Goal: Task Accomplishment & Management: Complete application form

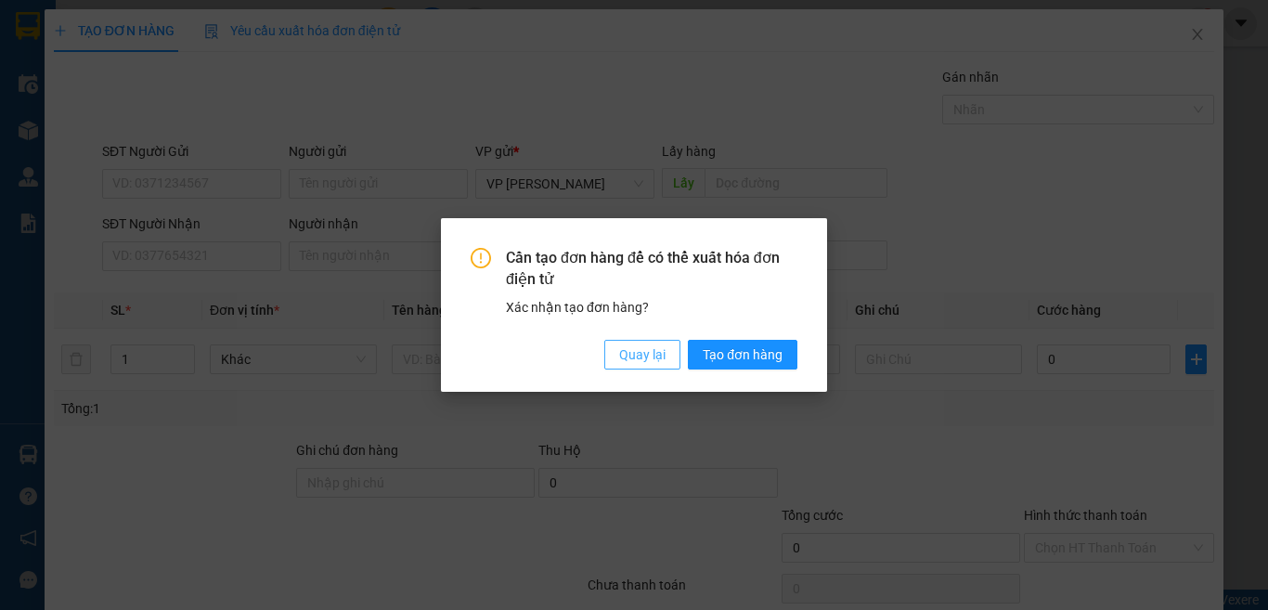
click at [642, 362] on span "Quay lại" at bounding box center [642, 354] width 46 height 20
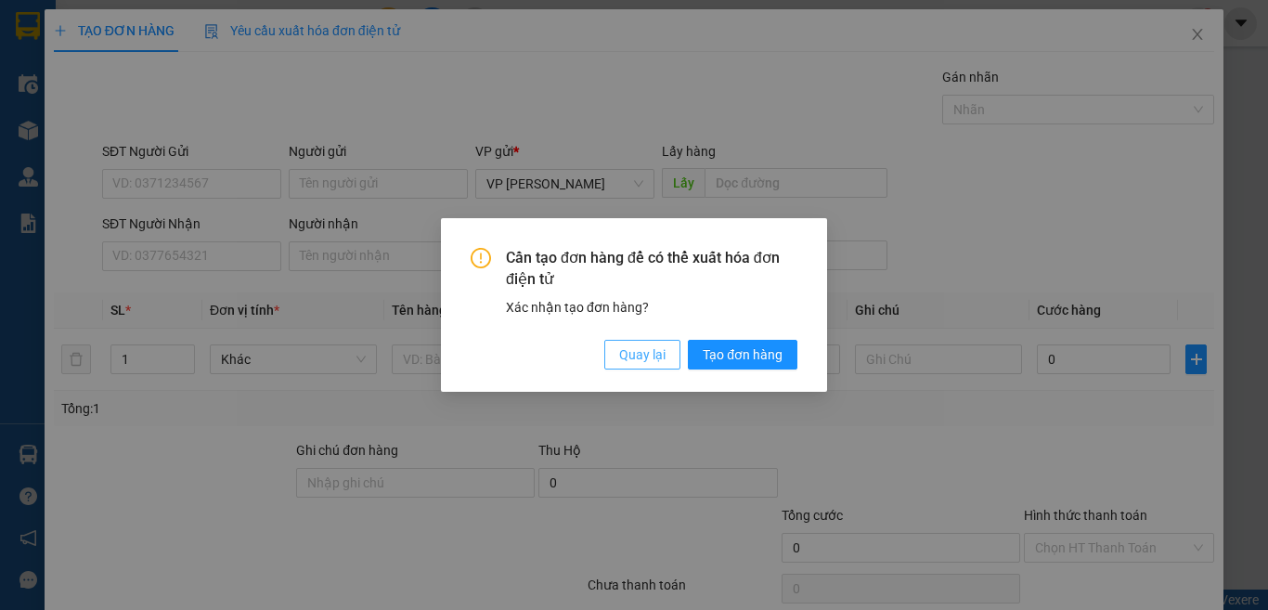
click at [626, 352] on span "Quay lại" at bounding box center [642, 354] width 46 height 20
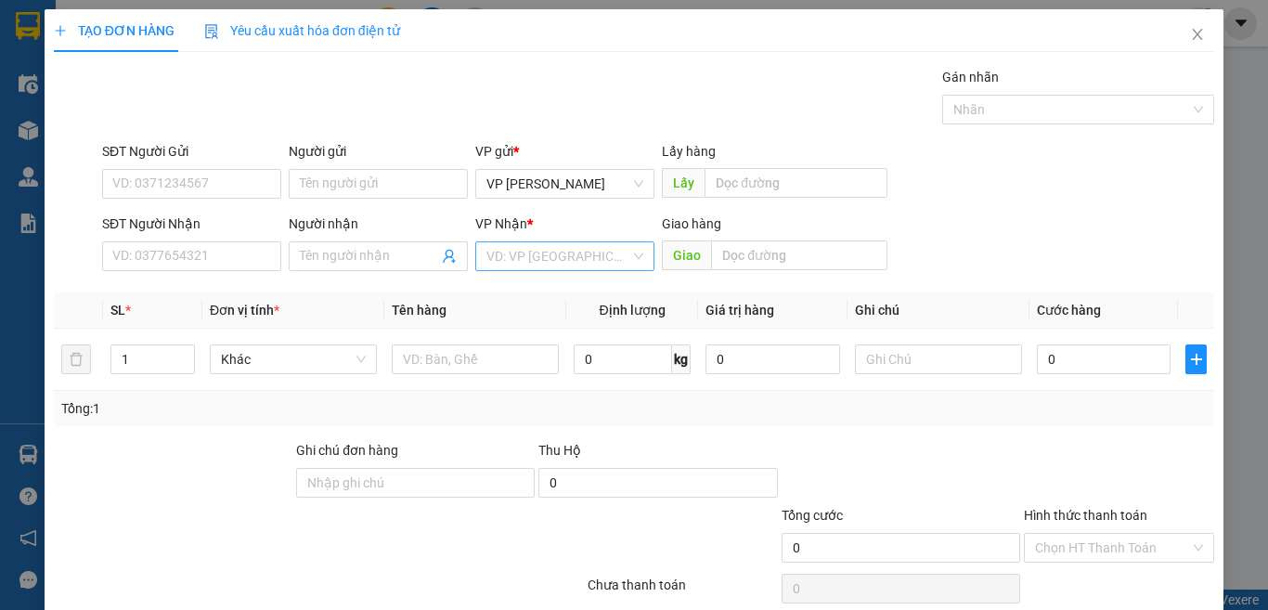
click at [535, 260] on input "search" at bounding box center [558, 256] width 144 height 28
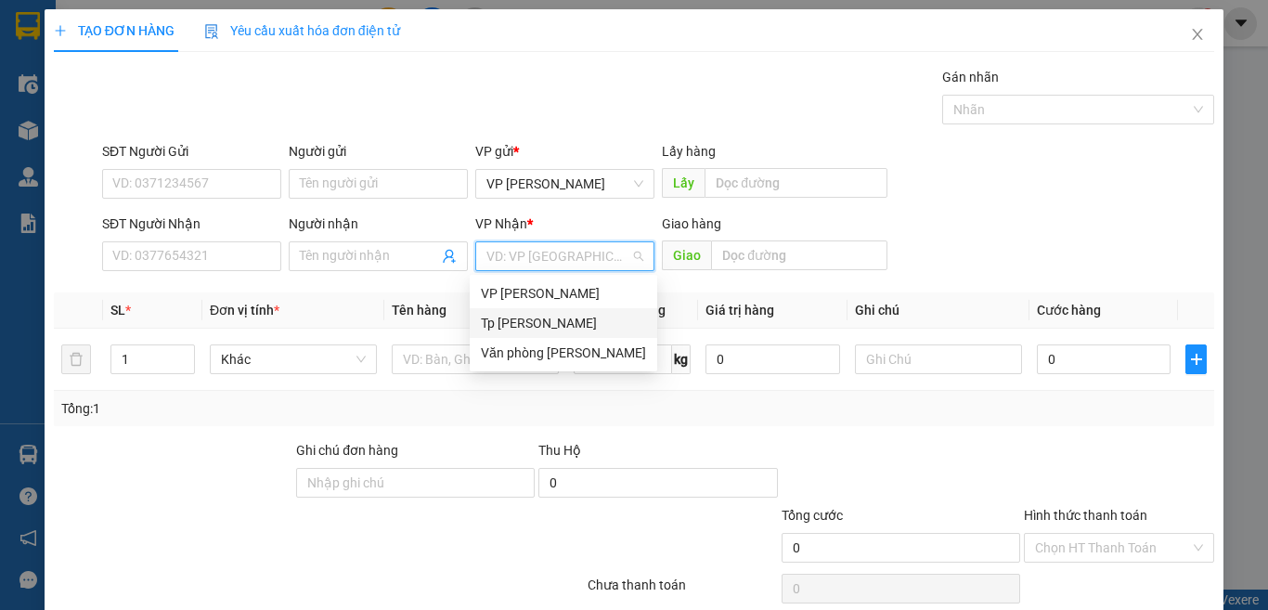
click at [528, 316] on div "Tp [PERSON_NAME]" at bounding box center [563, 323] width 165 height 20
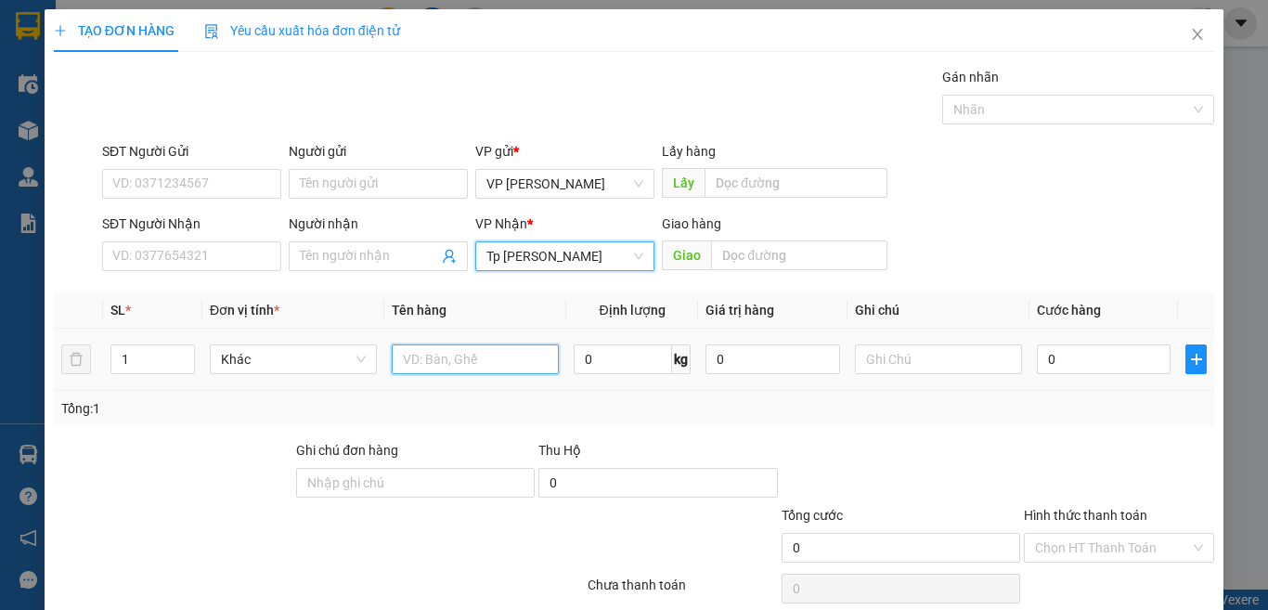
click at [422, 354] on input "text" at bounding box center [475, 359] width 167 height 30
paste input "ám"
paste input "đ"
paste input "ò"
paste input "ồ"
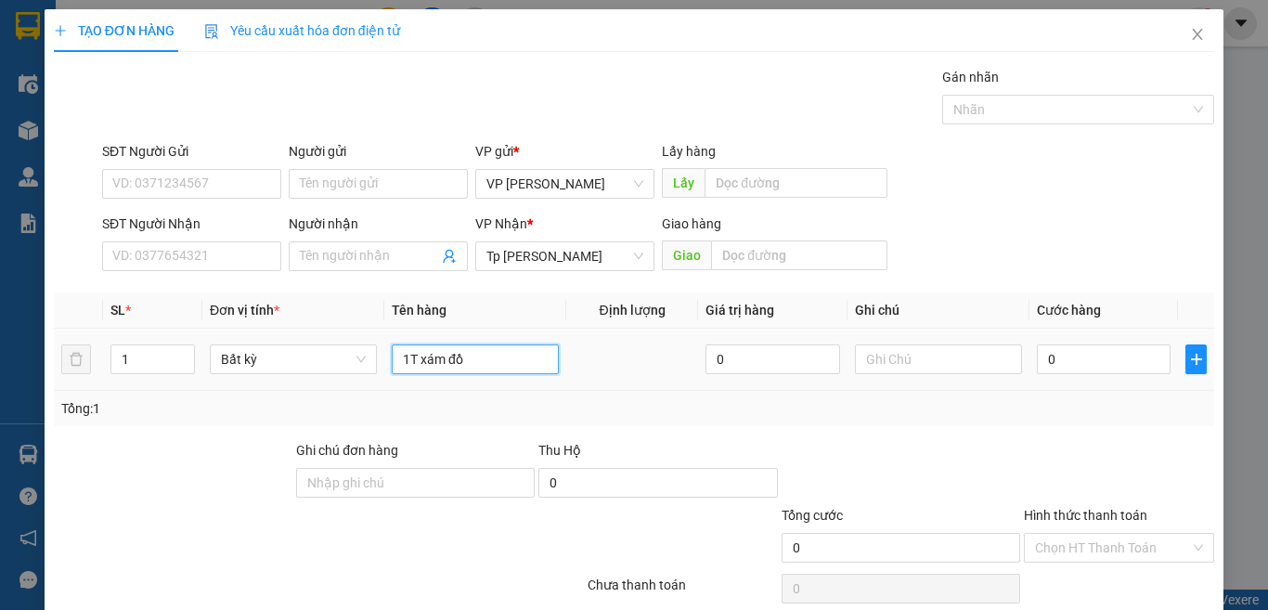
paste input "ă"
type input "1T xám đồ ăn"
click at [1045, 360] on input "0" at bounding box center [1104, 359] width 134 height 30
type input "3"
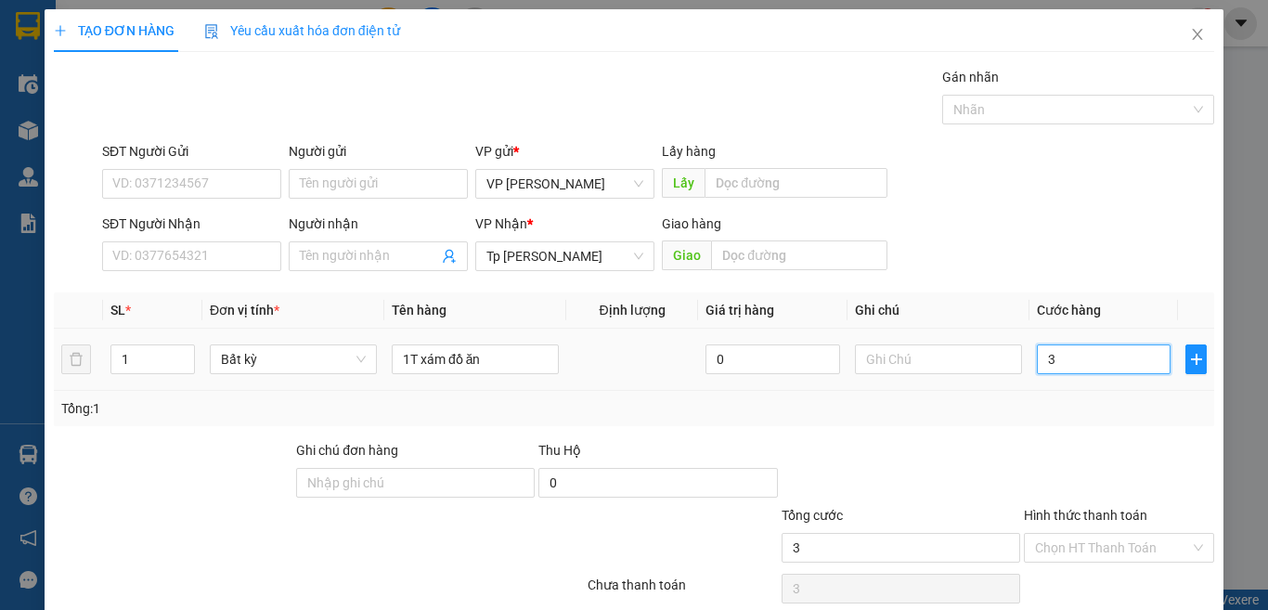
type input "3"
type input "30"
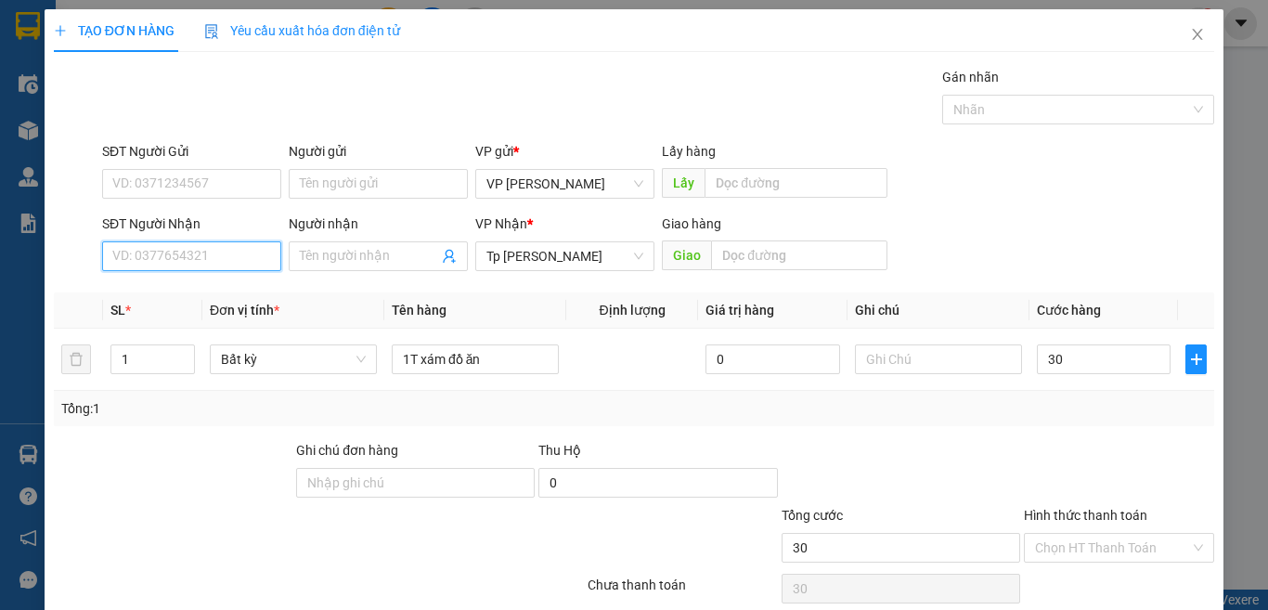
type input "30.000"
click at [252, 255] on input "SĐT Người Nhận" at bounding box center [191, 256] width 179 height 30
click at [252, 255] on input "0949439977" at bounding box center [191, 256] width 179 height 30
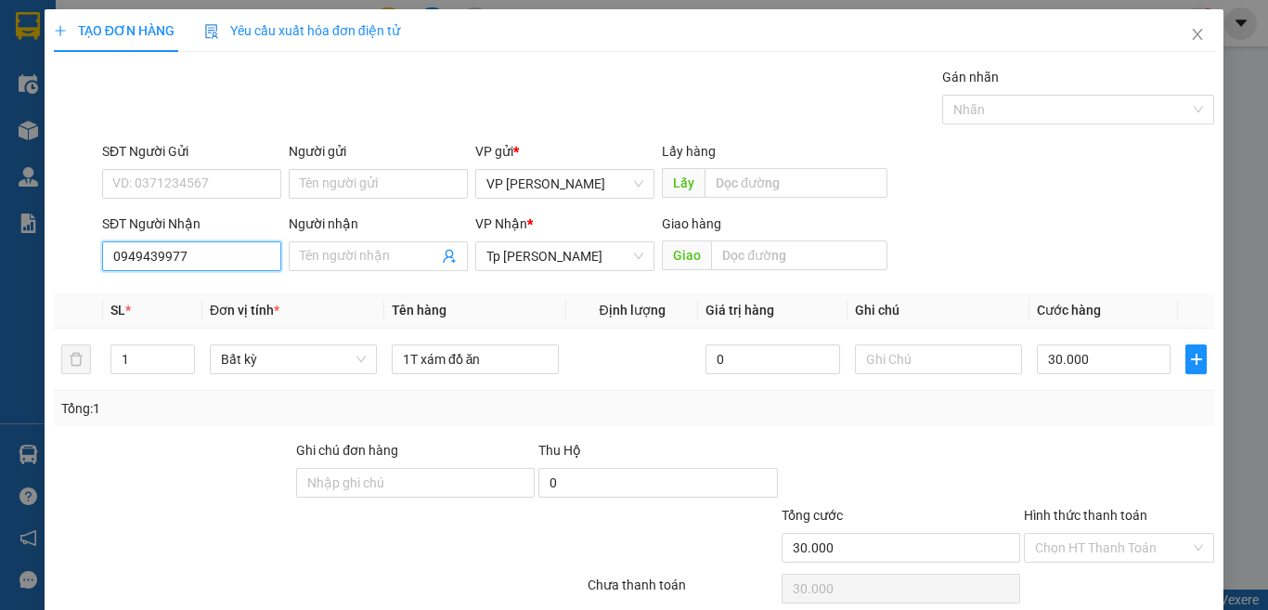
click at [218, 254] on input "0949439977" at bounding box center [191, 256] width 179 height 30
type input "0949439977"
click at [290, 257] on span at bounding box center [378, 256] width 179 height 30
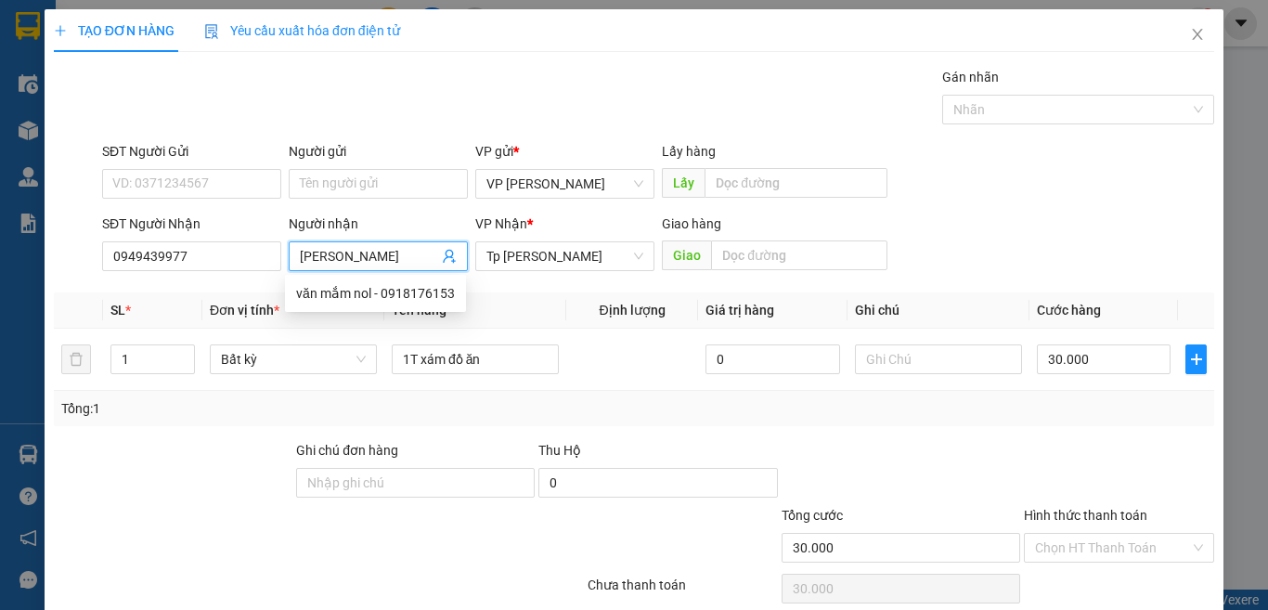
paste input "â"
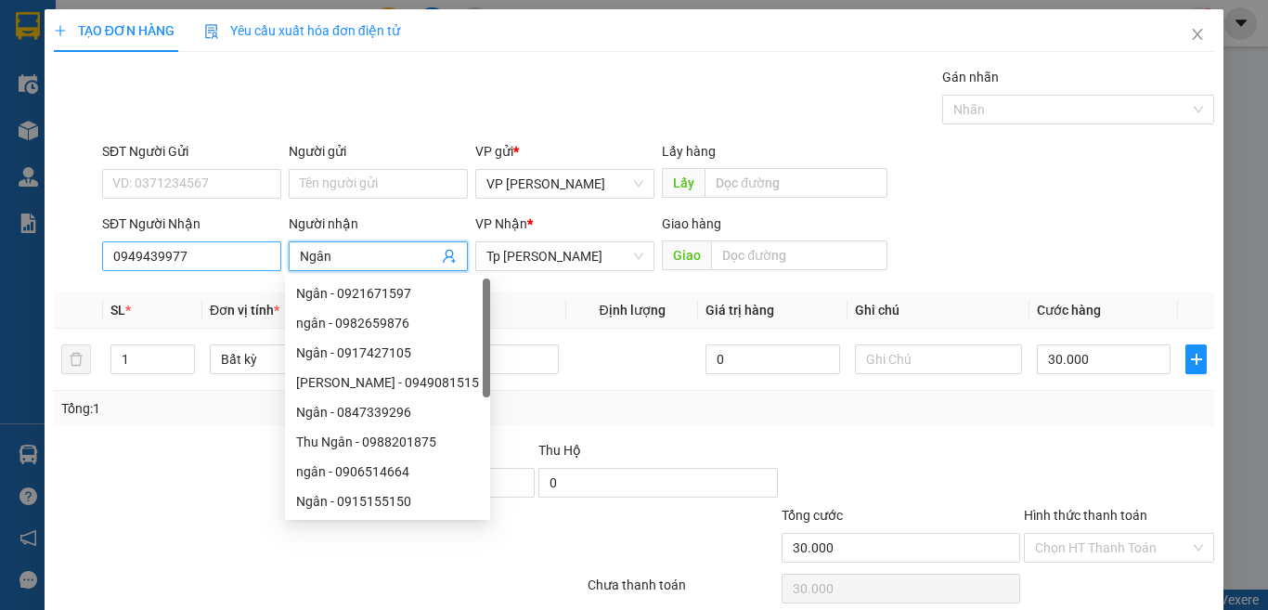
type input "Ngân"
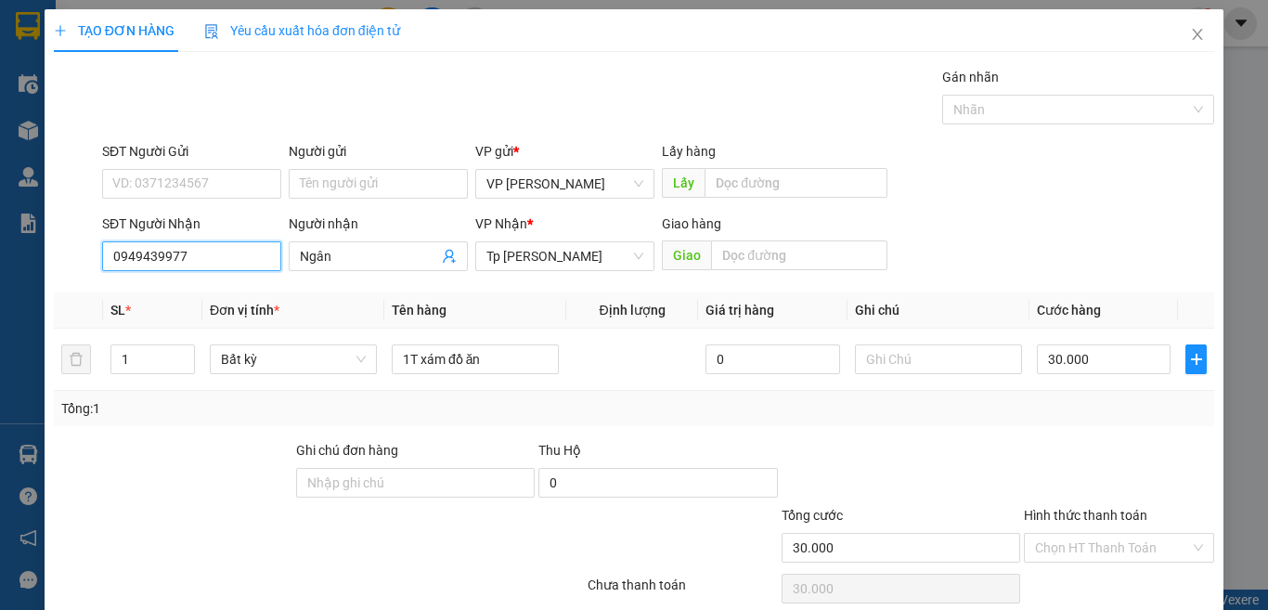
drag, startPoint x: 195, startPoint y: 260, endPoint x: 87, endPoint y: 266, distance: 107.9
click at [87, 266] on div "SĐT Người Nhận 0949439977 0949439977 Người nhận Ngân VP Nhận * Tp [PERSON_NAME]…" at bounding box center [634, 245] width 1164 height 65
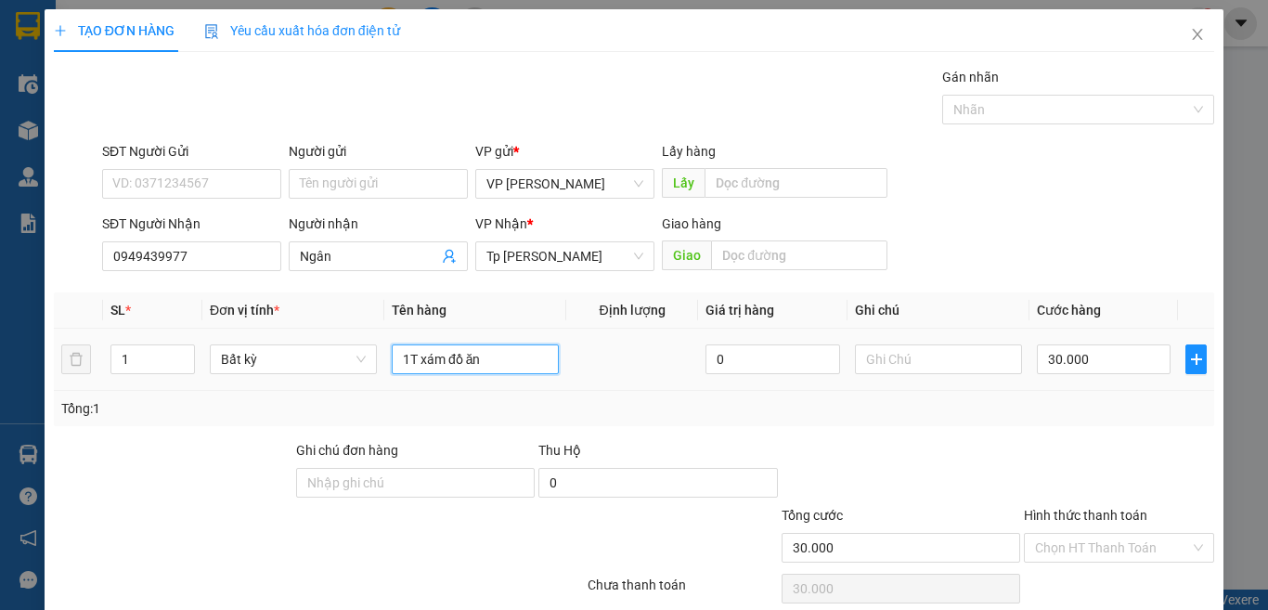
click at [522, 362] on input "1T xám đồ ăn" at bounding box center [475, 359] width 167 height 30
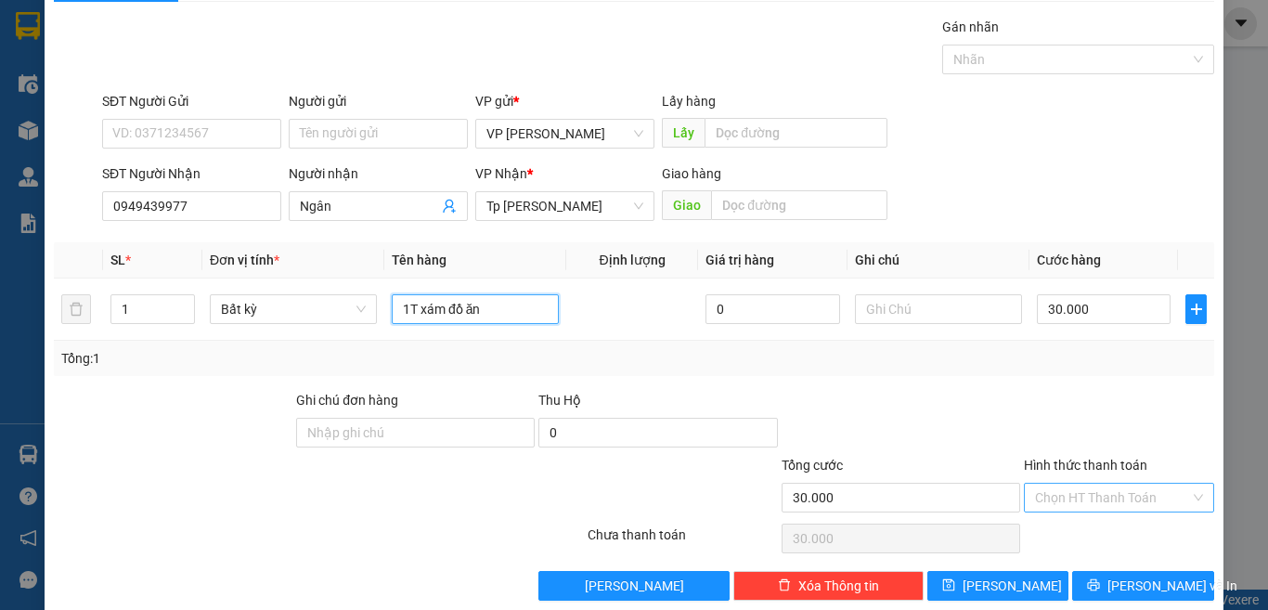
scroll to position [77, 0]
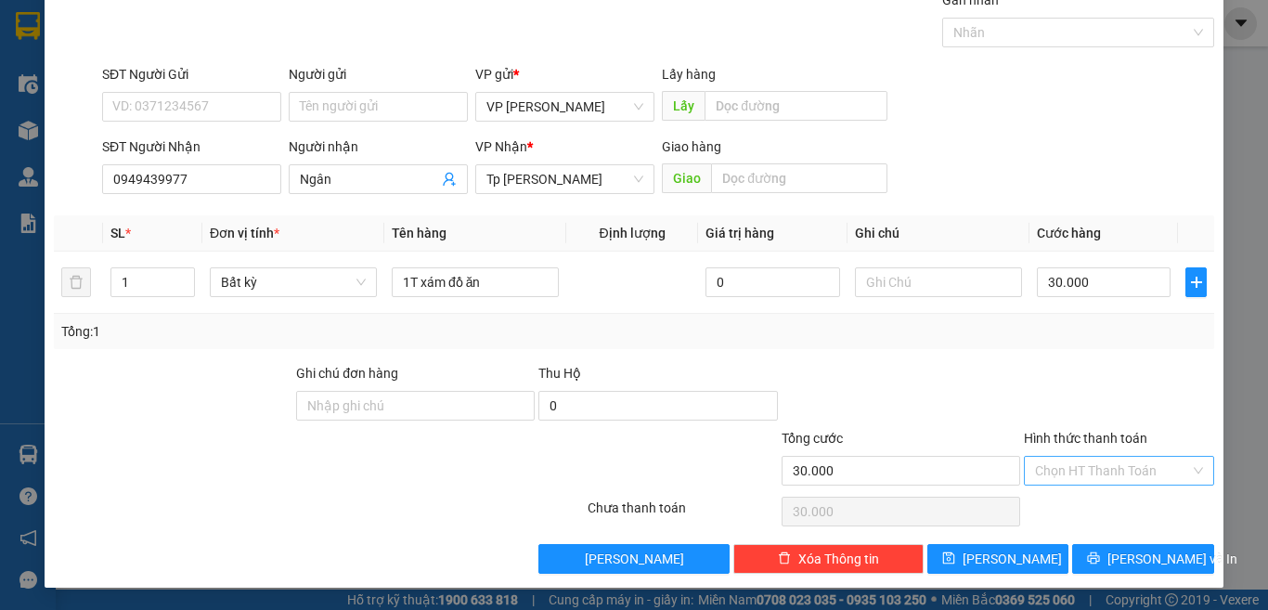
click at [1074, 466] on input "Hình thức thanh toán" at bounding box center [1112, 471] width 155 height 28
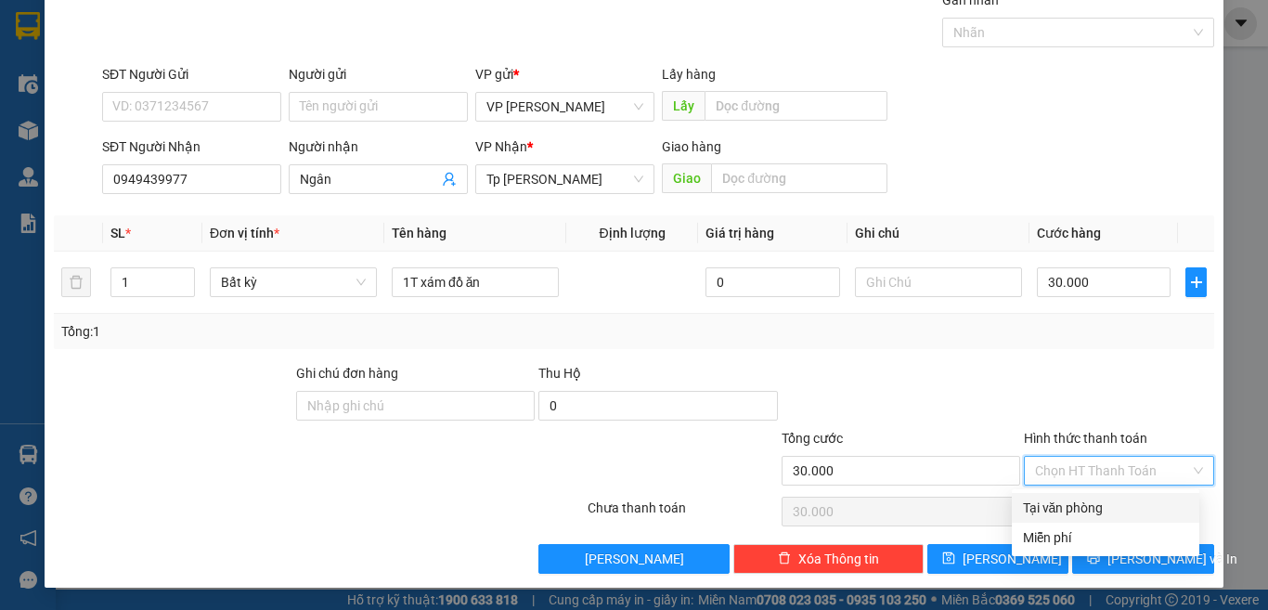
click at [1071, 510] on div "Tại văn phòng" at bounding box center [1105, 507] width 165 height 20
type input "0"
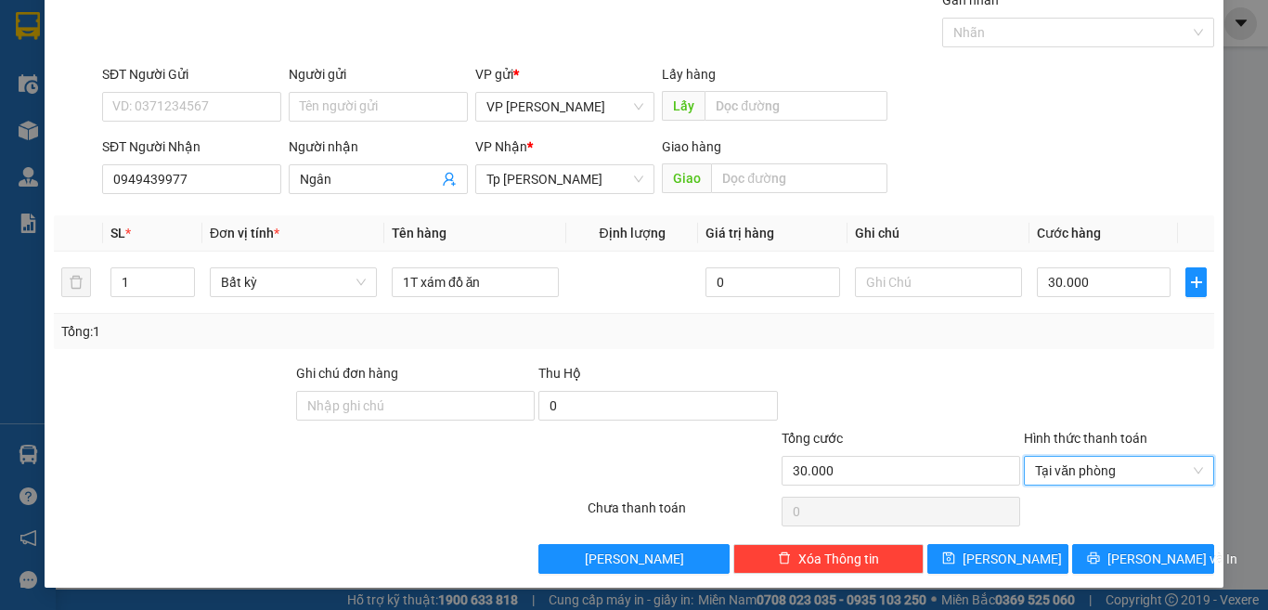
click at [1045, 388] on div at bounding box center [1119, 395] width 194 height 65
click at [1098, 554] on icon "printer" at bounding box center [1093, 557] width 13 height 13
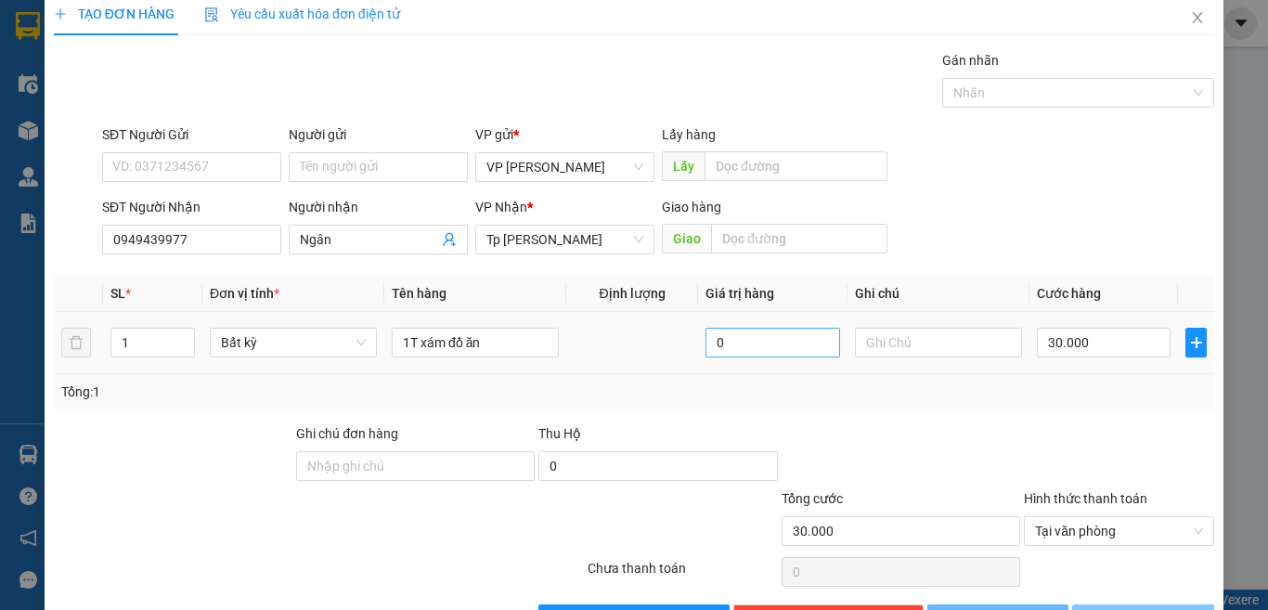
scroll to position [0, 0]
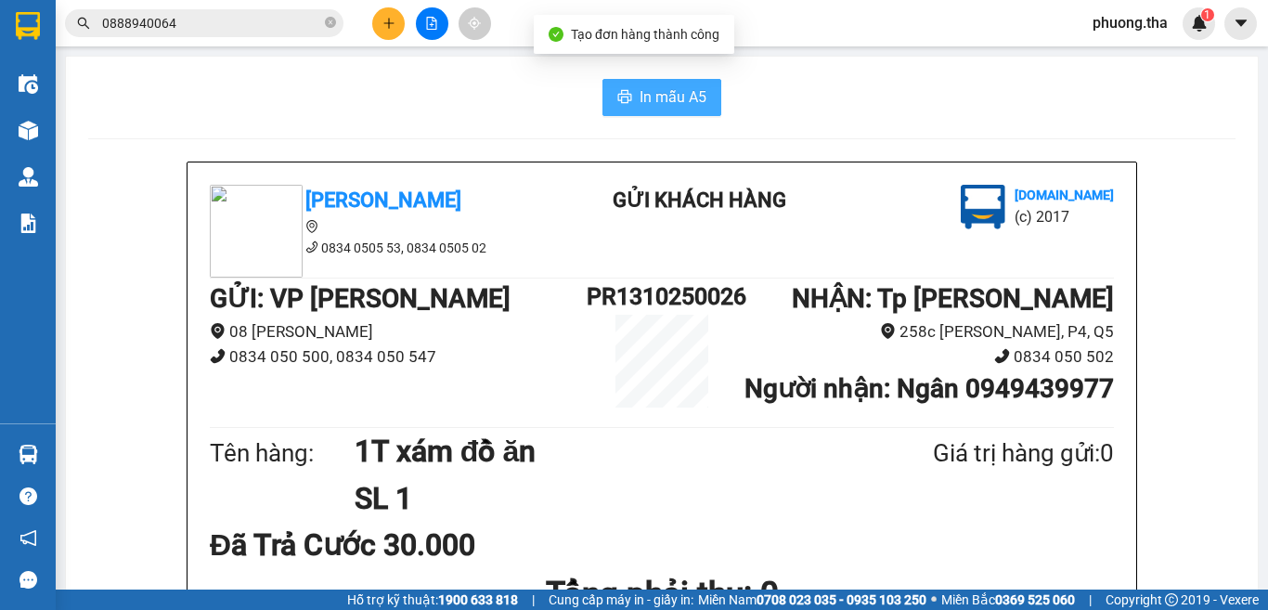
click at [652, 100] on span "In mẫu A5" at bounding box center [672, 96] width 67 height 23
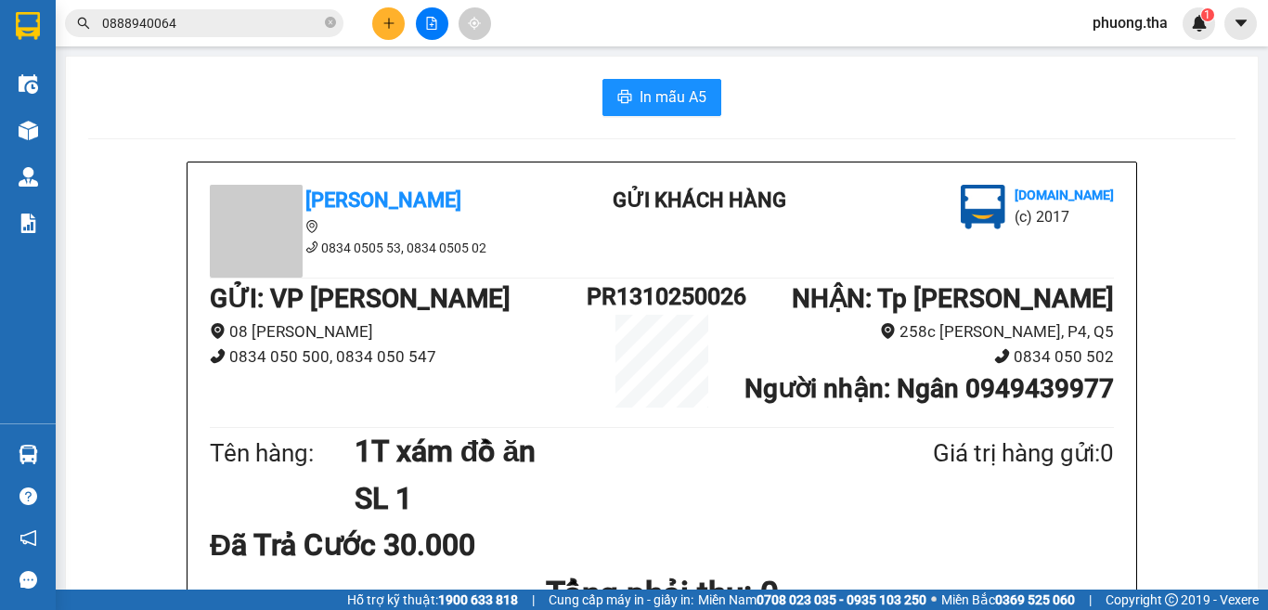
click at [389, 32] on button at bounding box center [388, 23] width 32 height 32
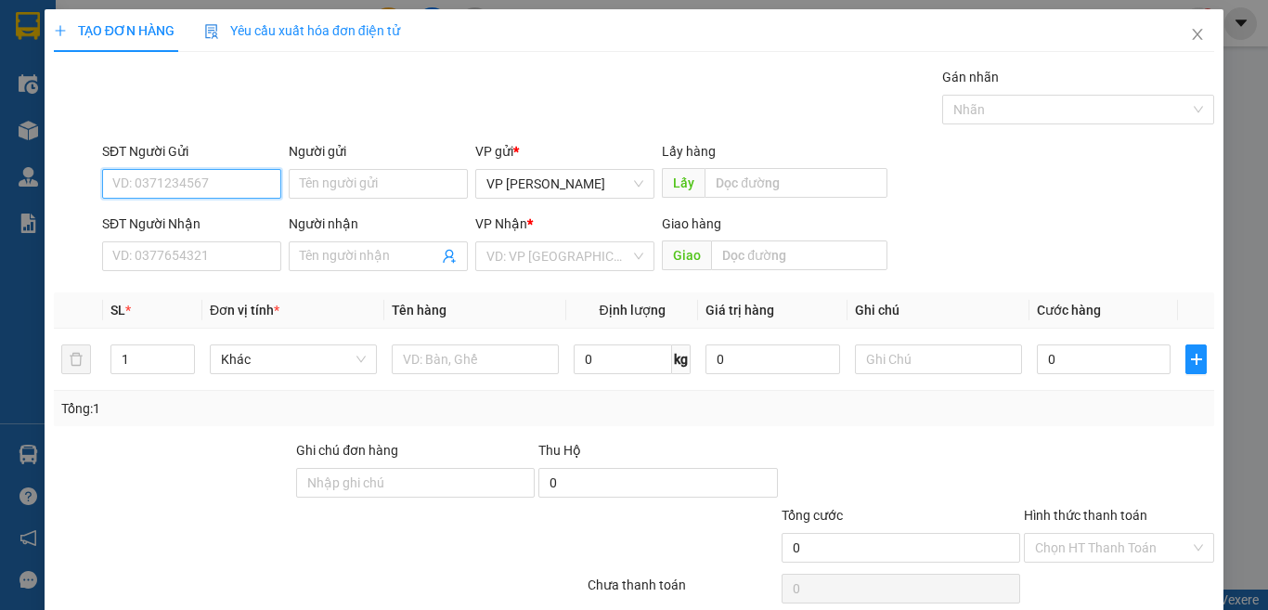
drag, startPoint x: 207, startPoint y: 196, endPoint x: 207, endPoint y: 186, distance: 10.2
click at [207, 188] on input "SĐT Người Gửi" at bounding box center [191, 184] width 179 height 30
click at [207, 186] on input "SĐT Người Gửi" at bounding box center [191, 184] width 179 height 30
type input "0834050547"
click at [219, 190] on input "0834050547" at bounding box center [191, 184] width 179 height 30
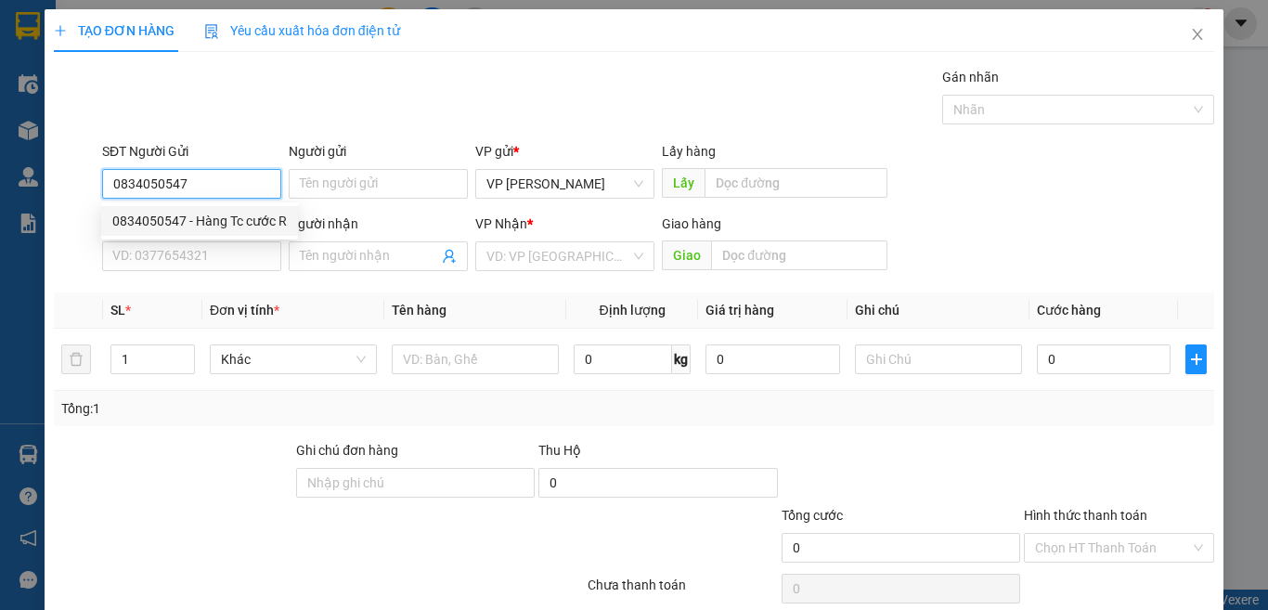
click at [216, 226] on div "0834050547 - Hàng Tc cước R" at bounding box center [199, 221] width 174 height 20
type input "Hàng Tc cước R"
type input "TÂM PV"
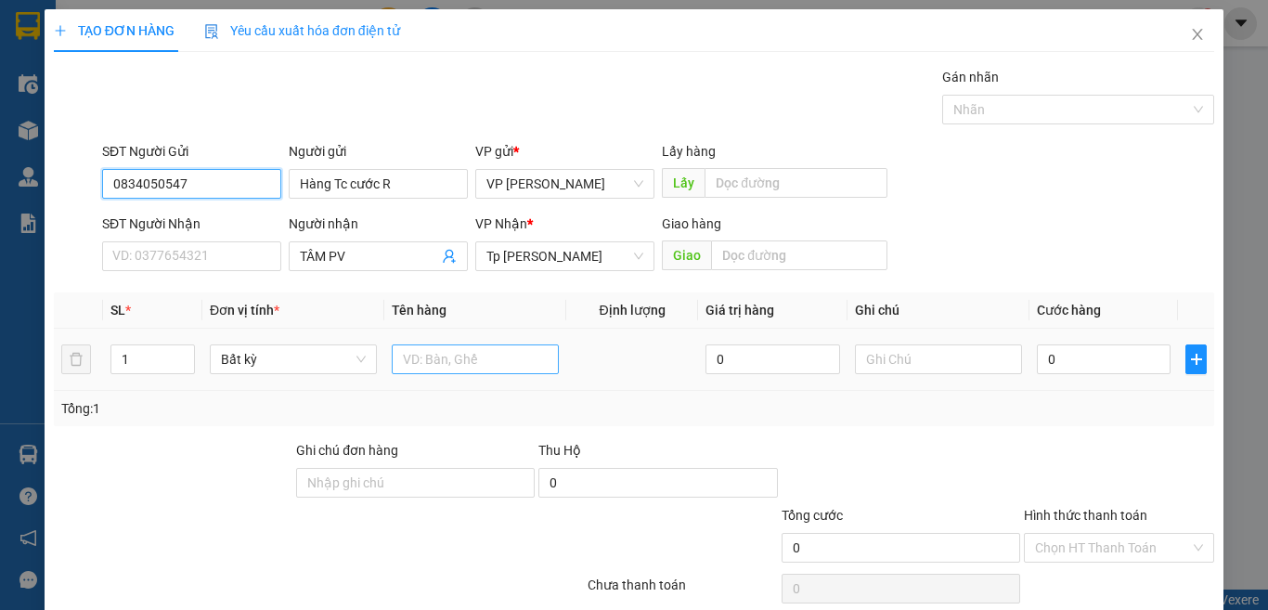
type input "0834050547"
click at [439, 367] on input "text" at bounding box center [475, 359] width 167 height 30
paste input "àn"
paste input "úo"
paste input "ướ"
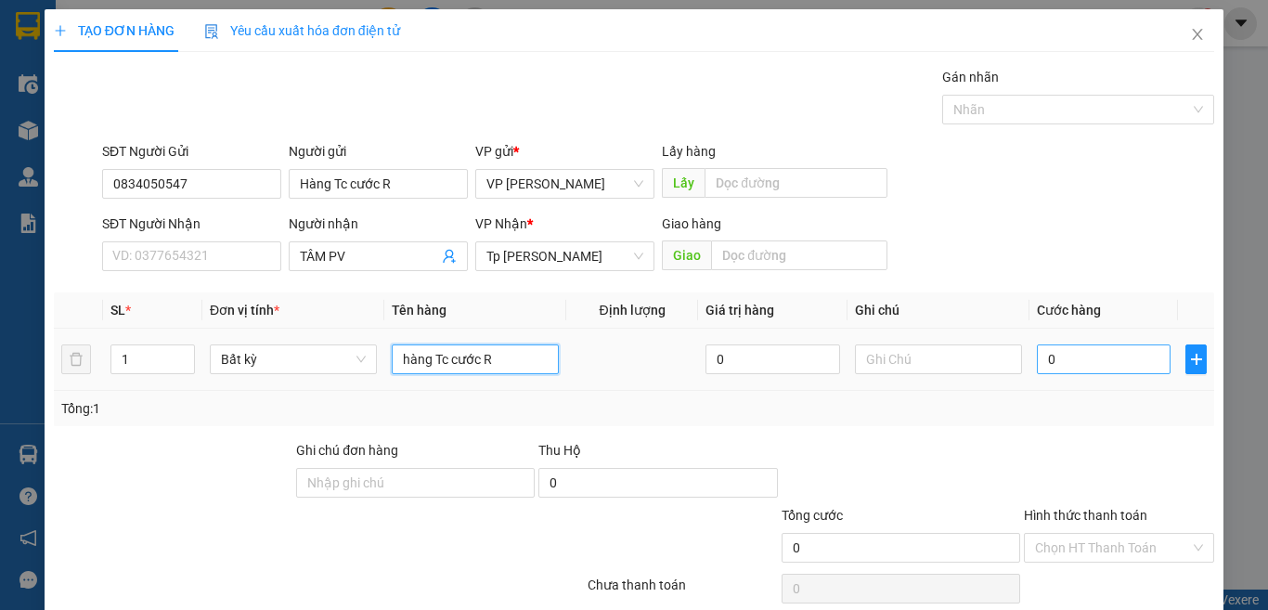
type input "hàng Tc cước R"
click at [1100, 350] on input "0" at bounding box center [1104, 359] width 134 height 30
type input "3"
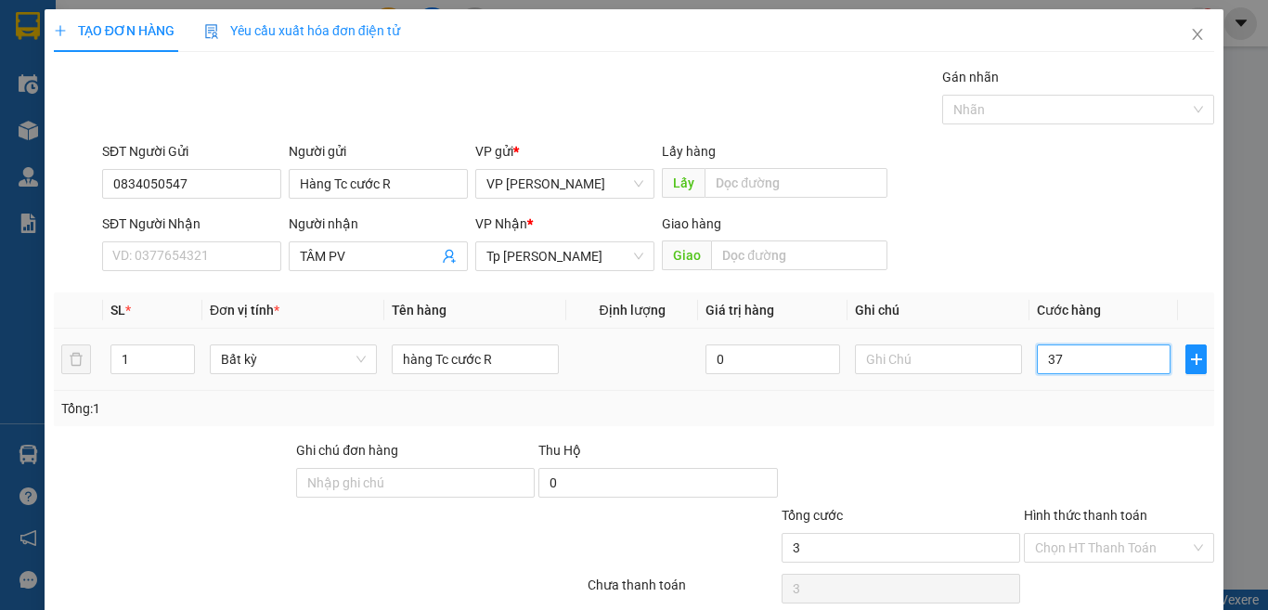
type input "378"
type input "37"
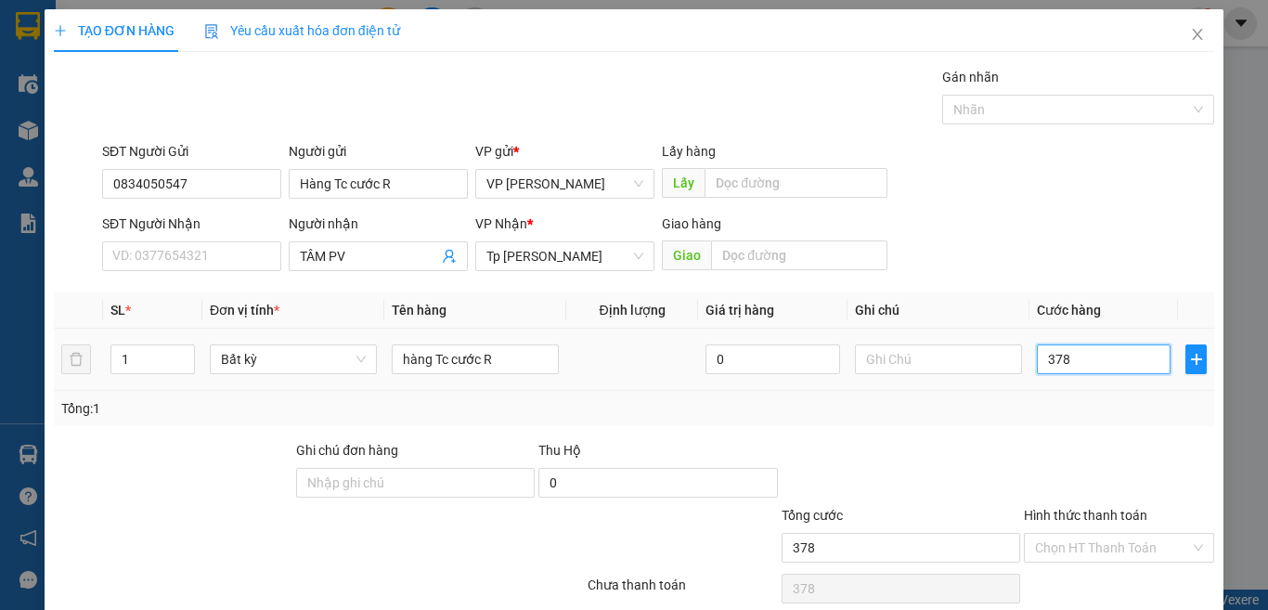
type input "37"
type input "3"
type input "0"
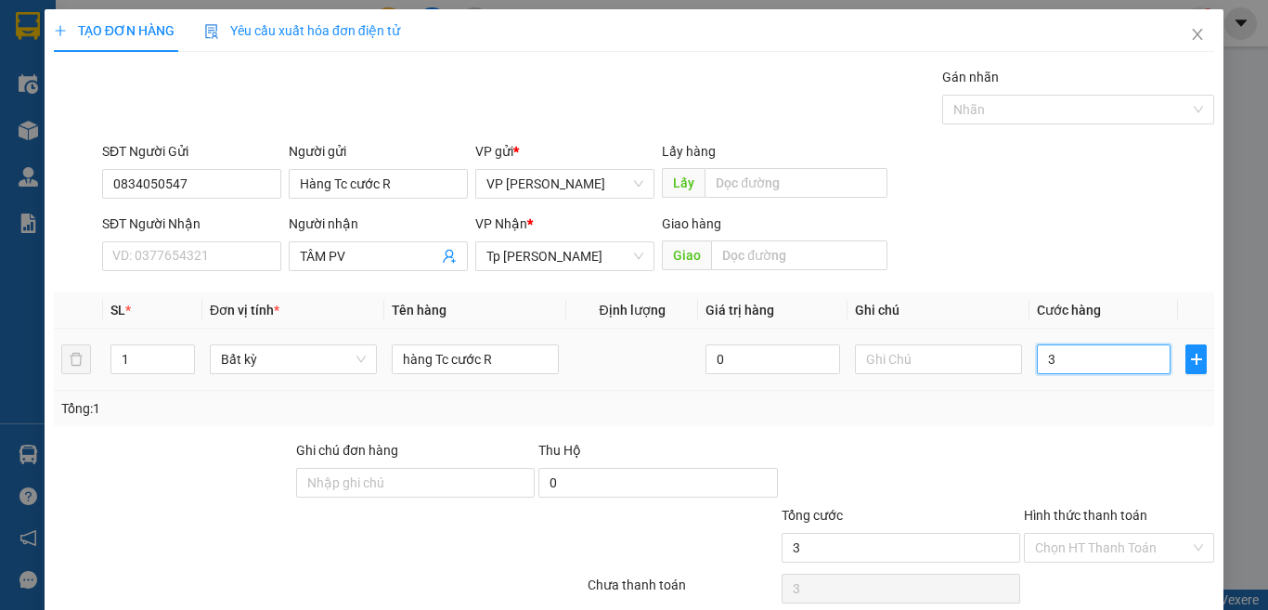
type input "0"
type input "02"
type input "2"
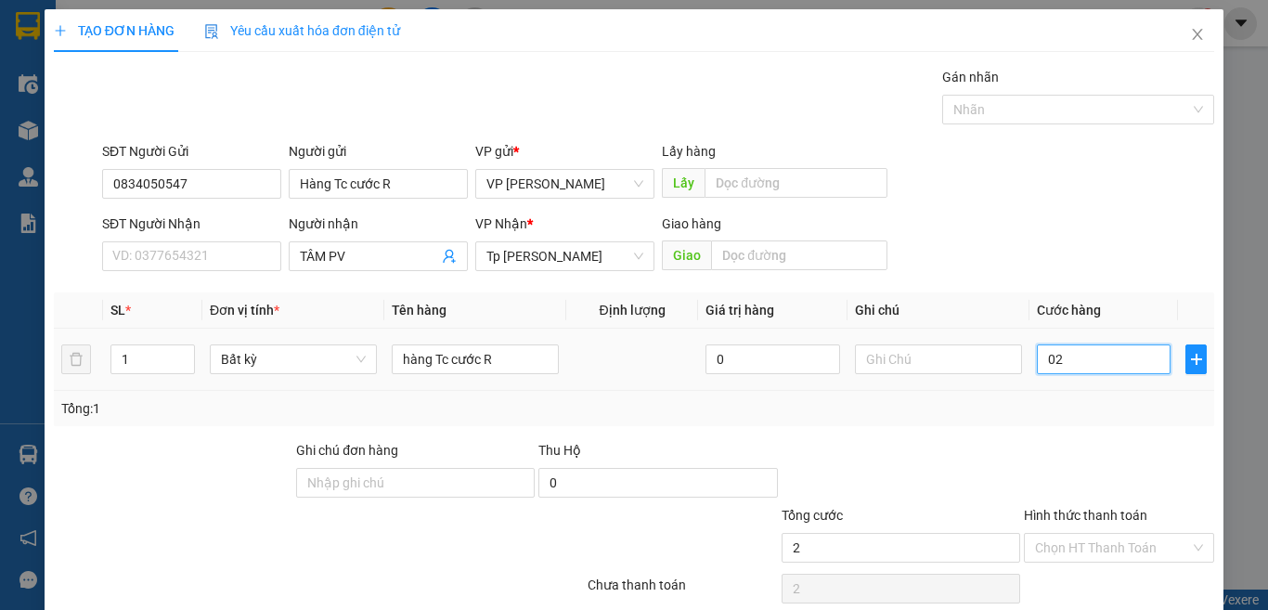
type input "022"
type input "22"
type input "02"
type input "2"
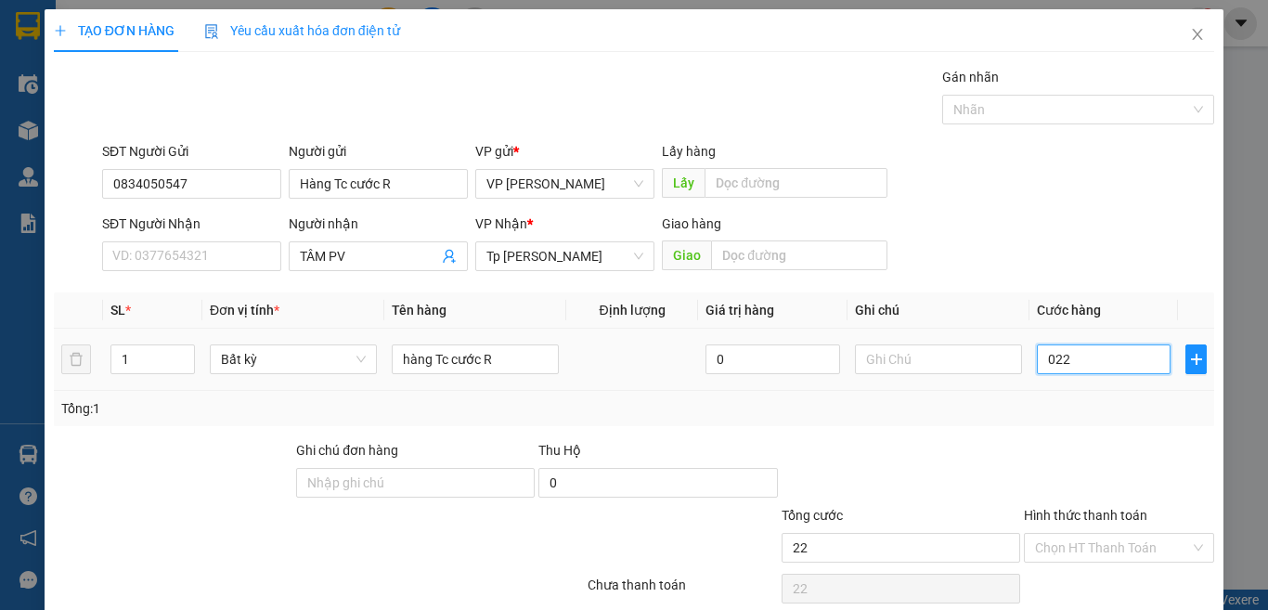
type input "2"
type input "028"
type input "28"
type input "0.280"
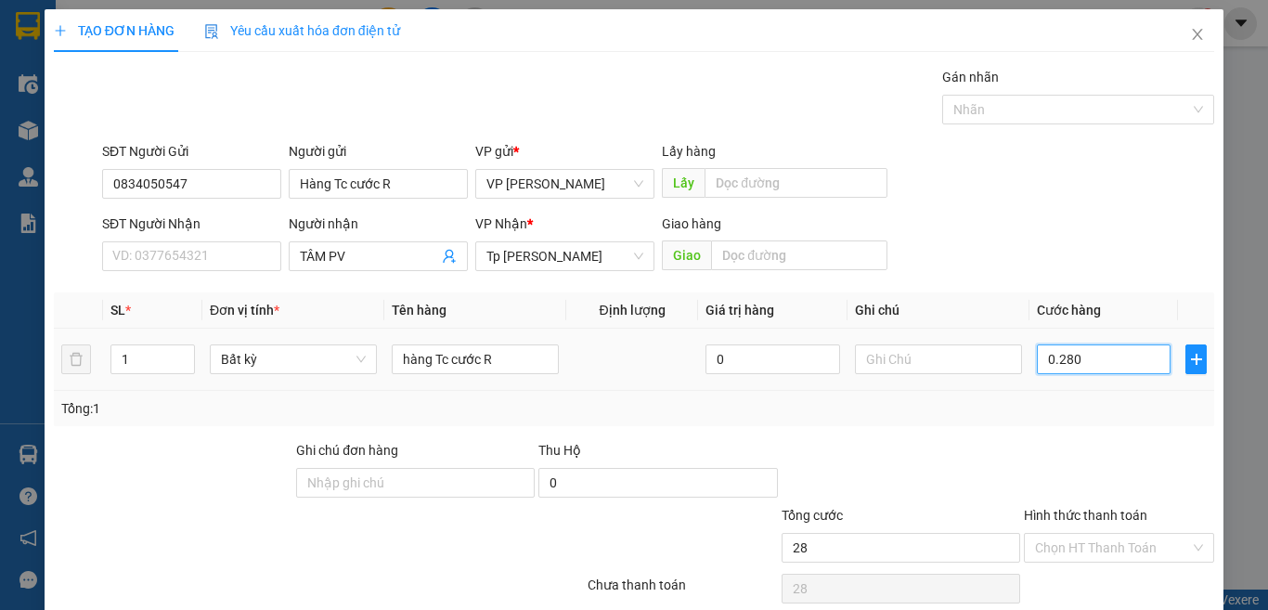
type input "280"
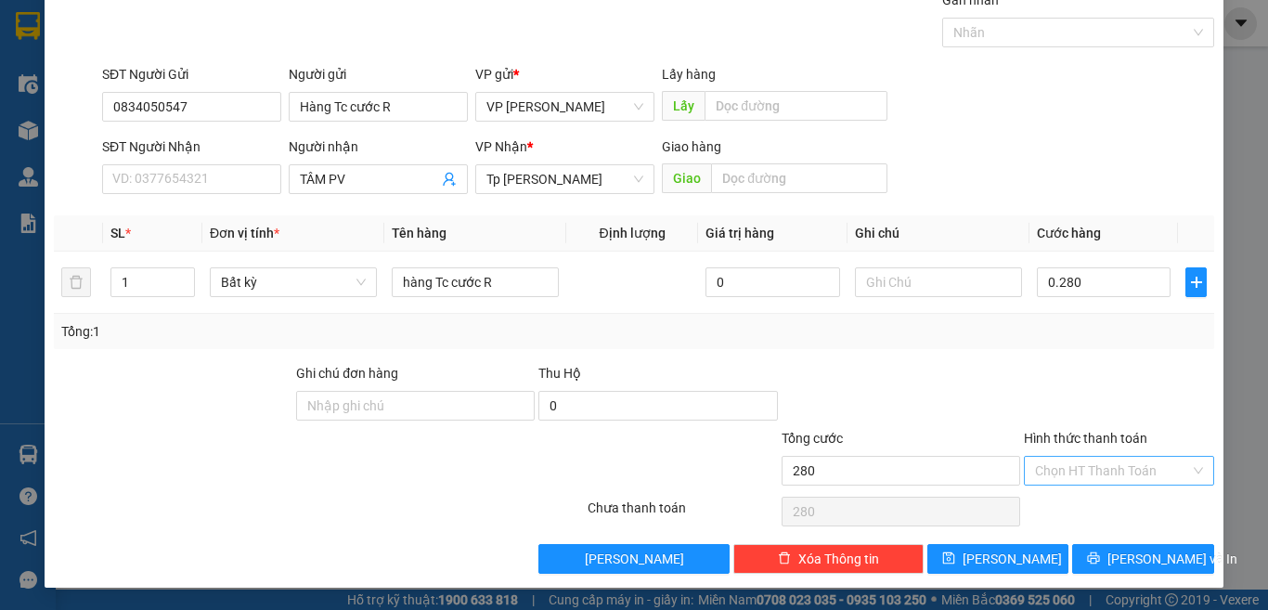
click at [1137, 470] on input "Hình thức thanh toán" at bounding box center [1112, 471] width 155 height 28
type input "280.000"
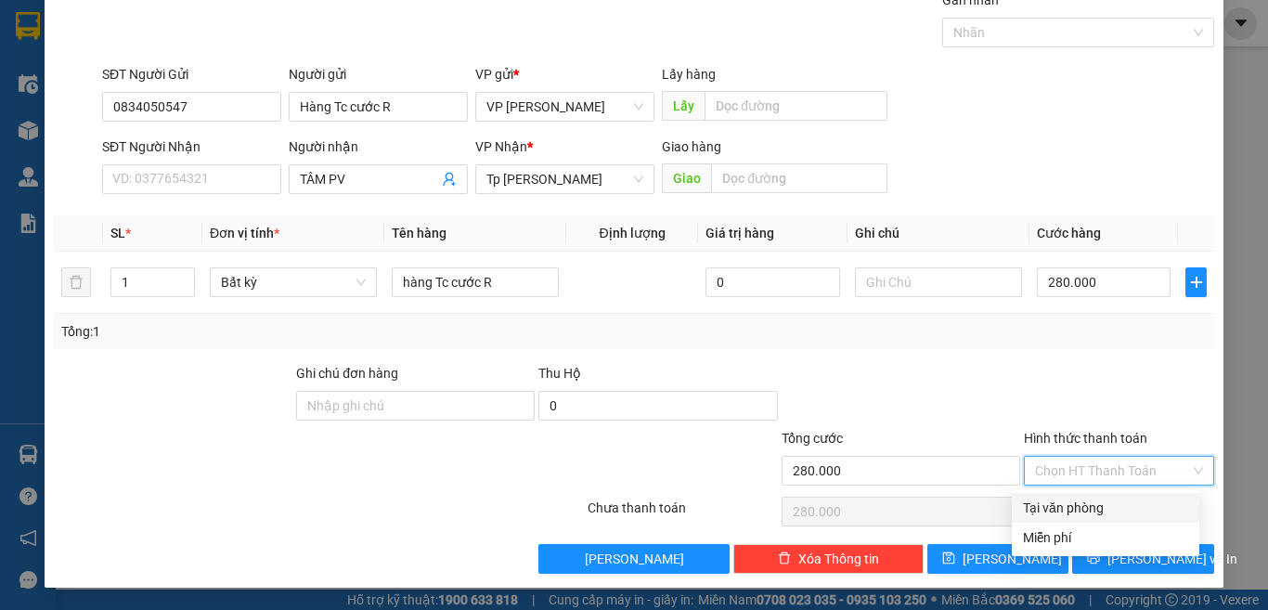
drag, startPoint x: 1073, startPoint y: 500, endPoint x: 1048, endPoint y: 526, distance: 36.1
click at [1072, 501] on div "Tại văn phòng" at bounding box center [1105, 507] width 165 height 20
type input "0"
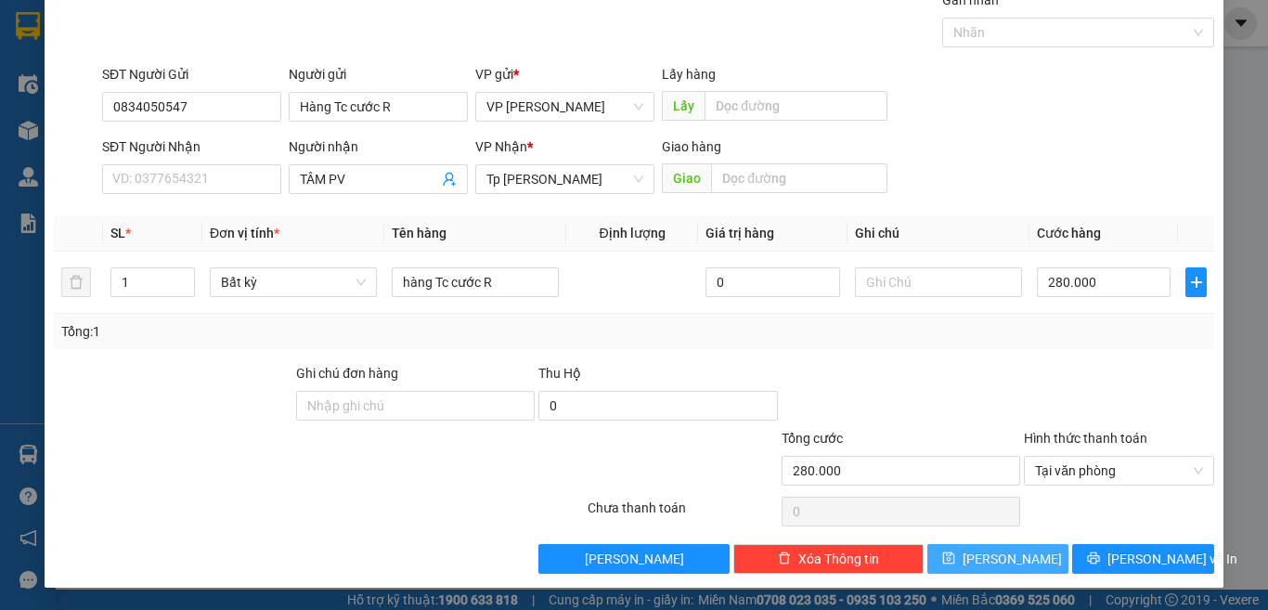
click at [1005, 567] on span "[PERSON_NAME]" at bounding box center [1011, 558] width 99 height 20
type input "0"
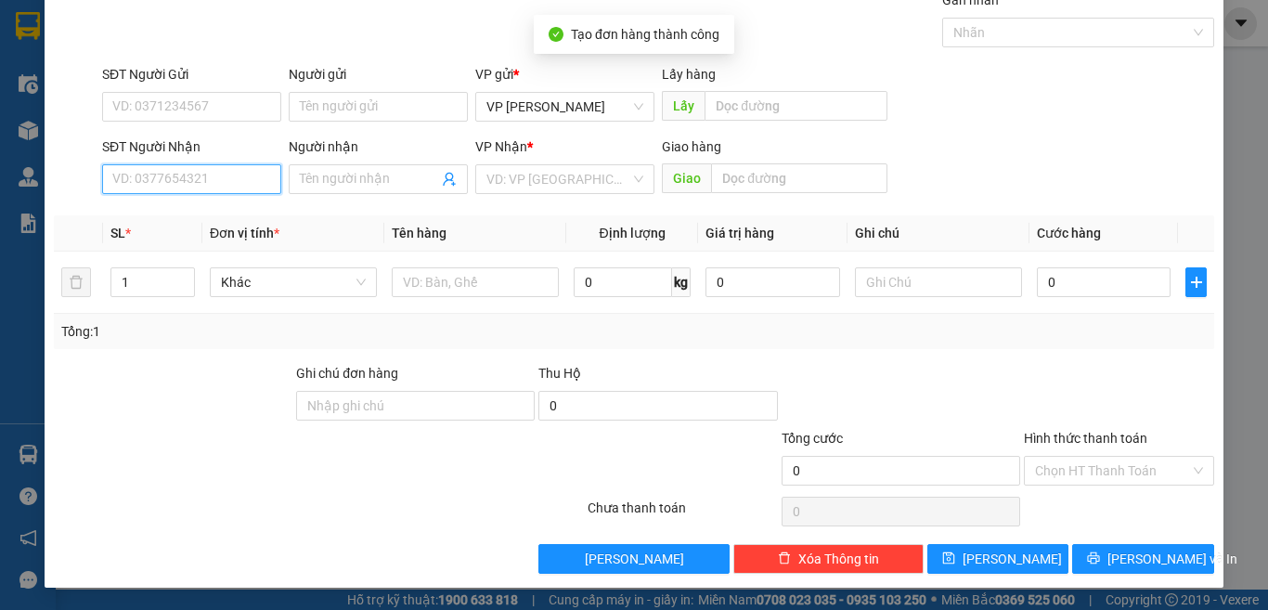
click at [232, 184] on input "SĐT Người Nhận" at bounding box center [191, 179] width 179 height 30
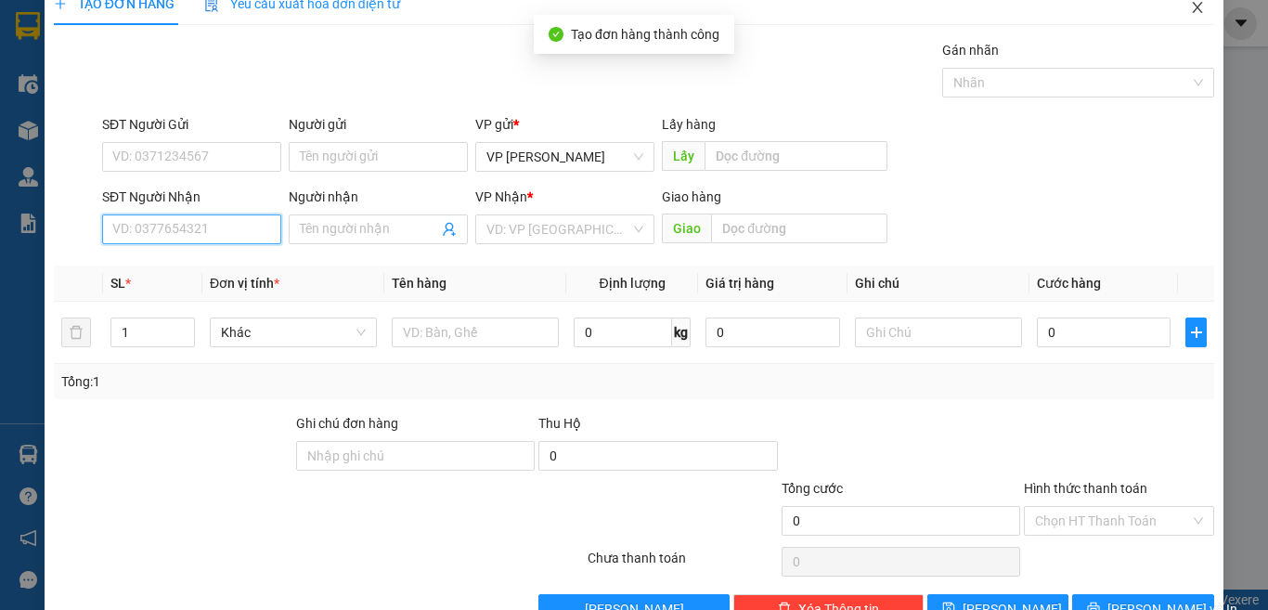
scroll to position [0, 0]
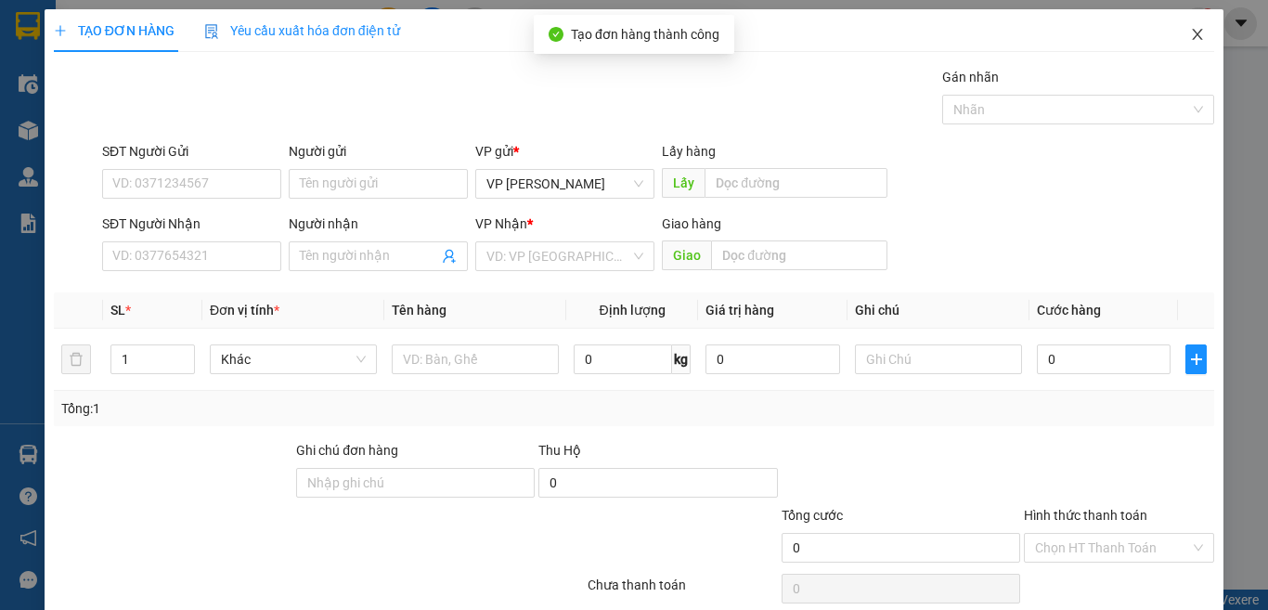
click at [1190, 35] on icon "close" at bounding box center [1197, 34] width 15 height 15
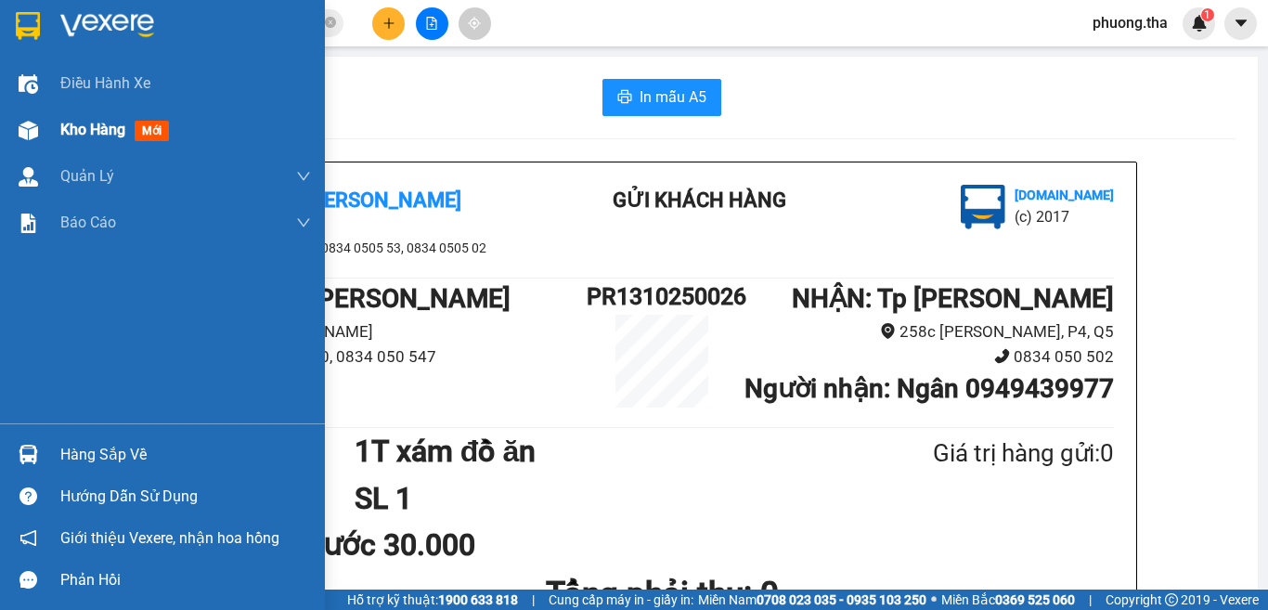
click at [53, 133] on div "Kho hàng mới" at bounding box center [162, 130] width 325 height 46
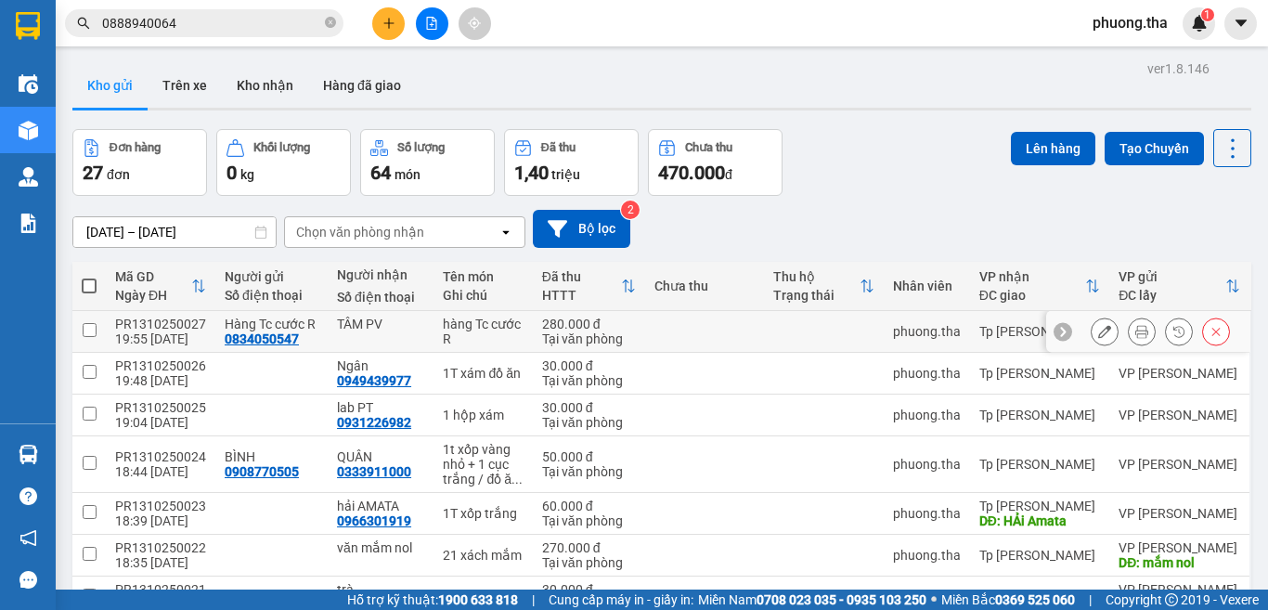
click at [1098, 336] on icon at bounding box center [1104, 331] width 13 height 13
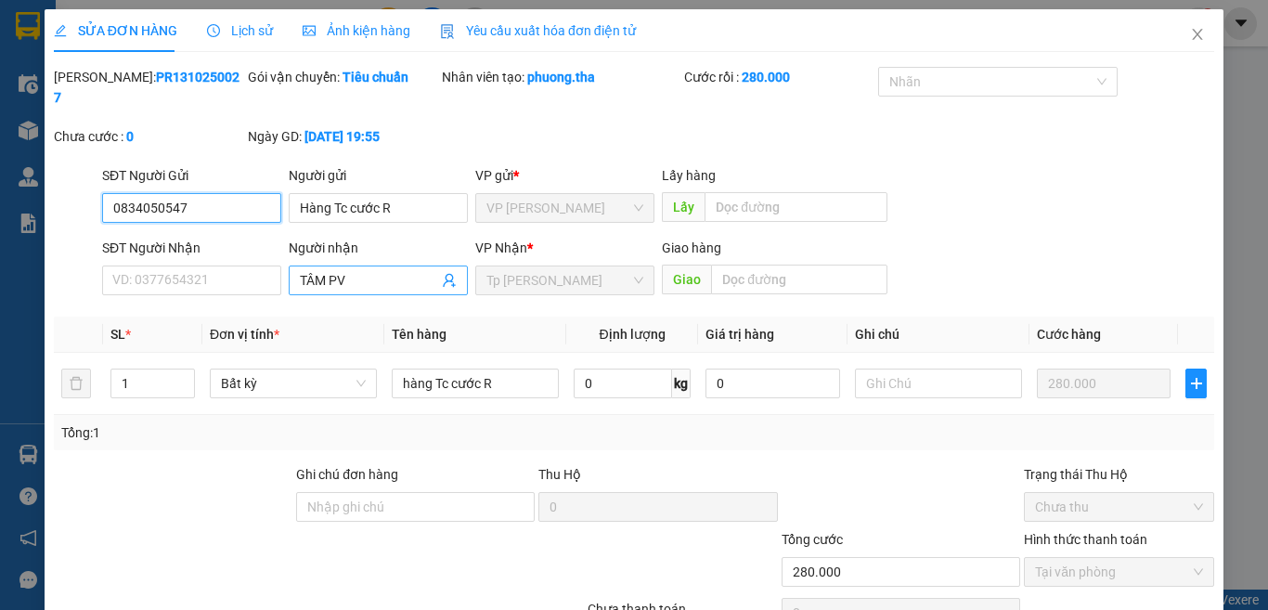
type input "0834050547"
type input "Hàng Tc cước R"
type input "TÂM PV"
type input "280.000"
drag, startPoint x: 374, startPoint y: 262, endPoint x: 221, endPoint y: 249, distance: 153.7
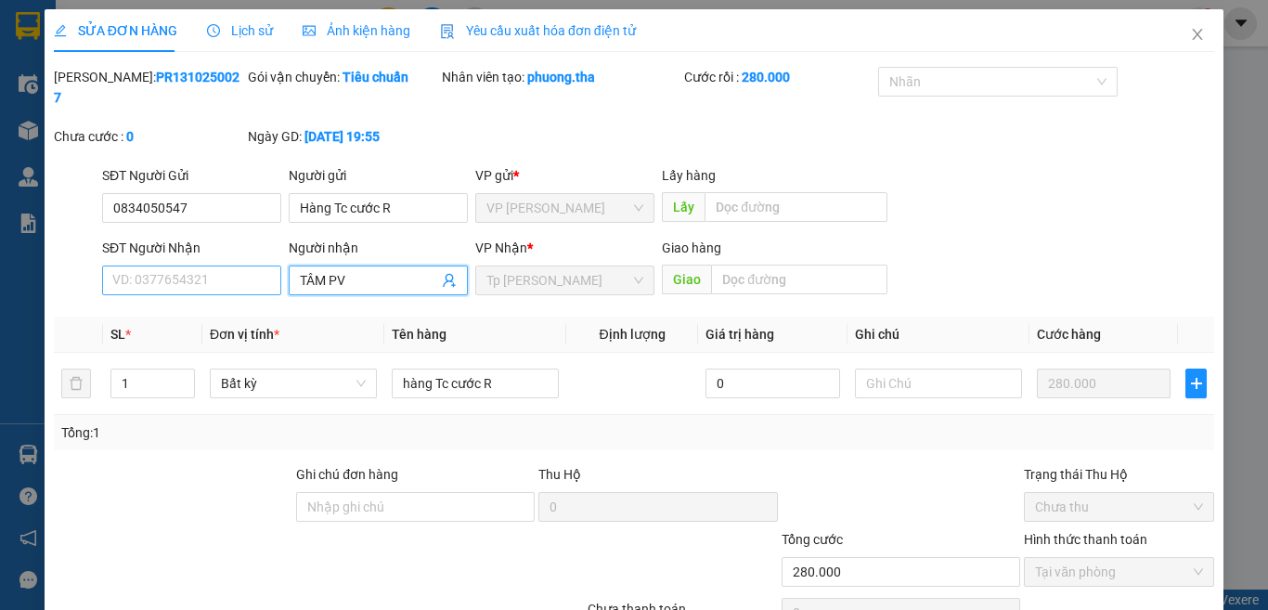
click at [221, 249] on div "SĐT Người Nhận VD: 0377654321 Người nhận TÂM PV TÂM PV VP Nhận * [GEOGRAPHIC_DA…" at bounding box center [657, 270] width 1119 height 65
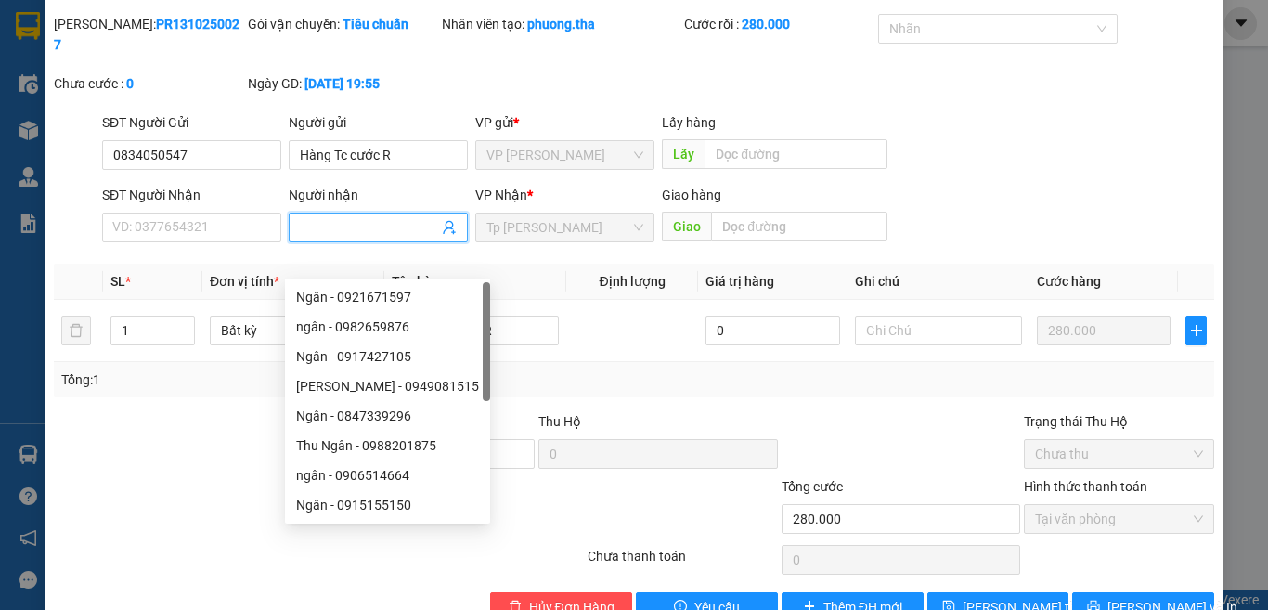
scroll to position [81, 0]
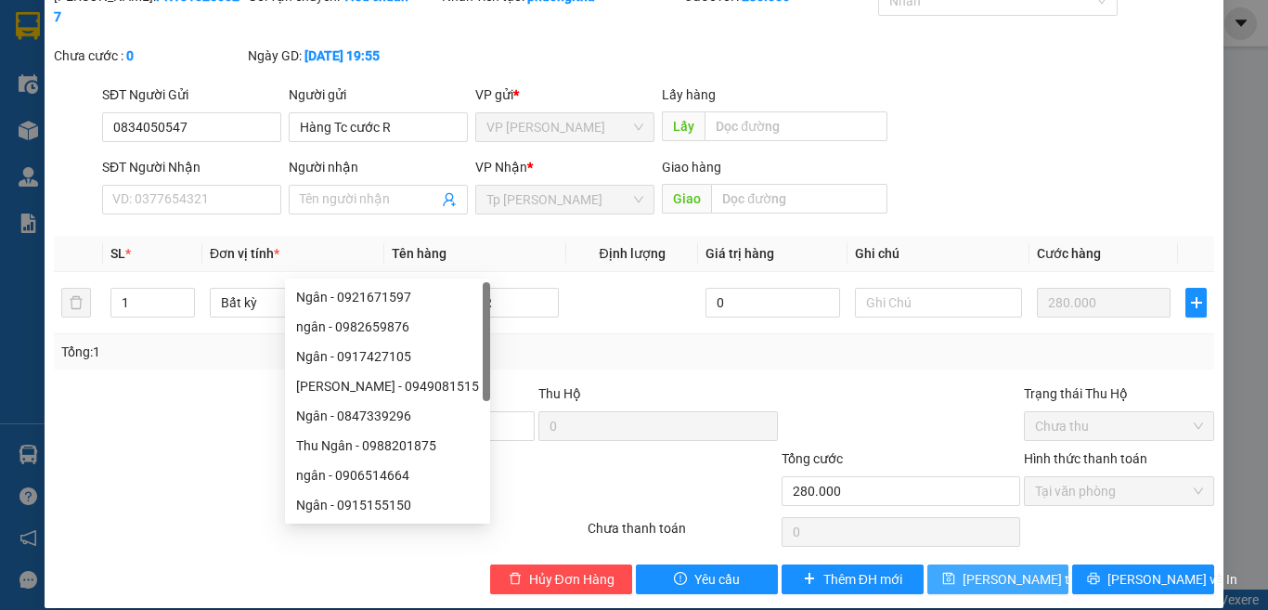
click at [968, 569] on span "[PERSON_NAME] thay đổi" at bounding box center [1036, 579] width 148 height 20
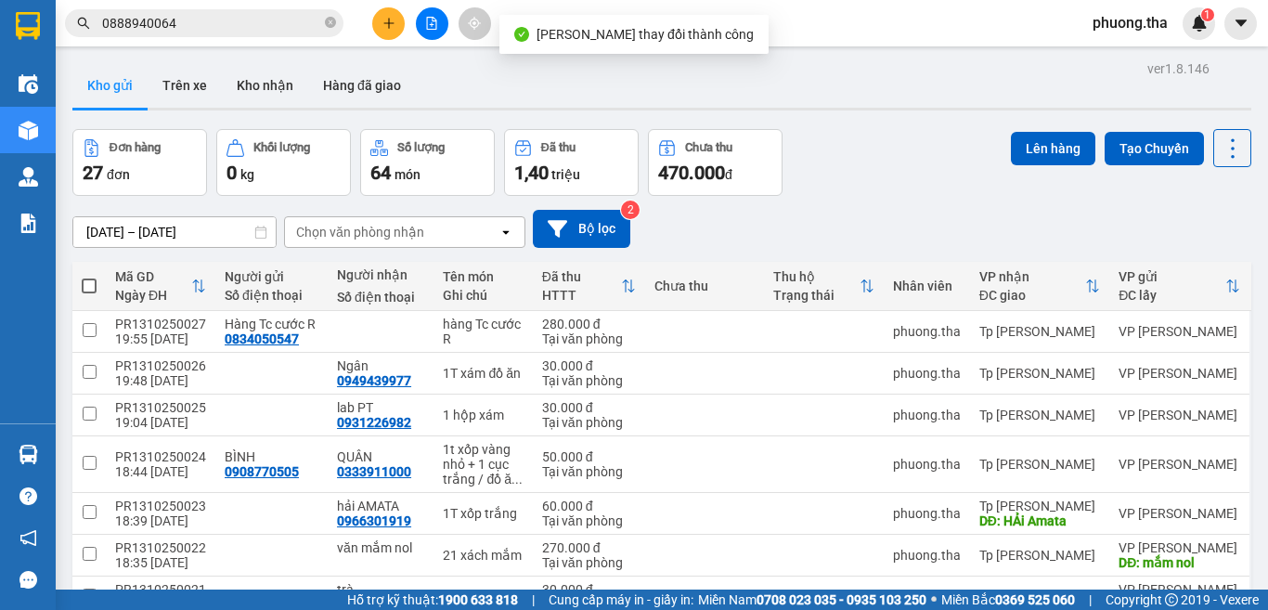
click at [393, 19] on icon "plus" at bounding box center [388, 23] width 13 height 13
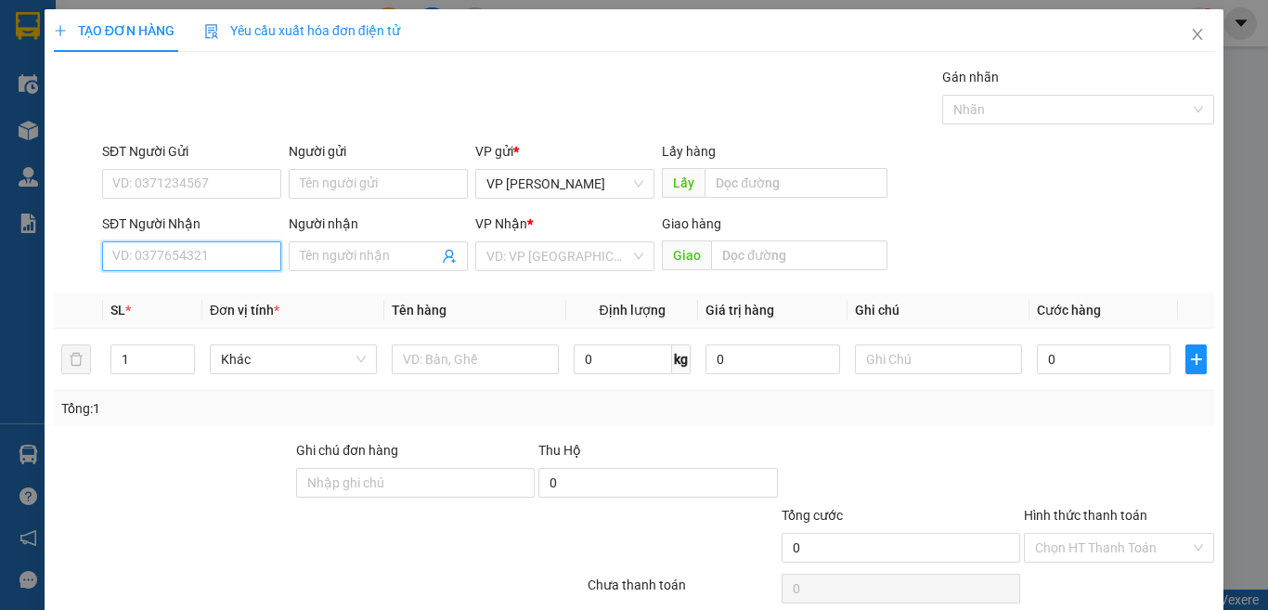
click at [195, 243] on input "SĐT Người Nhận" at bounding box center [191, 256] width 179 height 30
type input "0834050578"
click at [196, 264] on input "0834050578" at bounding box center [191, 256] width 179 height 30
click at [221, 262] on input "0834050578" at bounding box center [191, 256] width 179 height 30
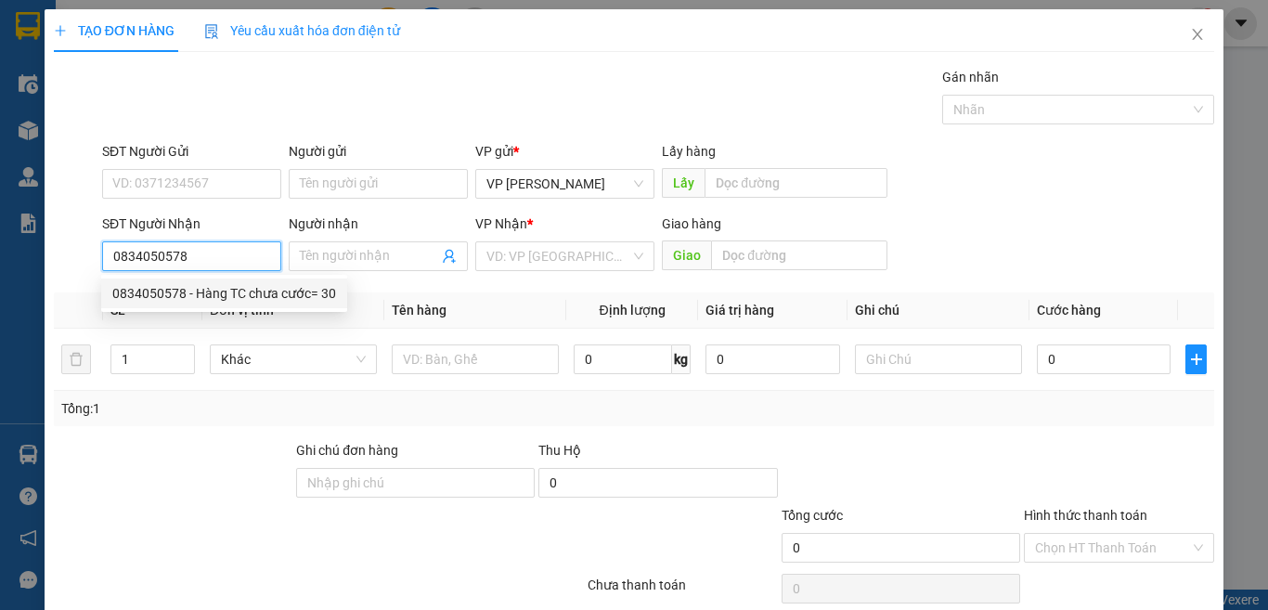
click at [255, 296] on div "0834050578 - Hàng TC chưa cước= 30" at bounding box center [224, 293] width 224 height 20
type input "Hàng TC chưa cước= 30"
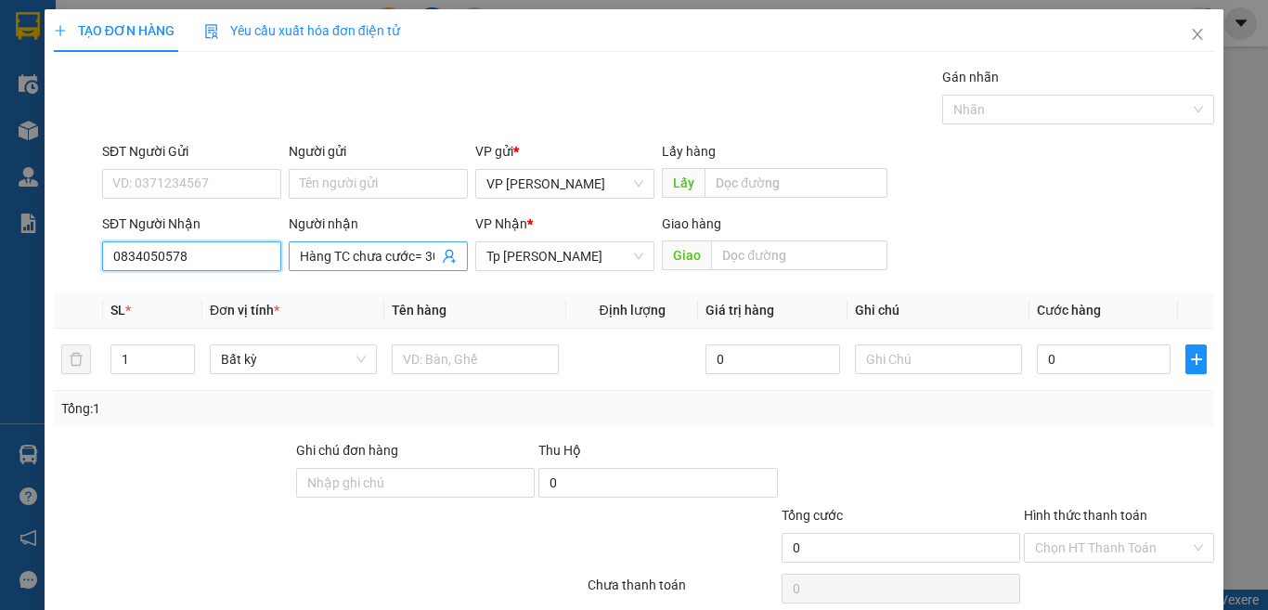
type input "0834050578"
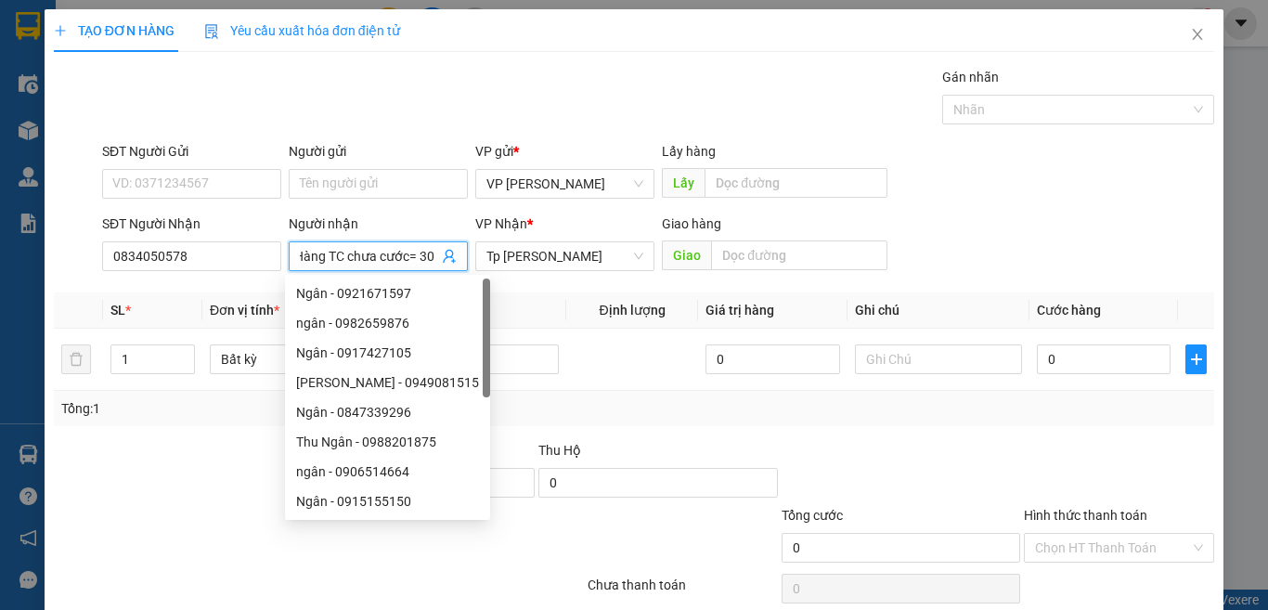
drag, startPoint x: 406, startPoint y: 261, endPoint x: 452, endPoint y: 258, distance: 45.6
click at [452, 258] on span "Hàng TC chưa cước= 30" at bounding box center [378, 256] width 179 height 30
type input "Hàng TC chưa cước"
click at [525, 374] on div at bounding box center [475, 359] width 167 height 37
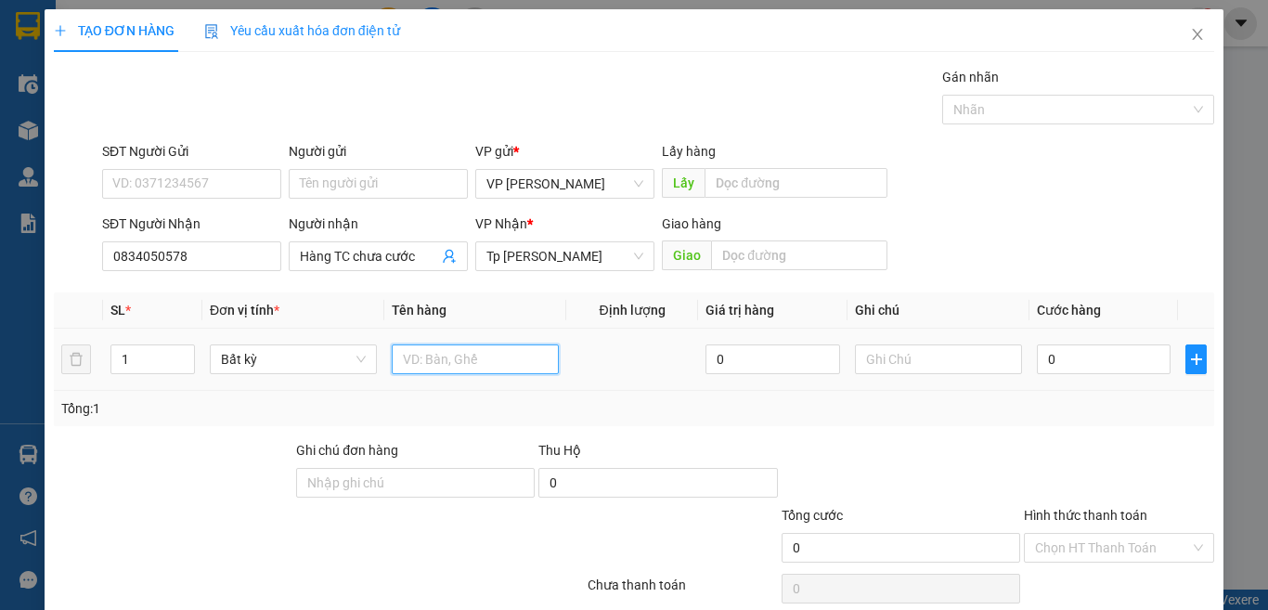
click at [525, 368] on input "text" at bounding box center [475, 359] width 167 height 30
paste input "àn"
paste input "ư"
paste input "úo"
paste input "ướ"
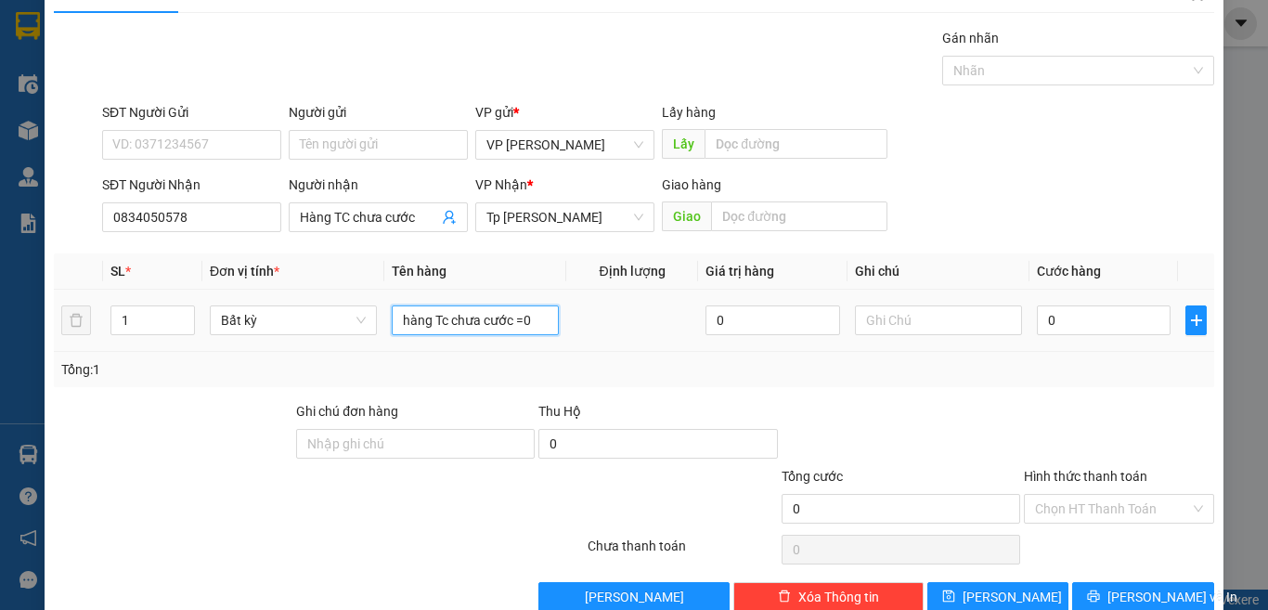
scroll to position [77, 0]
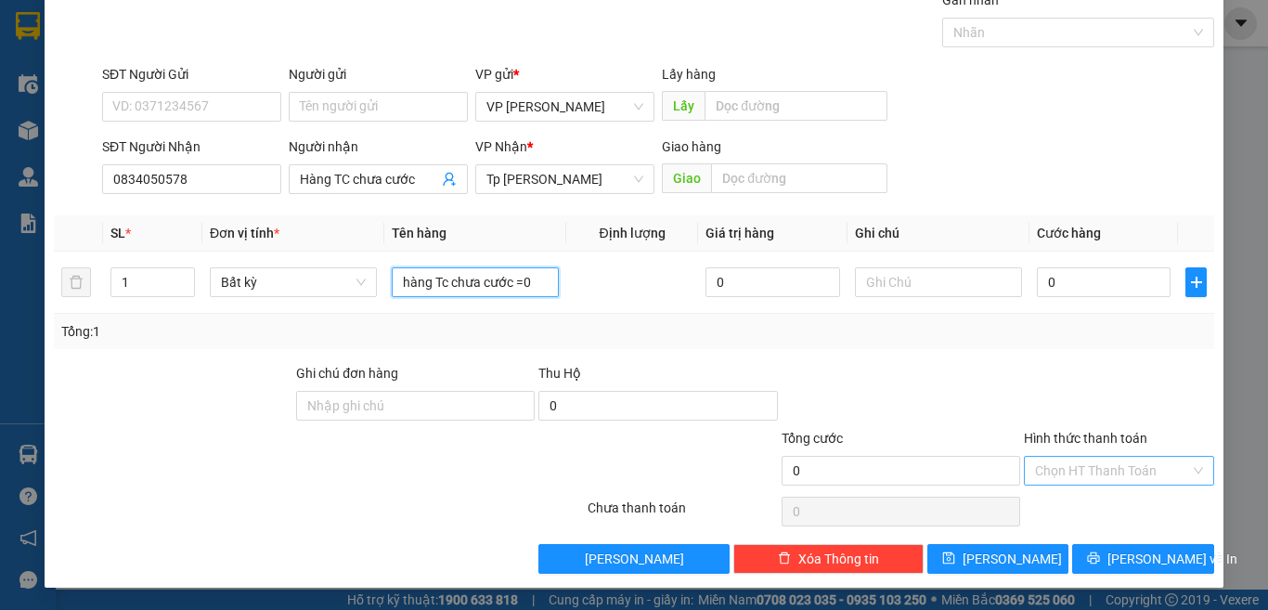
type input "hàng Tc chưa cước =0"
click at [1074, 467] on input "Hình thức thanh toán" at bounding box center [1112, 471] width 155 height 28
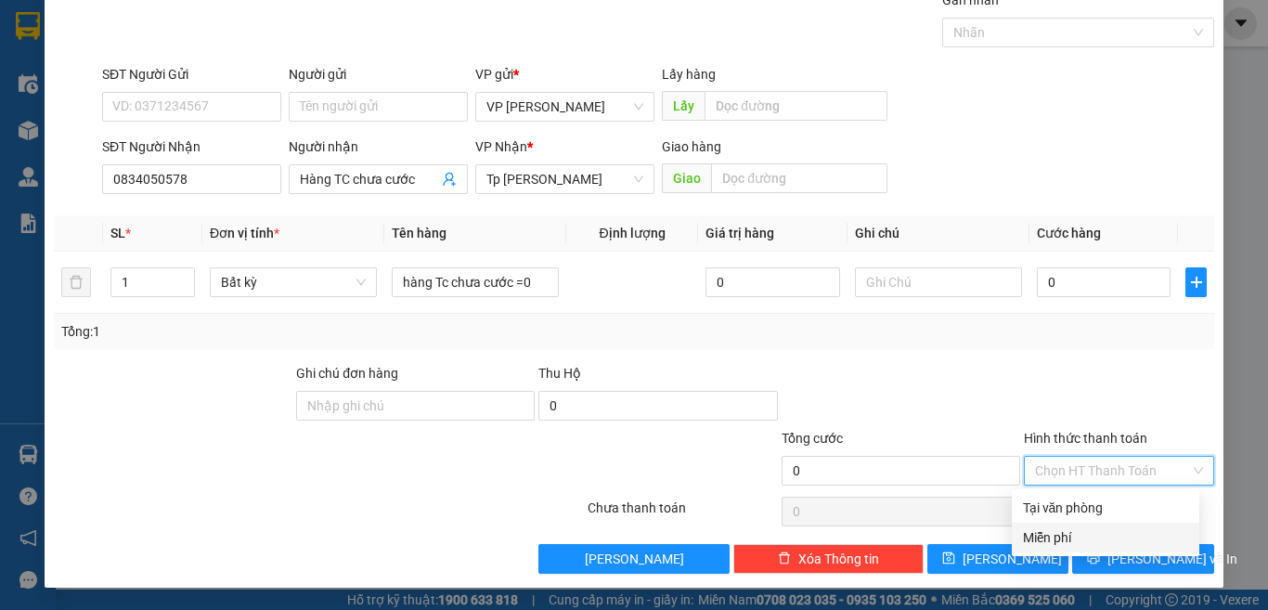
click at [1062, 535] on div "Miễn phí" at bounding box center [1105, 537] width 165 height 20
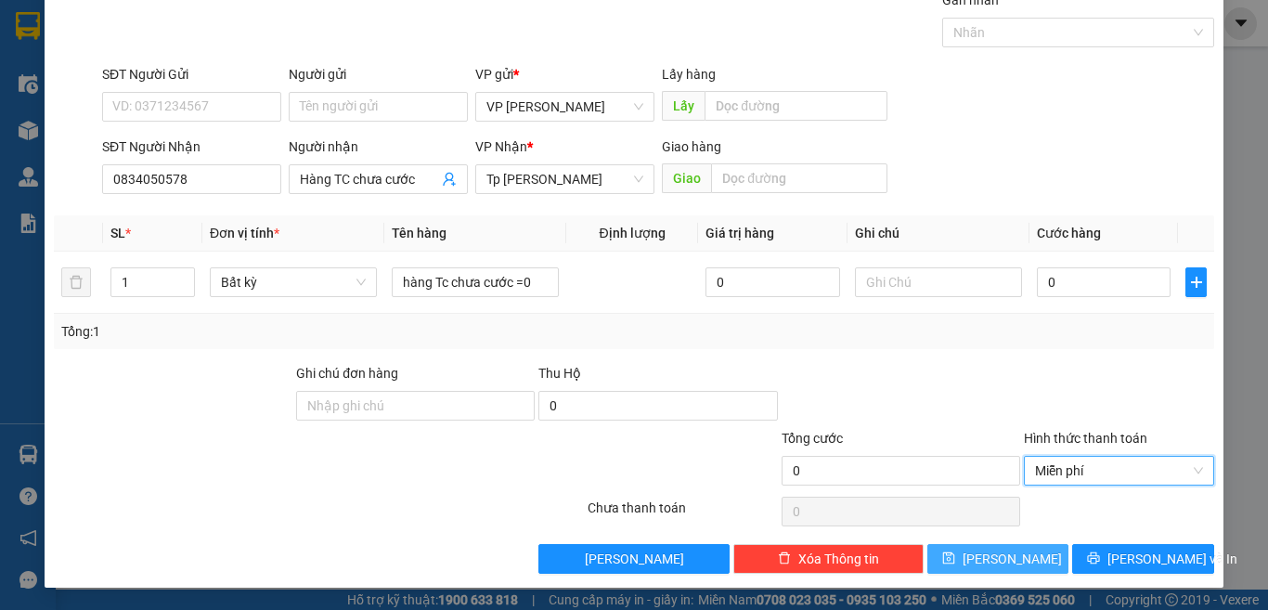
click at [987, 564] on span "[PERSON_NAME]" at bounding box center [1011, 558] width 99 height 20
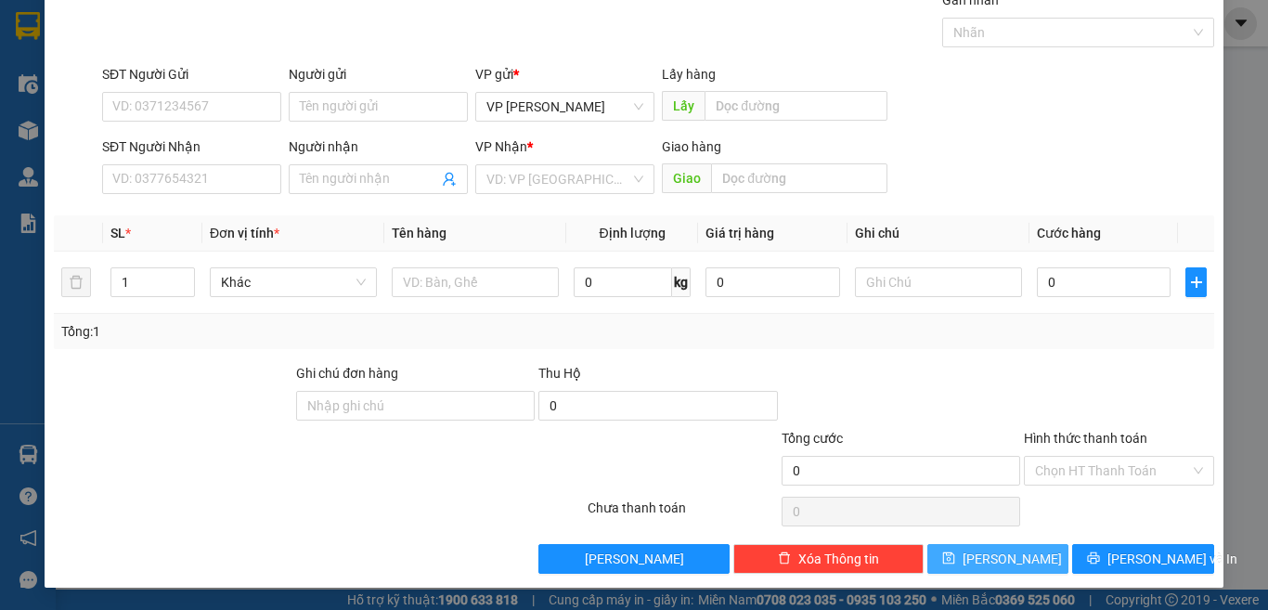
scroll to position [0, 0]
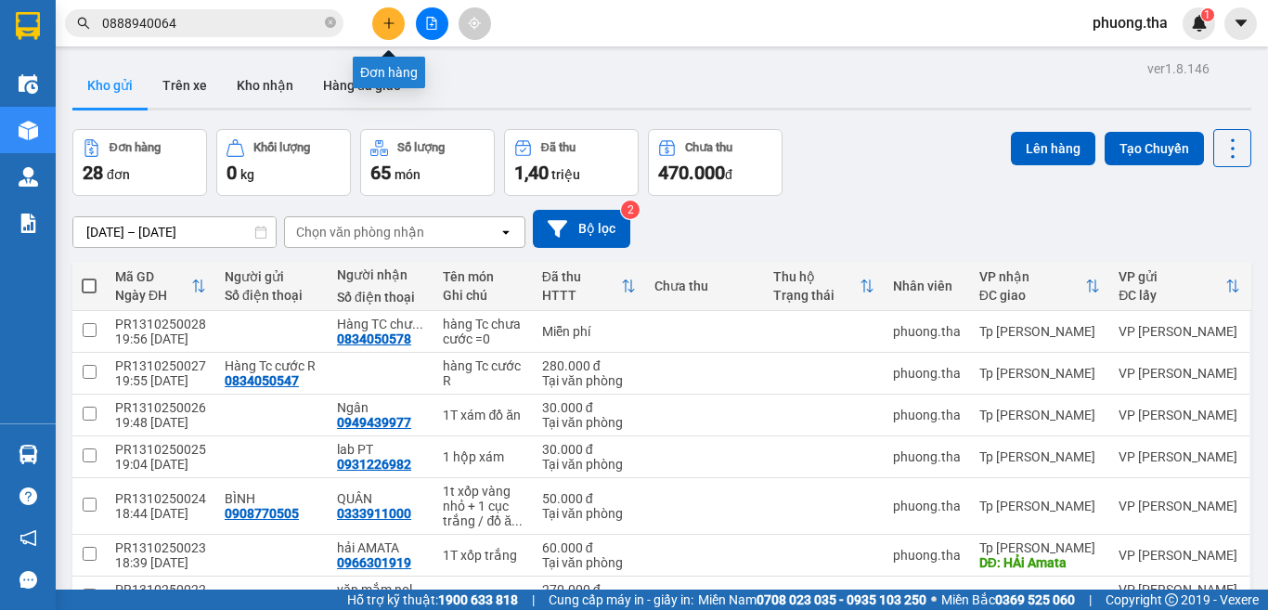
click at [385, 19] on icon "plus" at bounding box center [388, 23] width 13 height 13
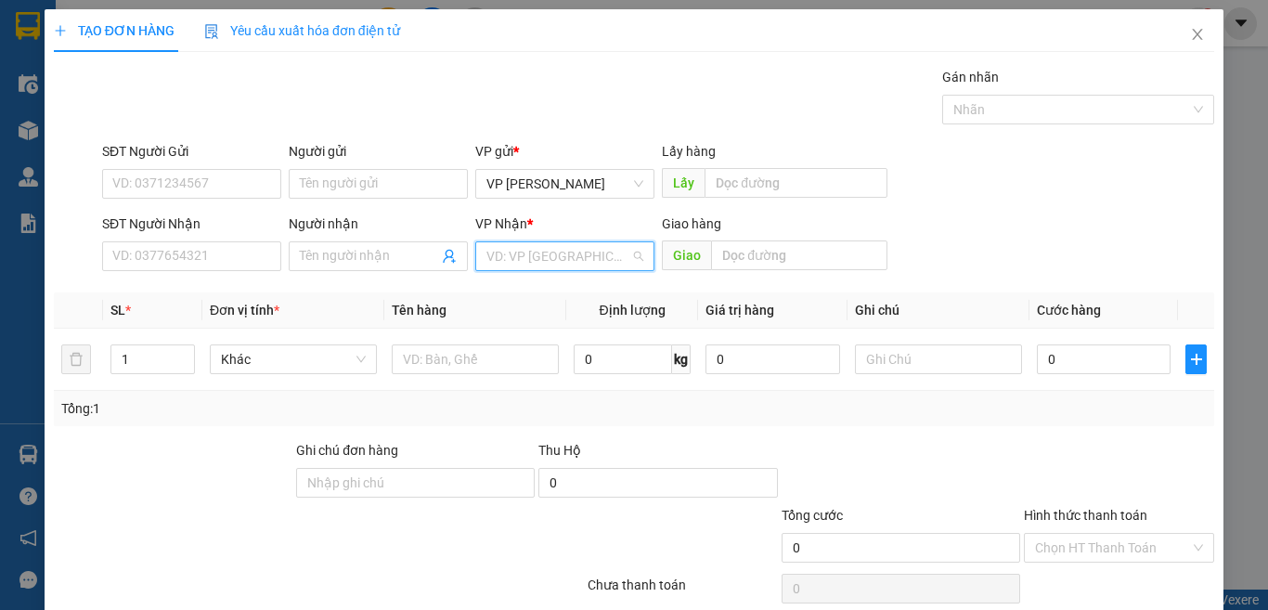
click at [536, 254] on input "search" at bounding box center [558, 256] width 144 height 28
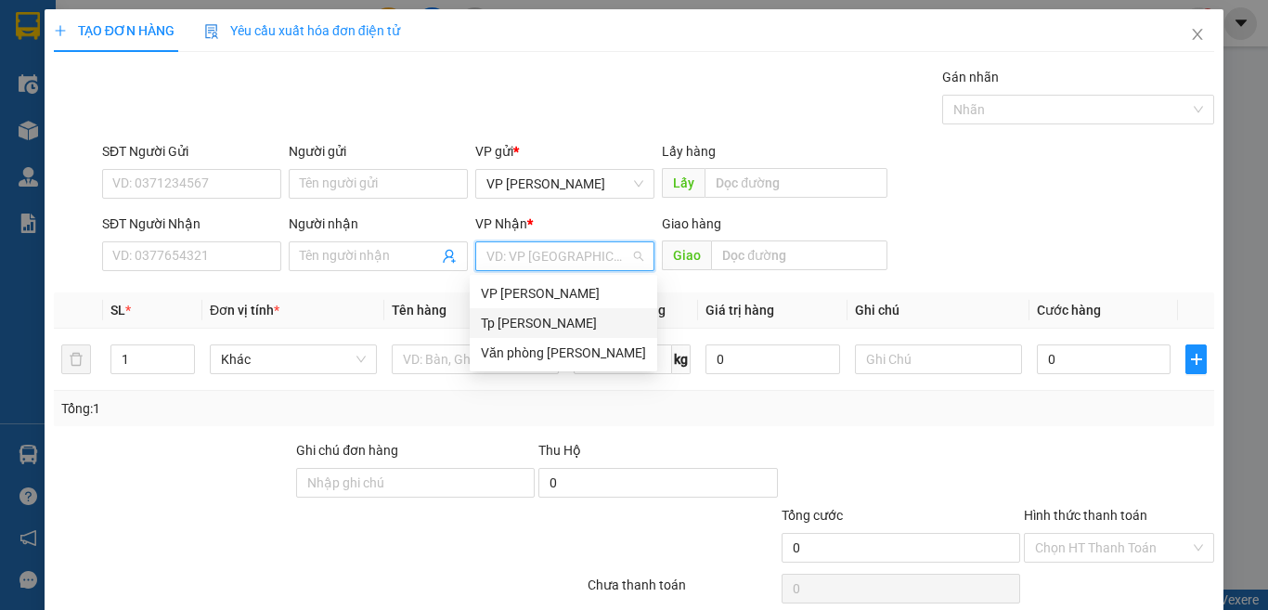
click at [498, 321] on div "Tp [PERSON_NAME]" at bounding box center [563, 323] width 165 height 20
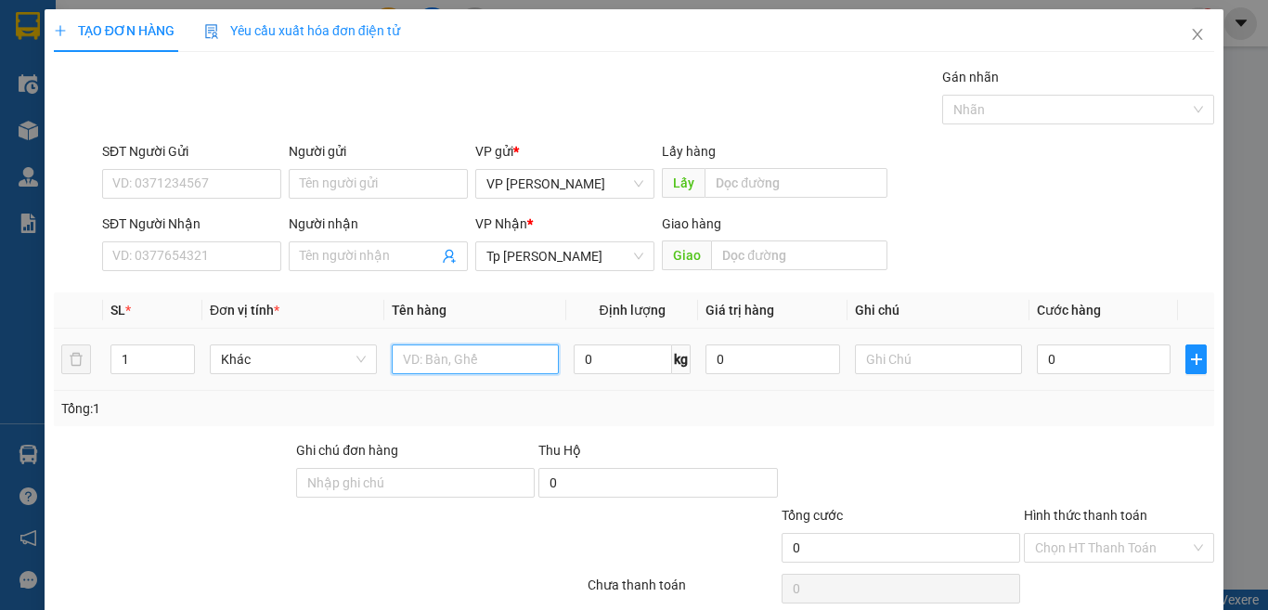
click at [412, 355] on input "text" at bounding box center [475, 359] width 167 height 30
paste input "óp"
paste input "ốp"
paste input "àn"
paste input "ú"
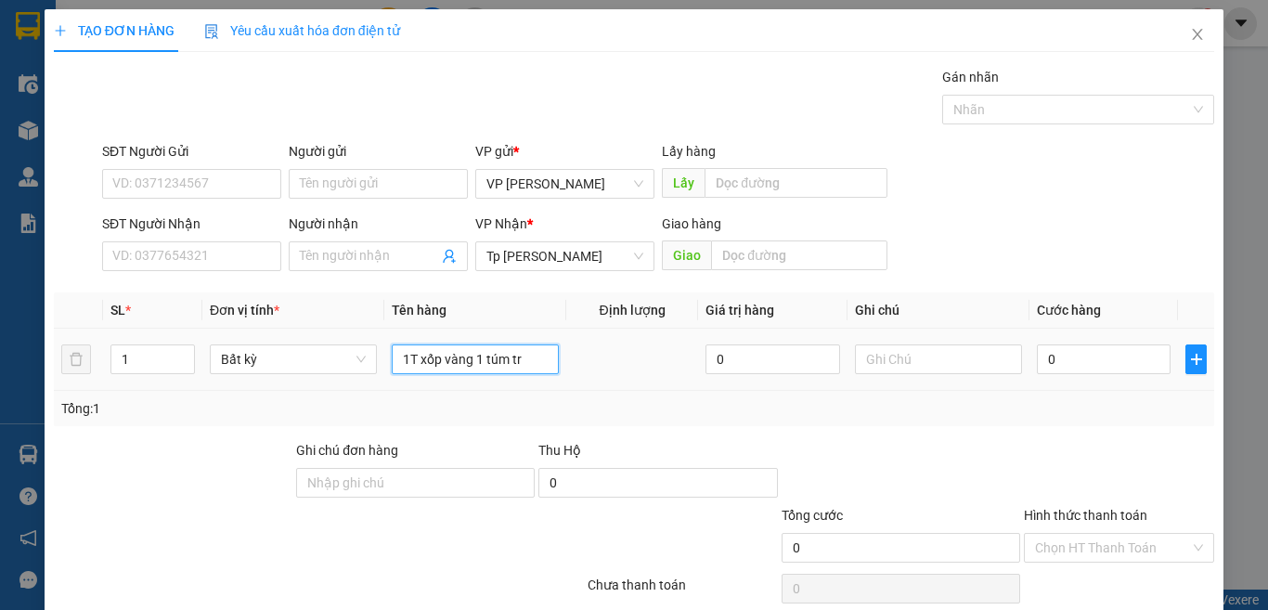
paste input "án"
paste input "ắng"
type input "1T xốp vàng 1 túm trắng"
type input "2"
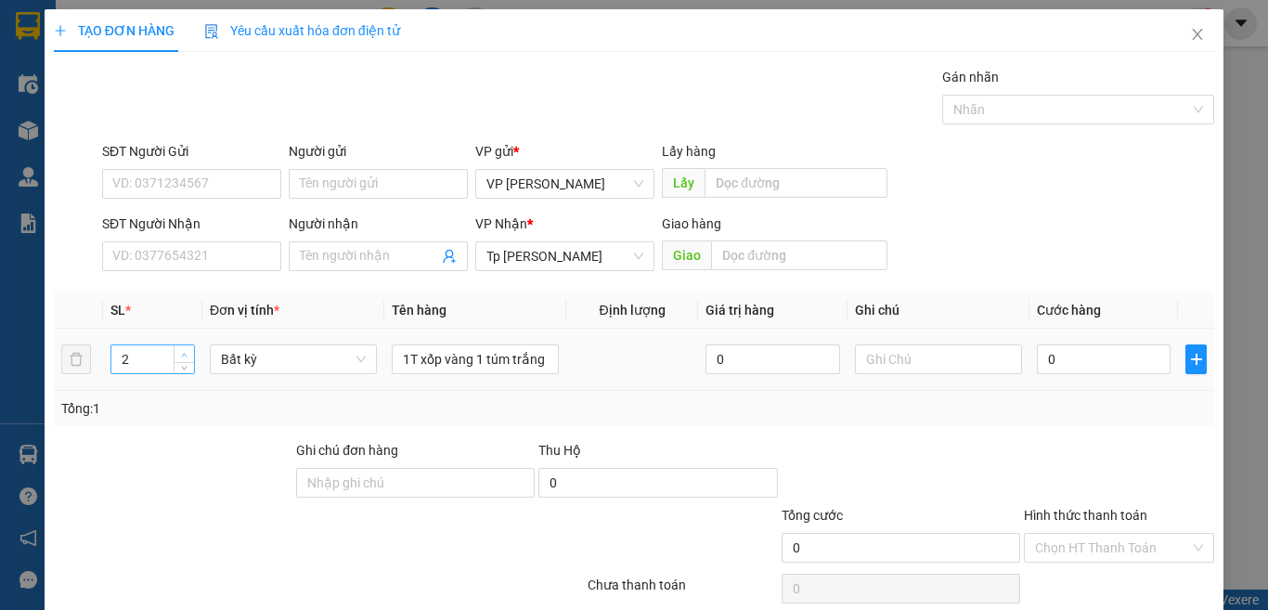
click at [174, 351] on span "Increase Value" at bounding box center [184, 353] width 20 height 17
click at [1136, 363] on input "0" at bounding box center [1104, 359] width 134 height 30
type input "6"
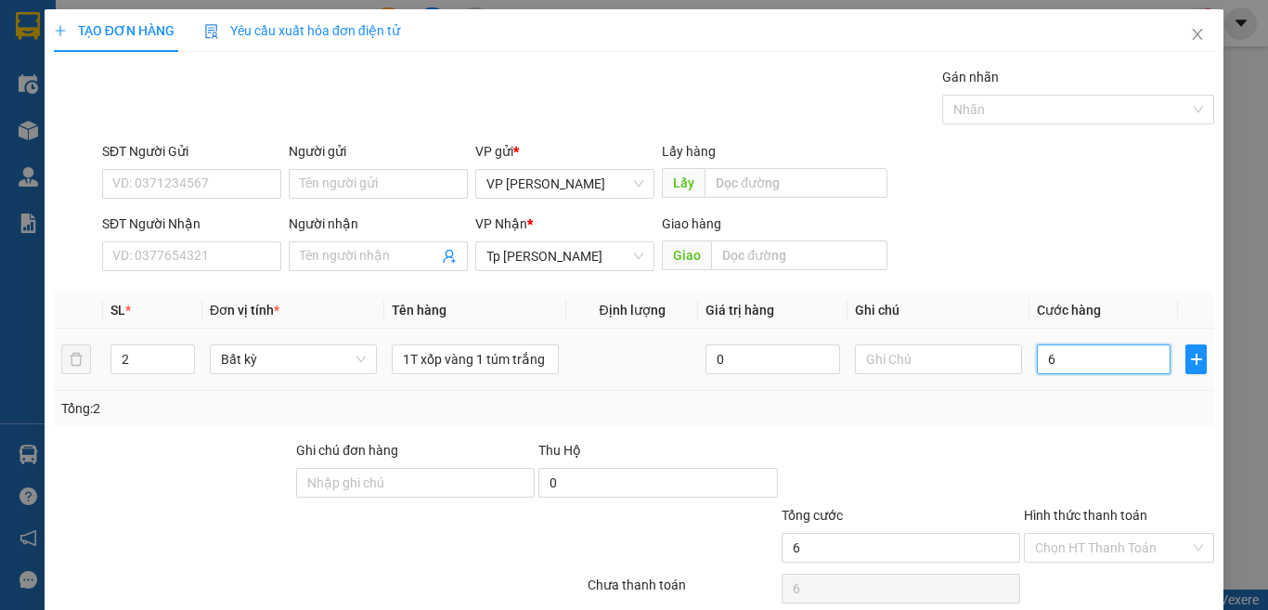
type input "6"
type input "60"
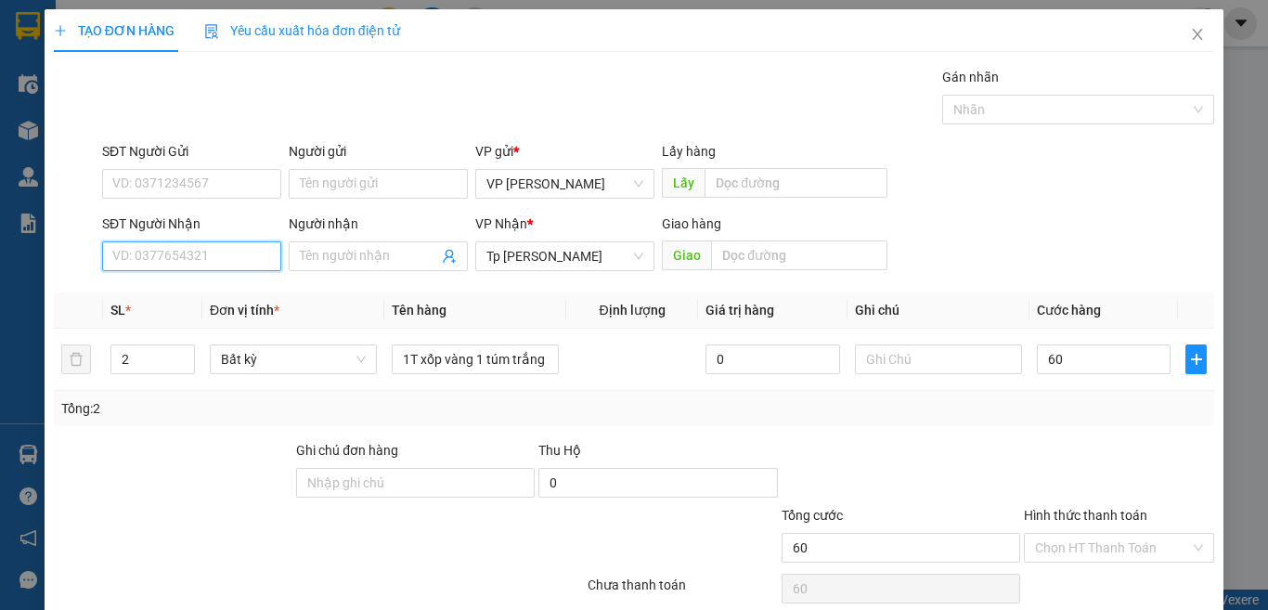
type input "60.000"
click at [235, 260] on input "SĐT Người Nhận" at bounding box center [191, 256] width 179 height 30
click at [211, 291] on div "0932670830 - đông" at bounding box center [189, 293] width 154 height 20
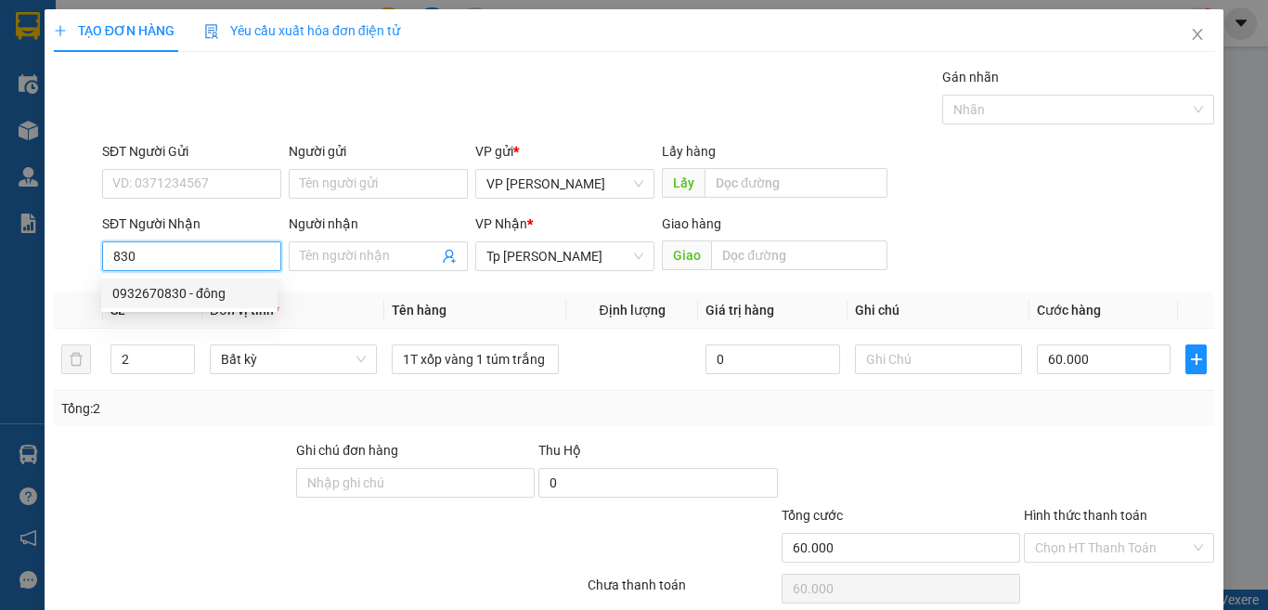
type input "0932670830"
type input "đông"
type input "0932670830"
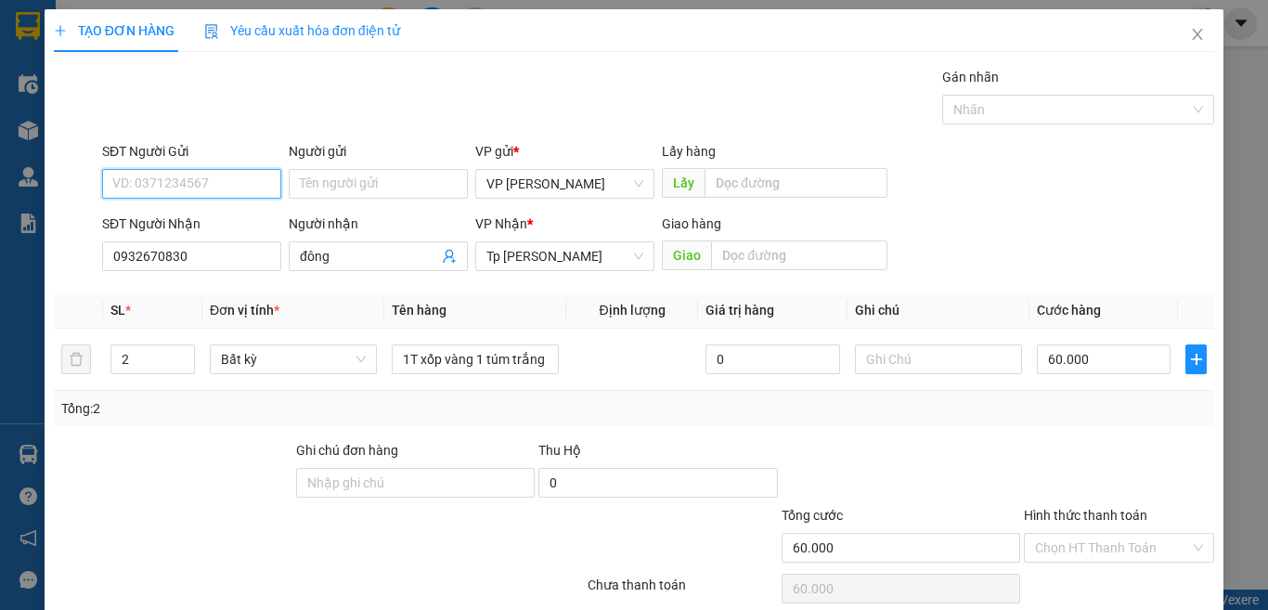
click at [247, 174] on input "SĐT Người Gửi" at bounding box center [191, 184] width 179 height 30
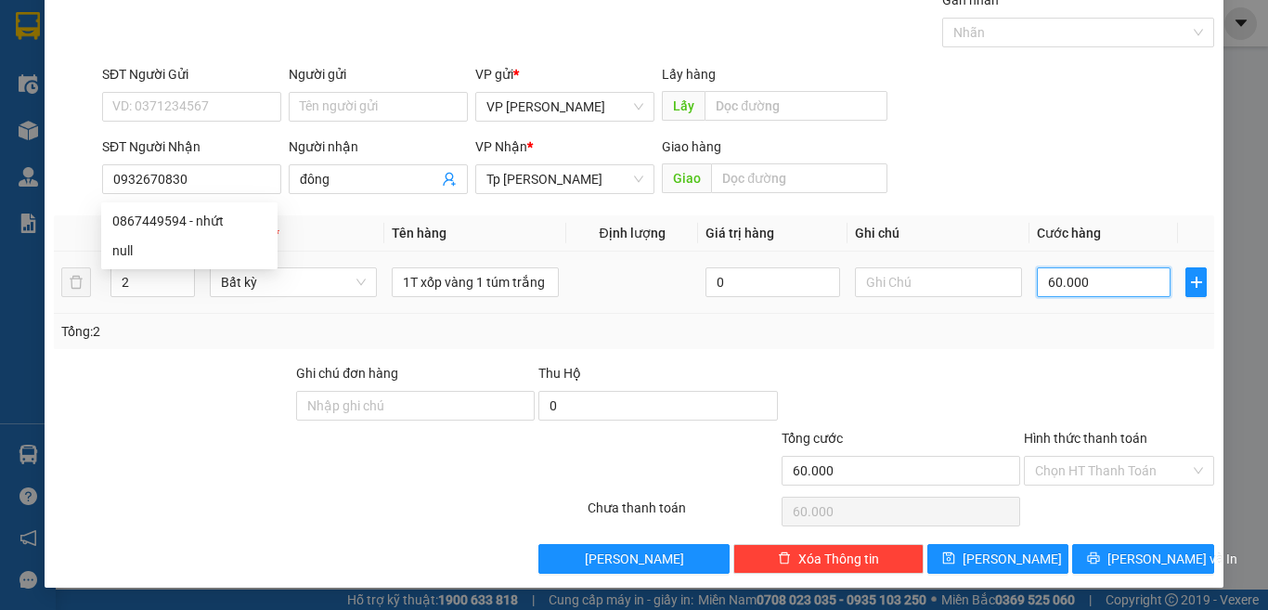
click at [1103, 281] on input "60.000" at bounding box center [1104, 282] width 134 height 30
type input "0"
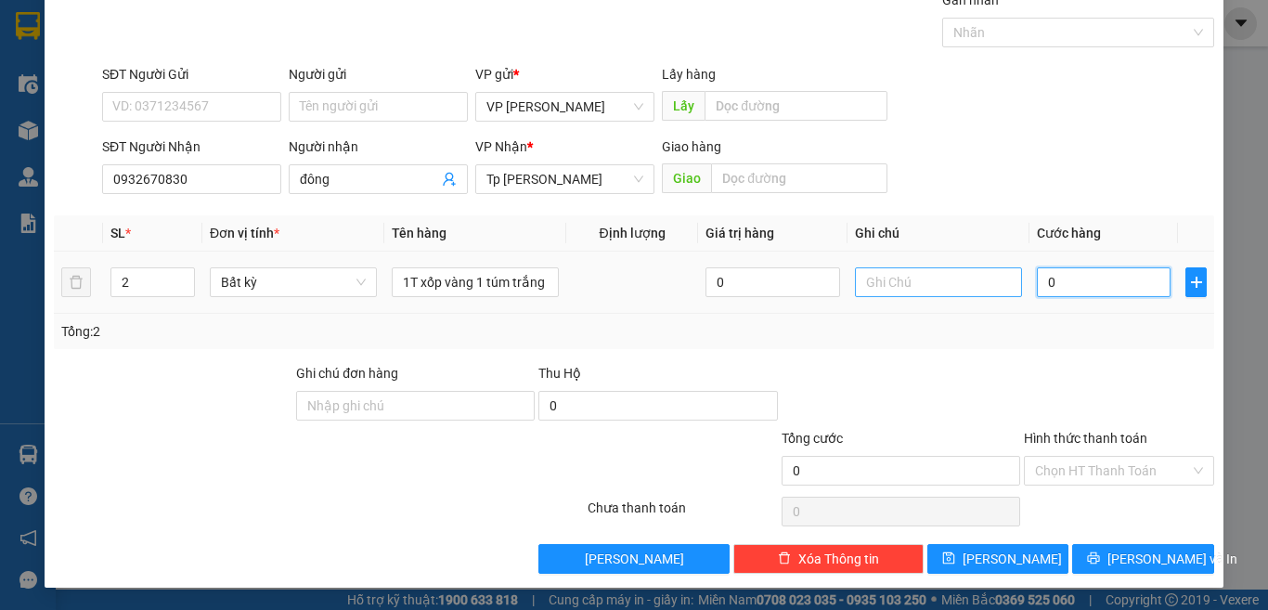
type input "0"
click at [928, 290] on input "text" at bounding box center [938, 282] width 167 height 30
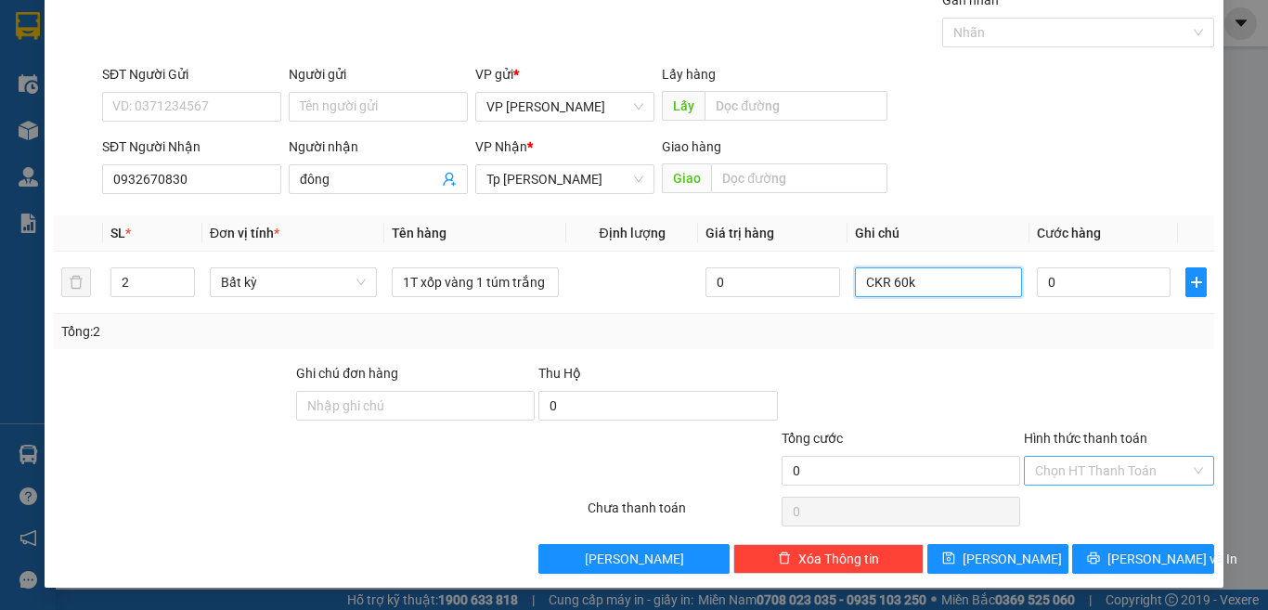
type input "CKR 60k"
click at [1067, 462] on input "Hình thức thanh toán" at bounding box center [1112, 471] width 155 height 28
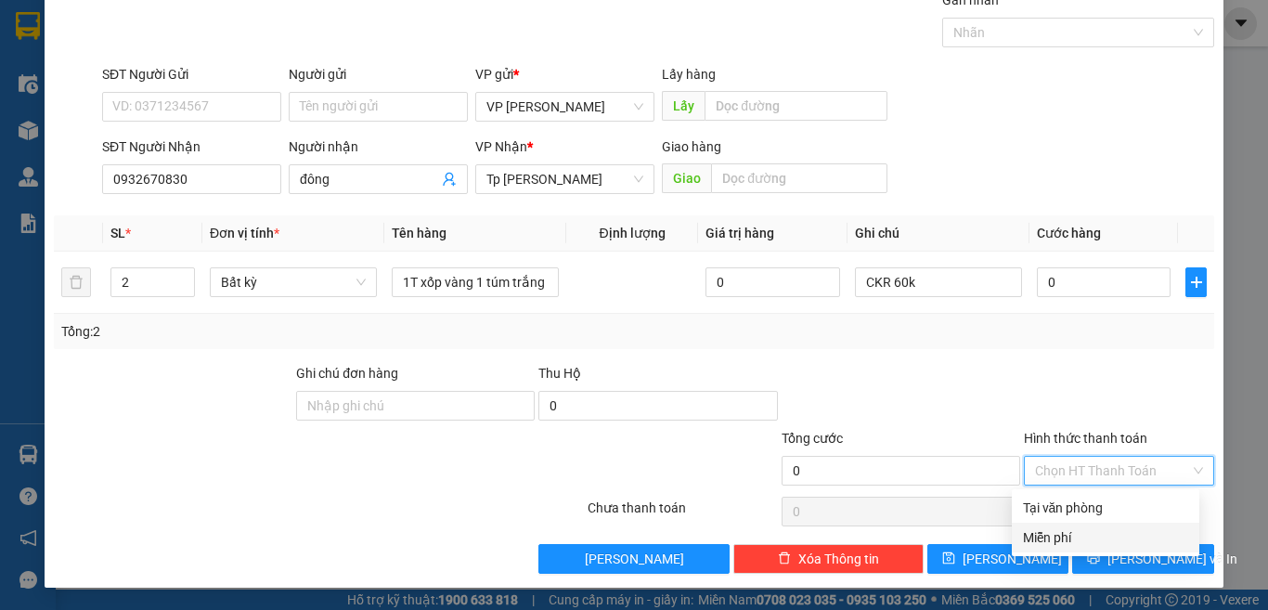
click at [1057, 538] on div "Miễn phí" at bounding box center [1105, 537] width 165 height 20
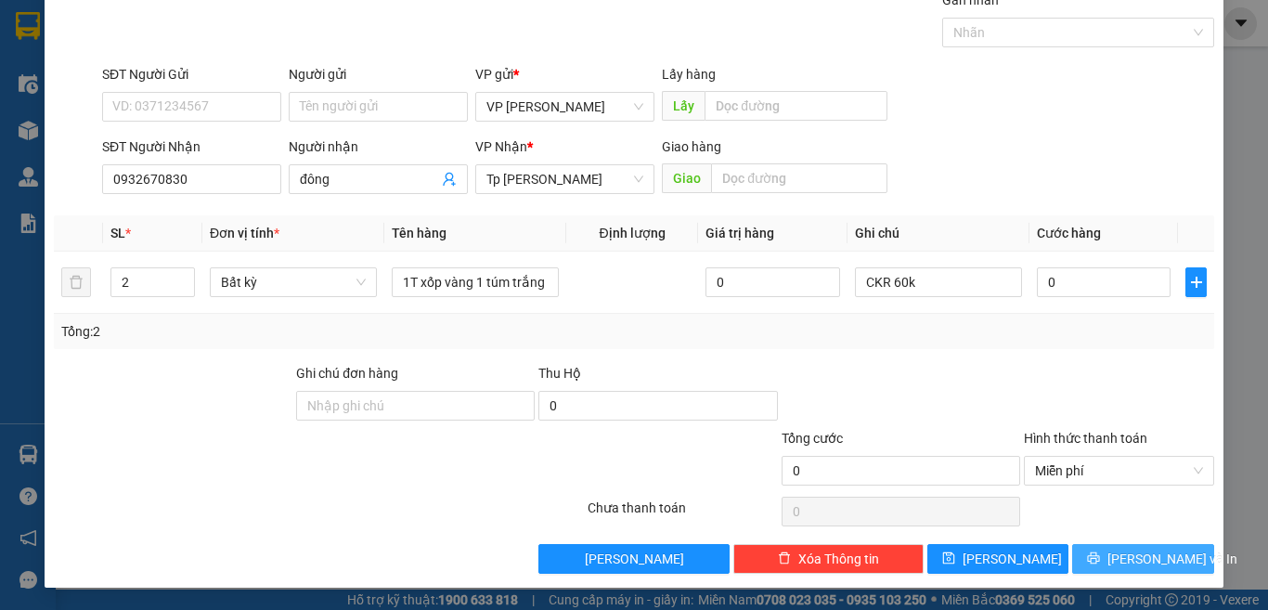
click at [1100, 557] on icon "printer" at bounding box center [1093, 557] width 13 height 13
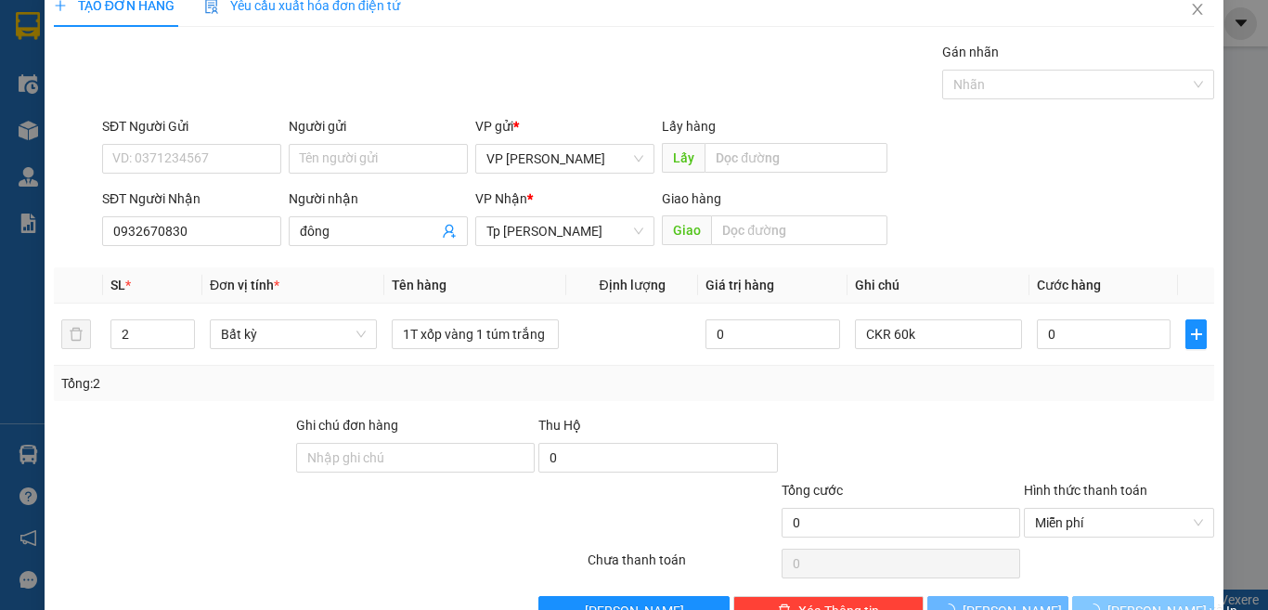
scroll to position [0, 0]
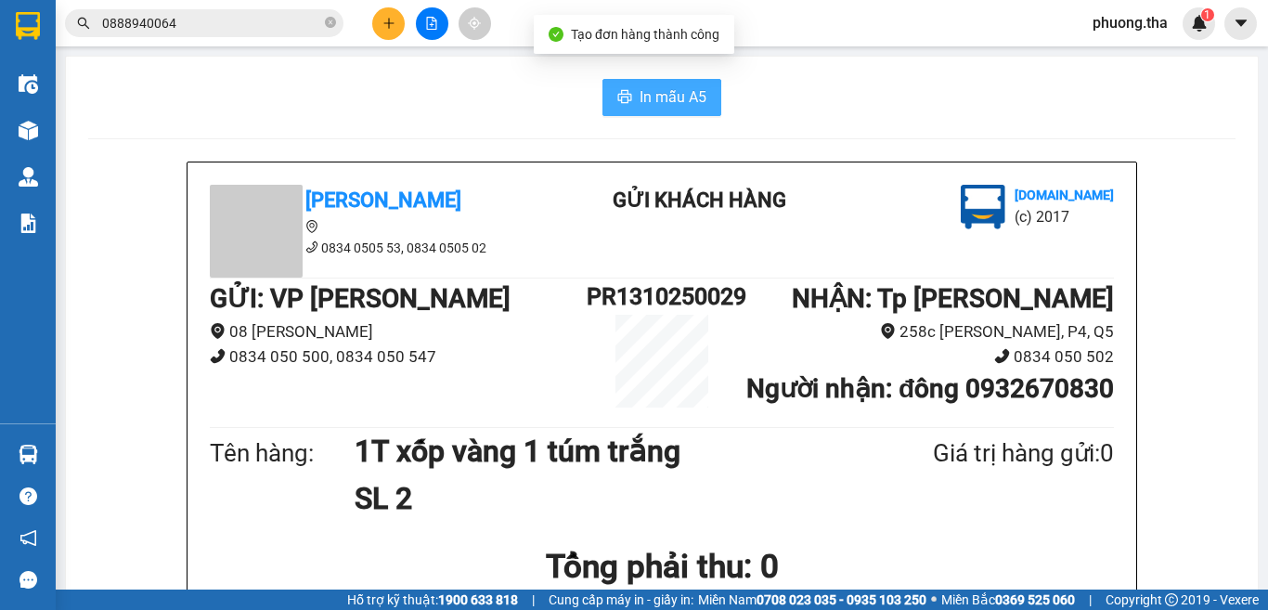
click at [617, 103] on icon "printer" at bounding box center [624, 96] width 15 height 15
click at [372, 25] on button at bounding box center [388, 23] width 32 height 32
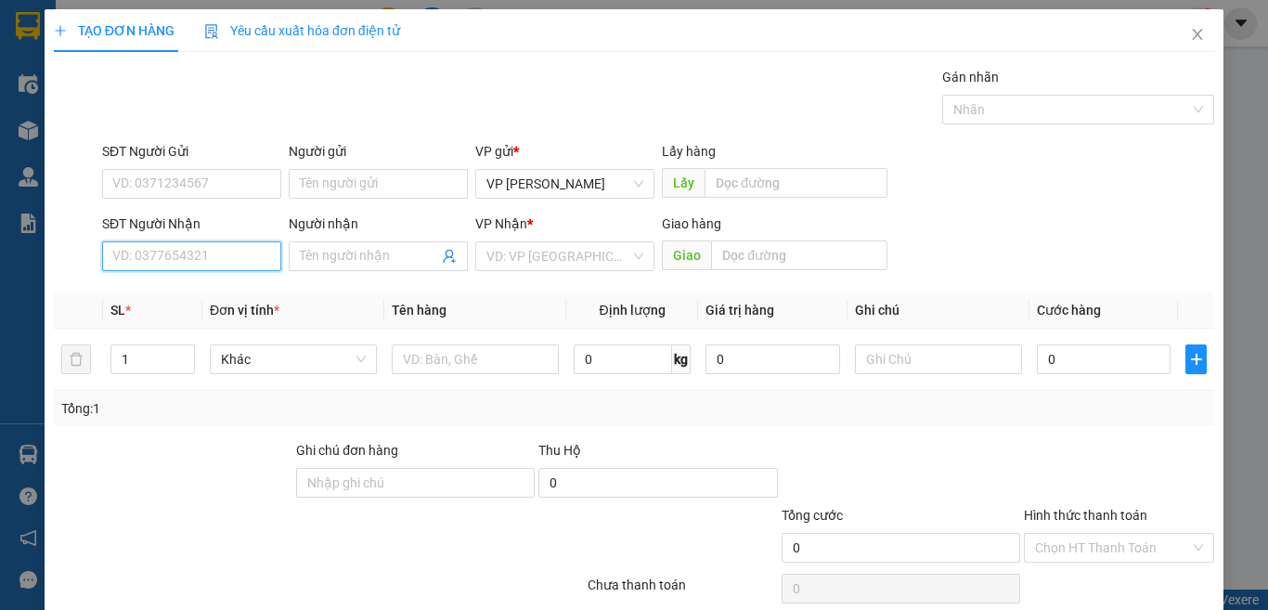
click at [265, 258] on input "SĐT Người Nhận" at bounding box center [191, 256] width 179 height 30
click at [229, 279] on div "0985917124 - Nhung" at bounding box center [189, 293] width 176 height 30
type input "0985917124"
type input "Nhung"
type input "0985917124"
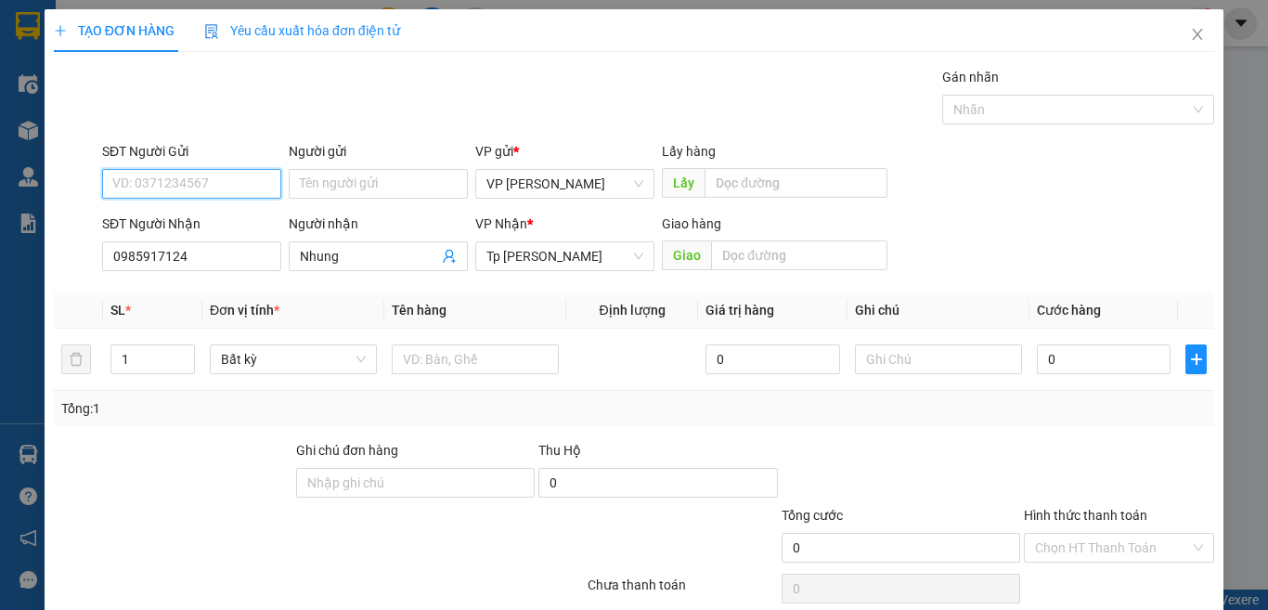
click at [237, 181] on input "SĐT Người Gửi" at bounding box center [191, 184] width 179 height 30
click at [212, 251] on div "0368018488 - Mơ" at bounding box center [189, 250] width 154 height 20
type input "0368018488"
type input "Mơ"
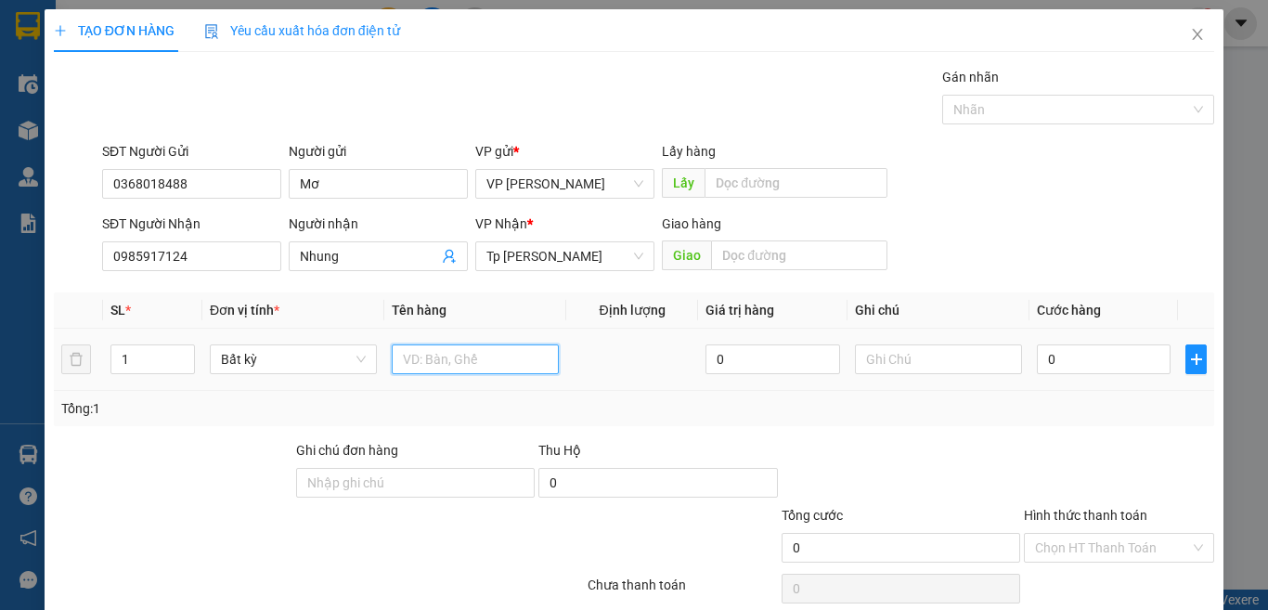
click at [425, 362] on input "text" at bounding box center [475, 359] width 167 height 30
paste input "á"
paste input "đ"
paste input "ò"
paste input "ờ"
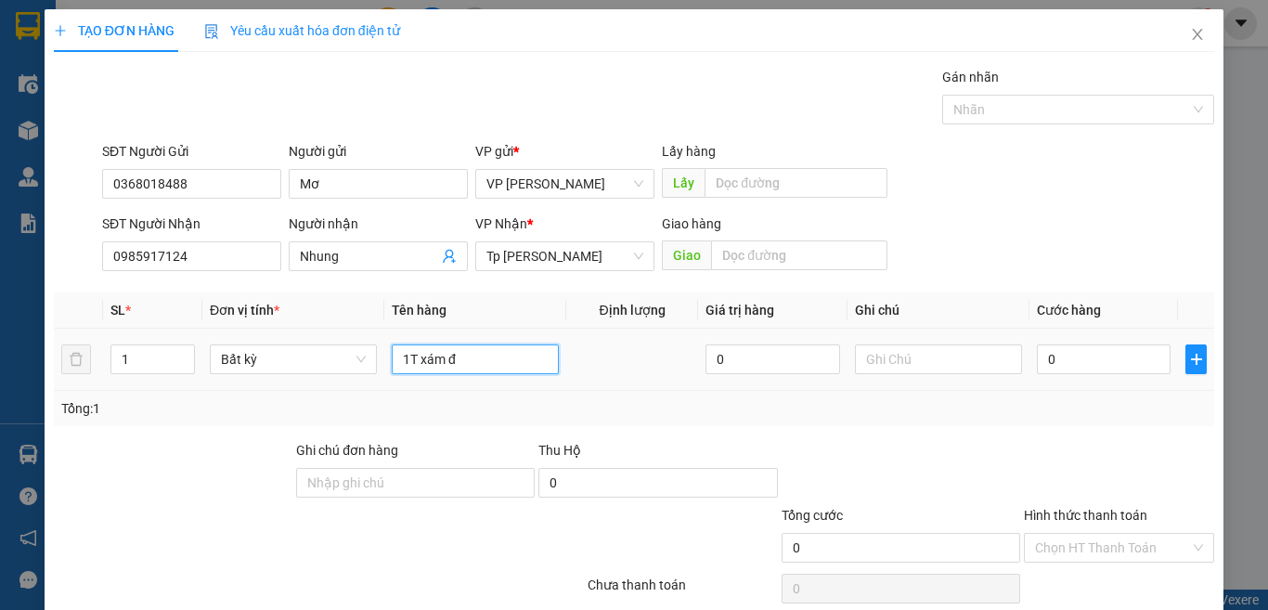
paste input "ồ"
paste input "ă"
type input "1T xám đồ ăn"
click at [1051, 354] on input "0" at bounding box center [1104, 359] width 134 height 30
type input "3"
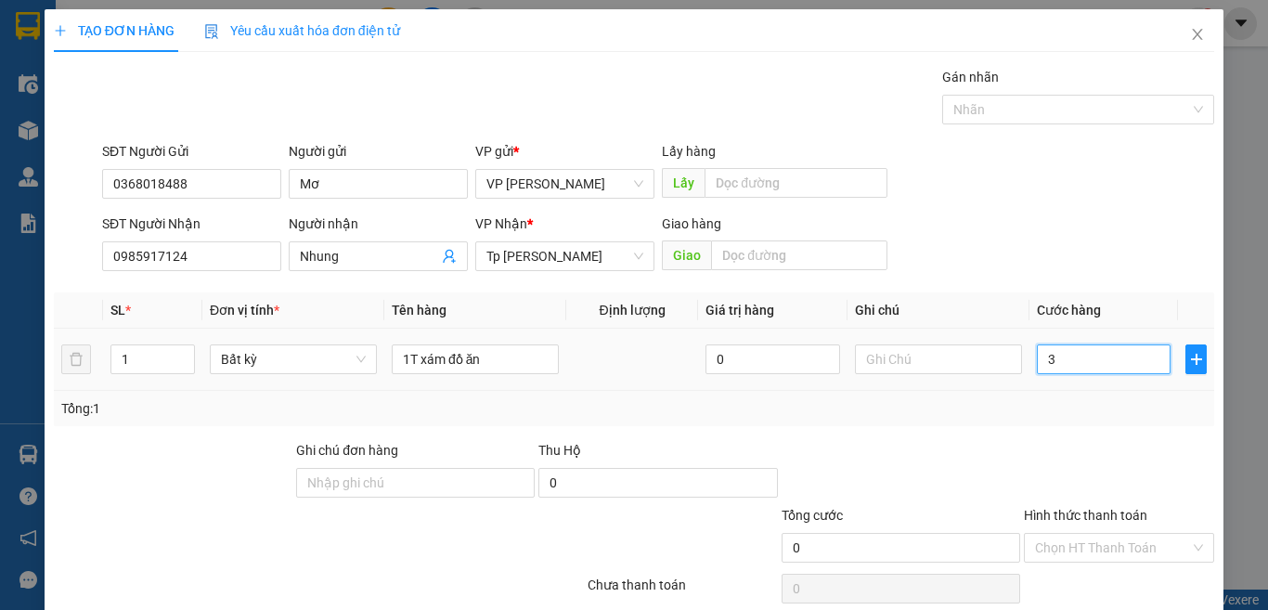
type input "3"
type input "30"
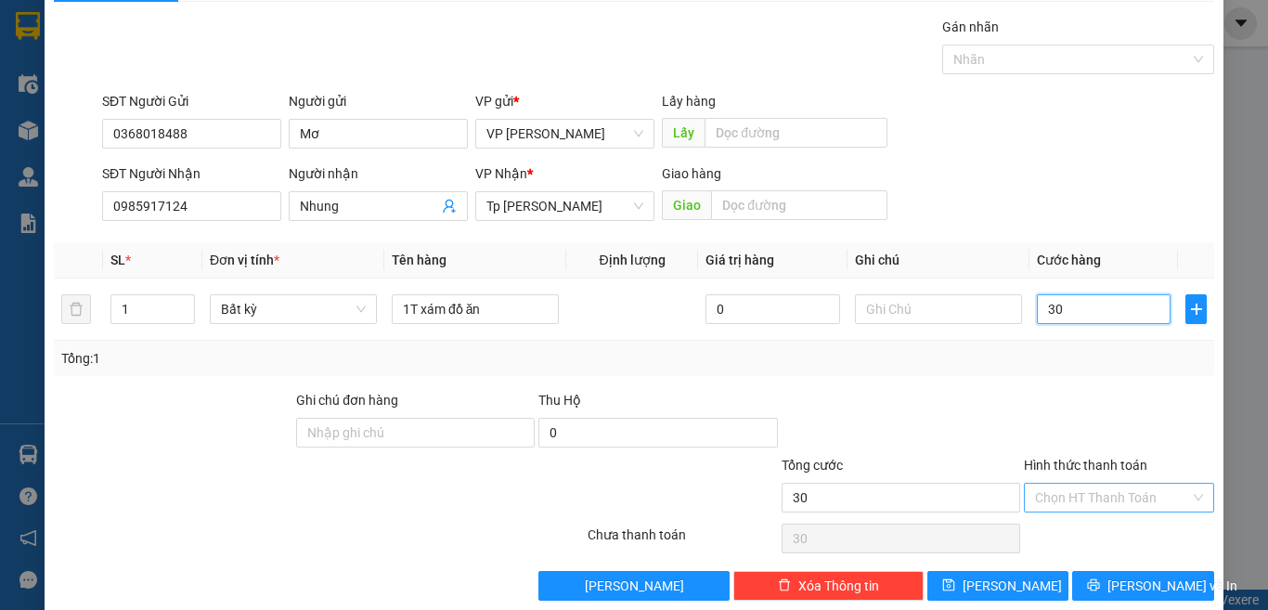
scroll to position [77, 0]
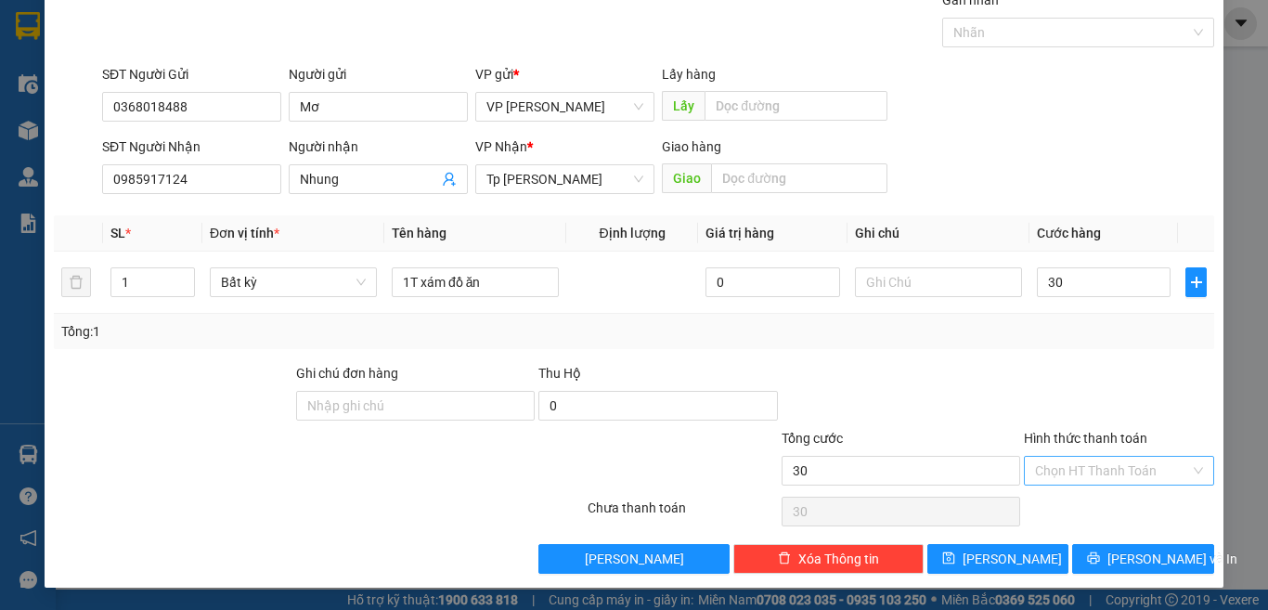
type input "30.000"
click at [1071, 462] on input "Hình thức thanh toán" at bounding box center [1112, 471] width 155 height 28
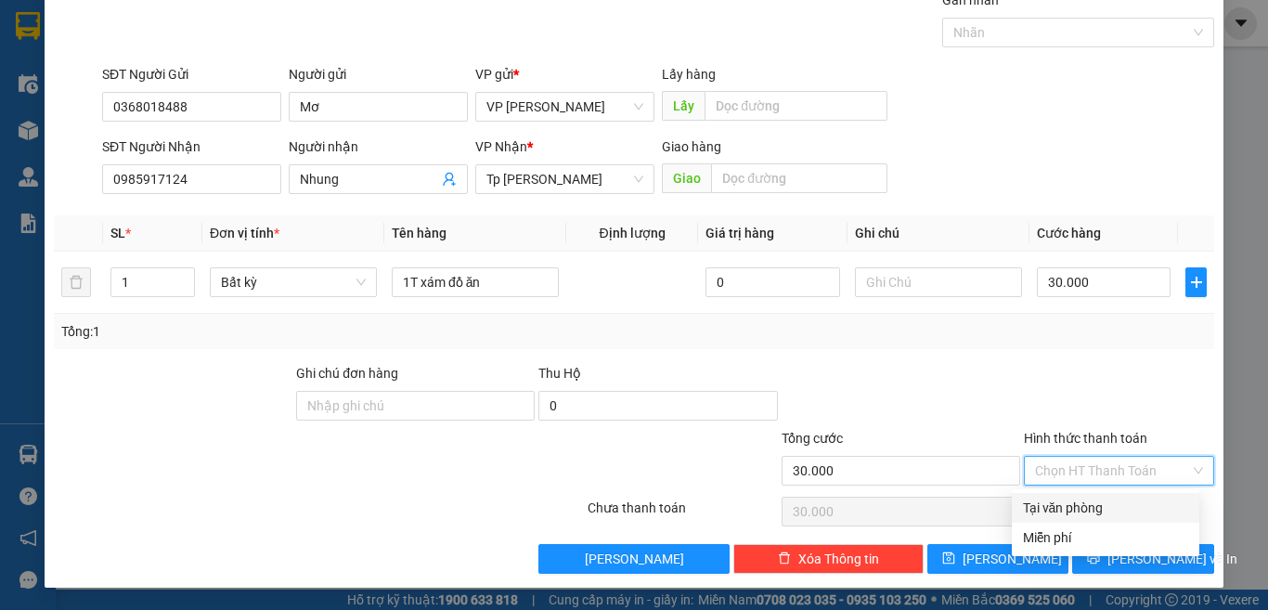
click at [1062, 507] on div "Tại văn phòng" at bounding box center [1105, 507] width 165 height 20
type input "0"
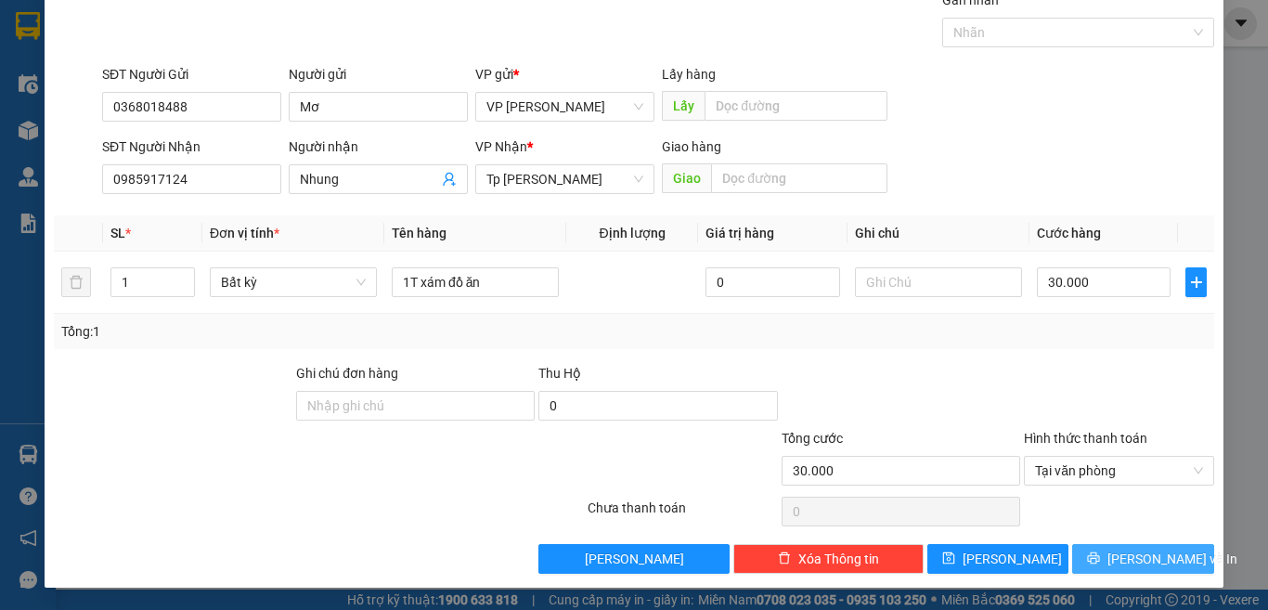
click at [1114, 556] on span "[PERSON_NAME] và In" at bounding box center [1172, 558] width 130 height 20
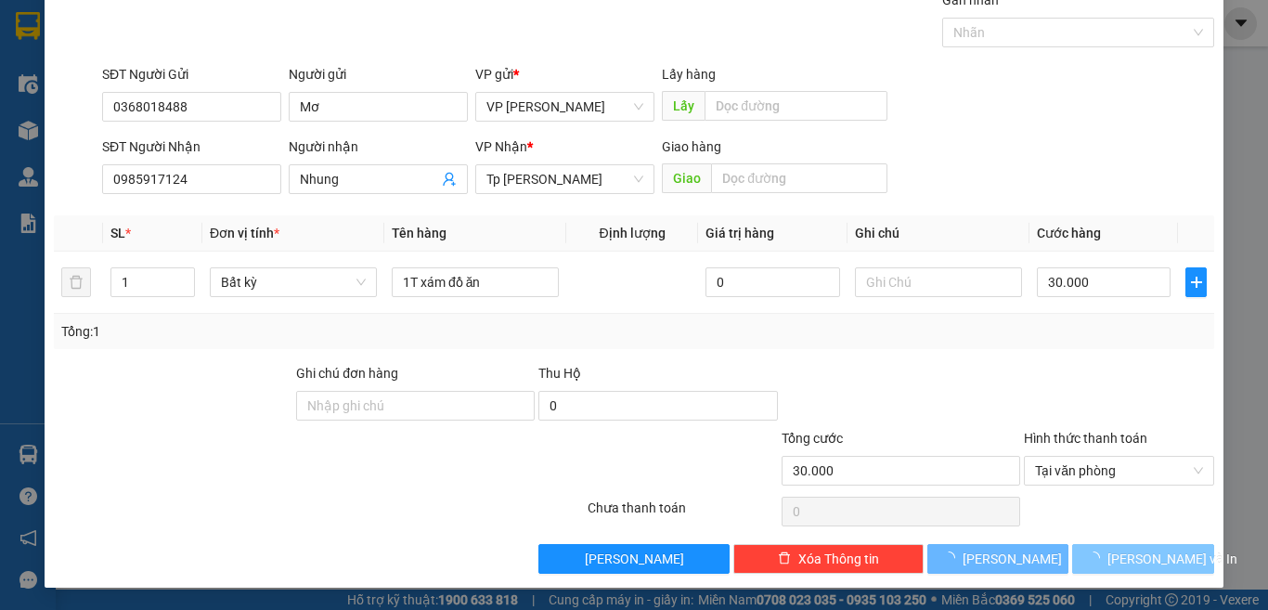
scroll to position [27, 0]
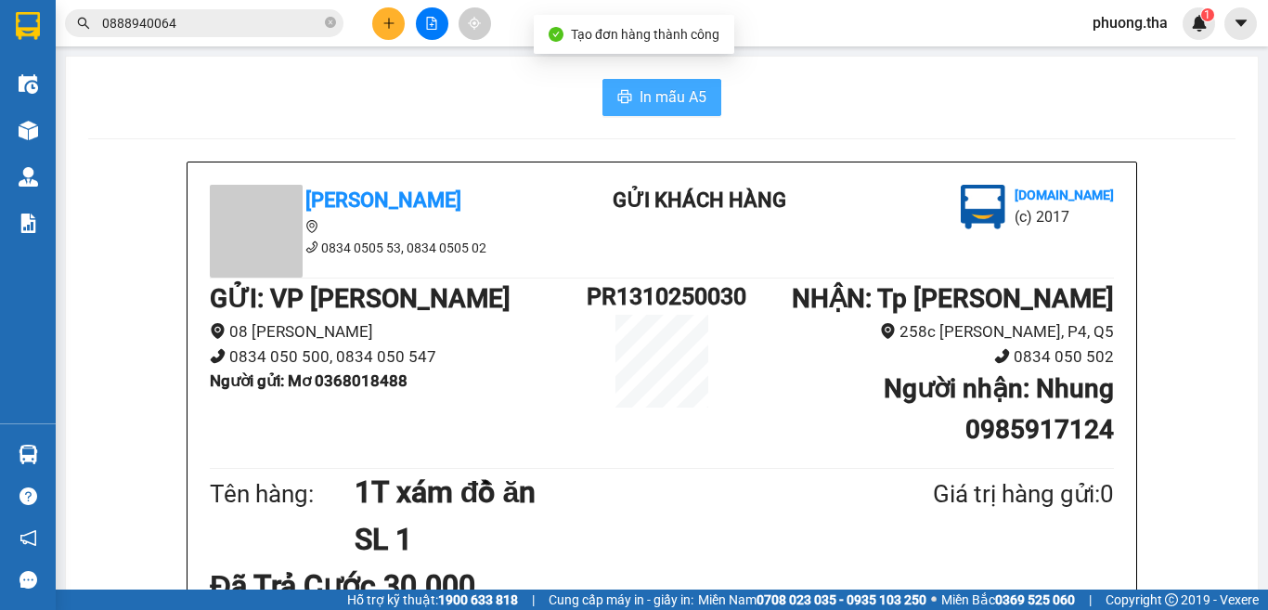
click at [646, 91] on span "In mẫu A5" at bounding box center [672, 96] width 67 height 23
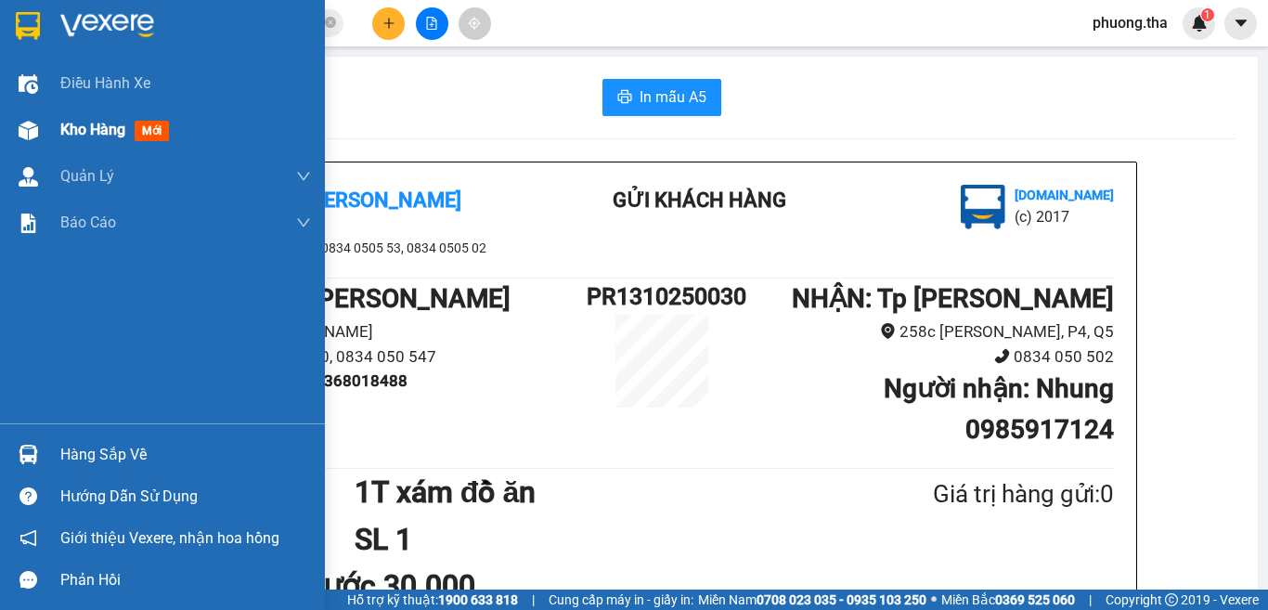
click at [45, 127] on div "Kho hàng mới" at bounding box center [162, 130] width 325 height 46
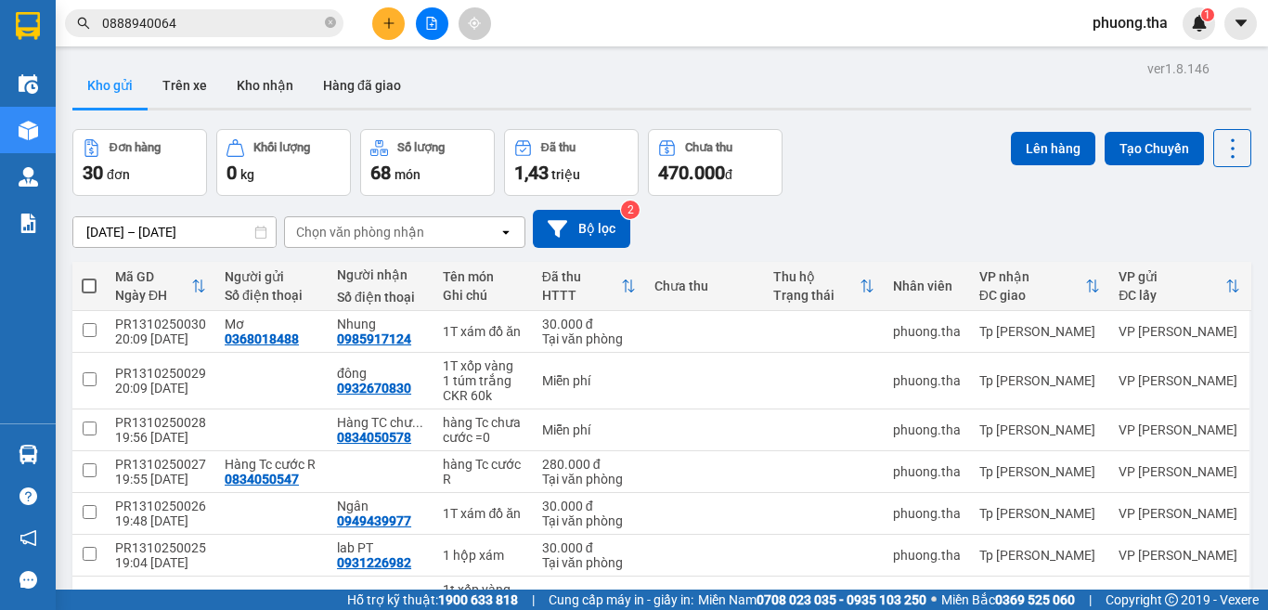
scroll to position [245, 0]
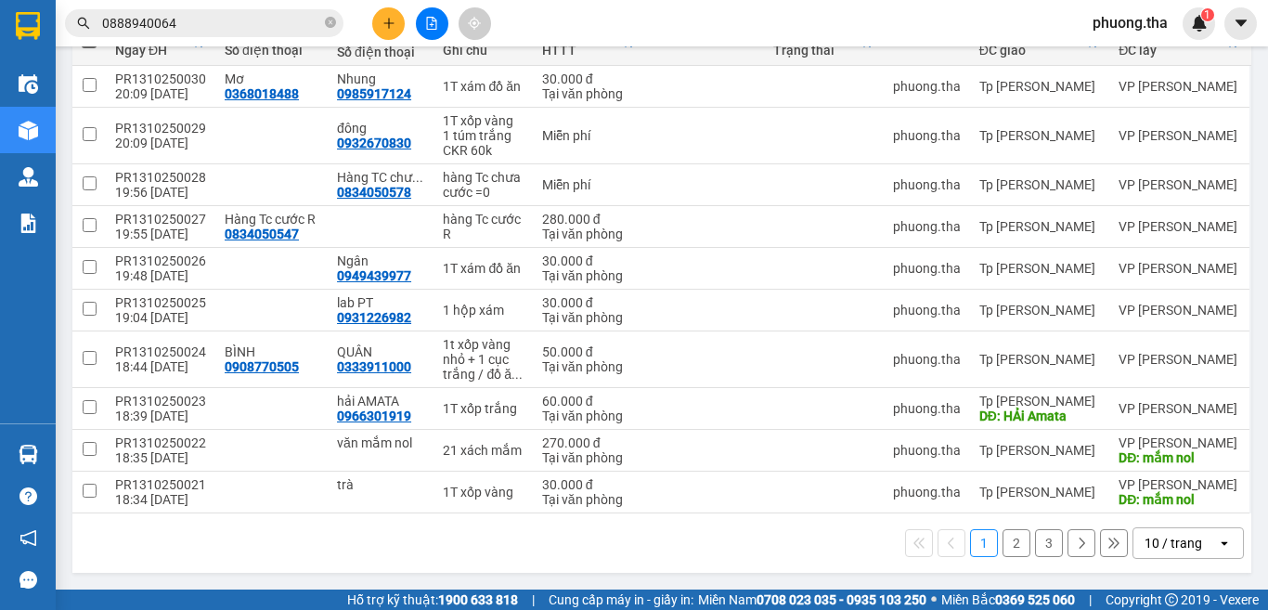
click at [1152, 539] on div "10 / trang" at bounding box center [1173, 543] width 58 height 19
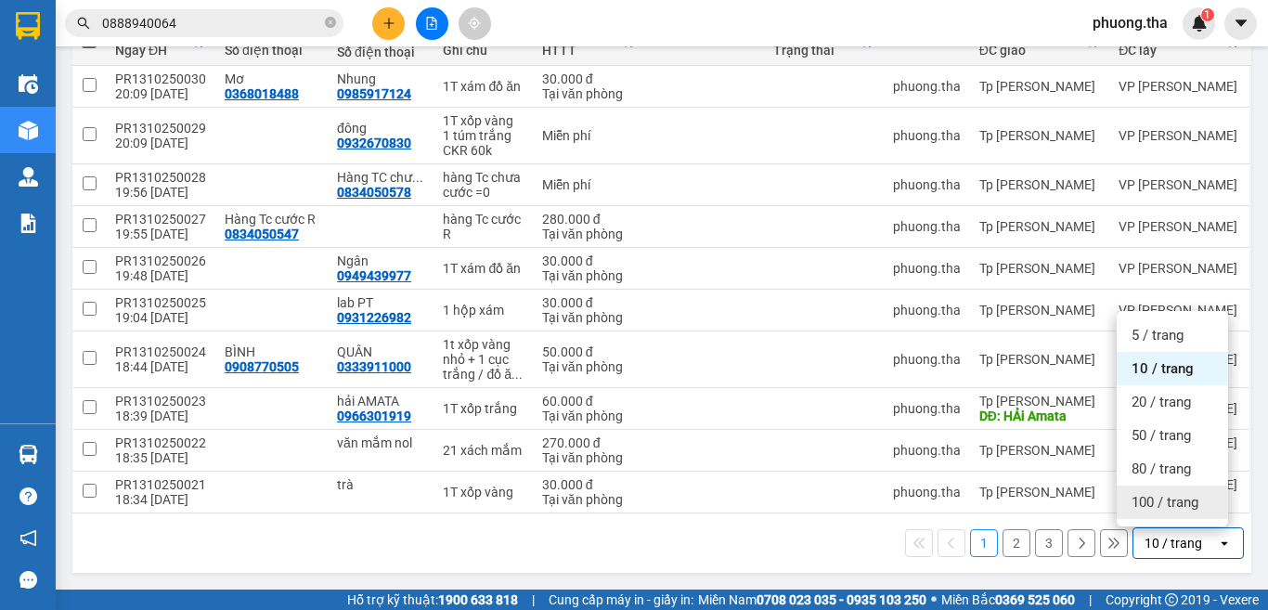
click at [1159, 506] on span "100 / trang" at bounding box center [1164, 502] width 67 height 19
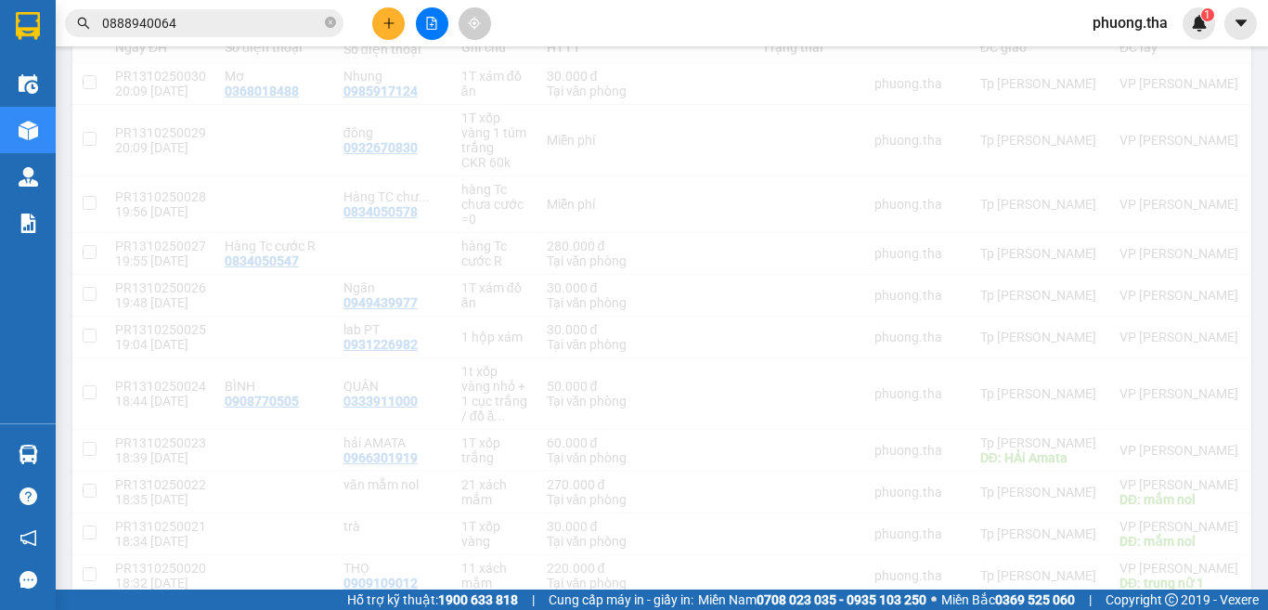
scroll to position [0, 0]
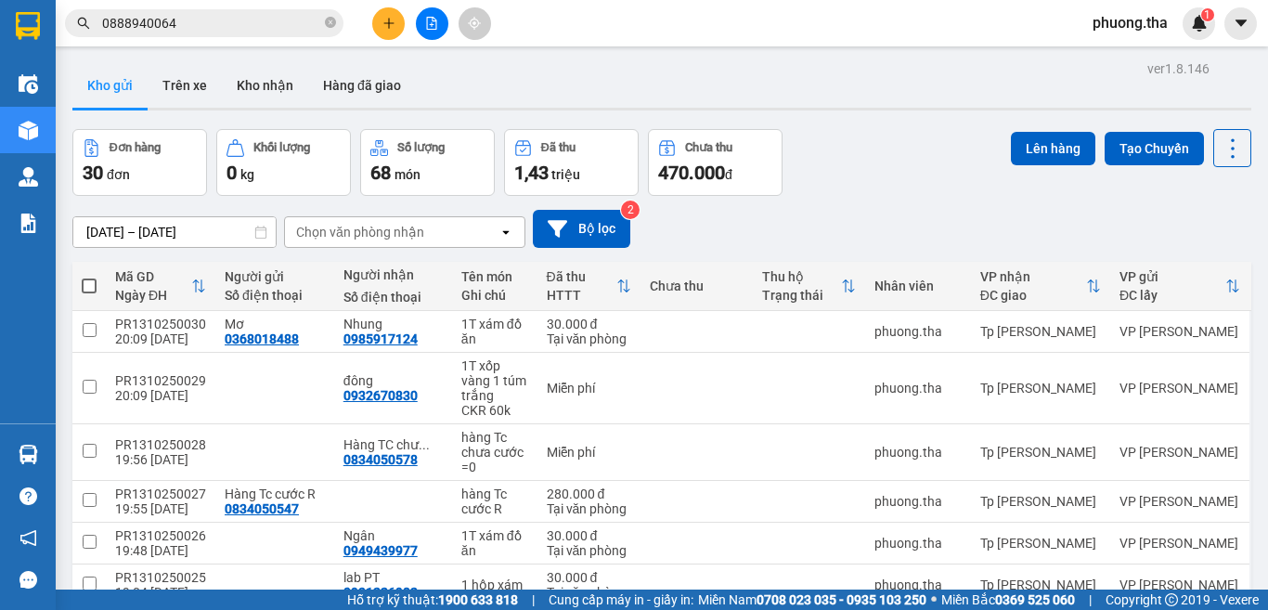
click at [87, 288] on span at bounding box center [89, 285] width 15 height 15
click at [89, 277] on input "checkbox" at bounding box center [89, 277] width 0 height 0
checkbox input "true"
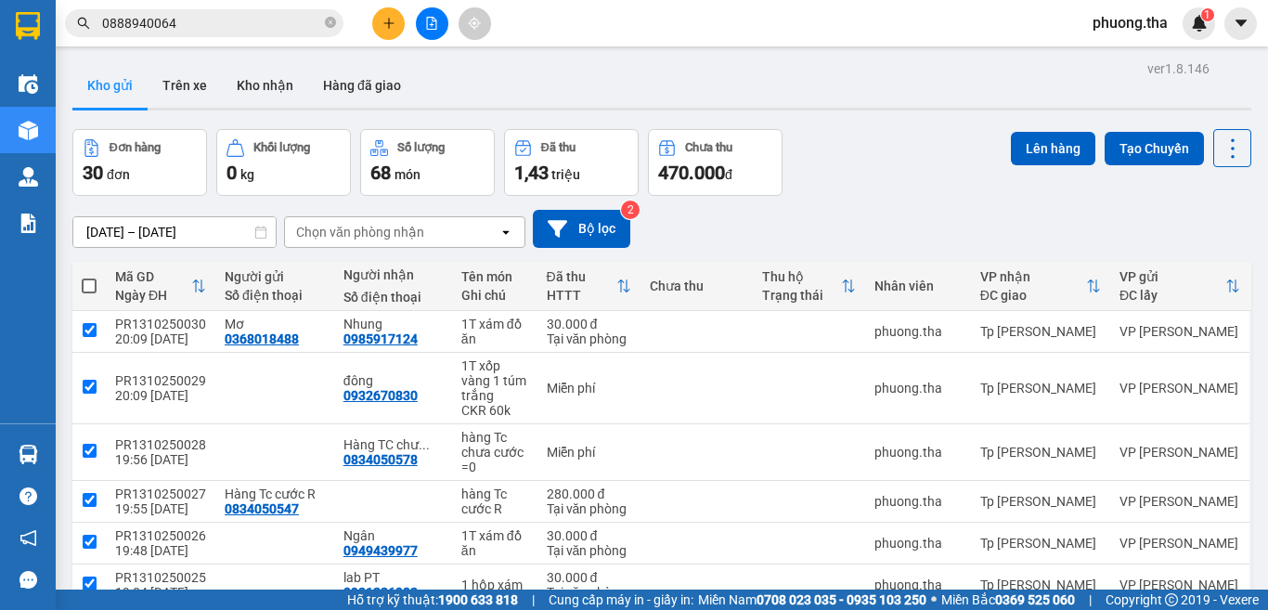
checkbox input "true"
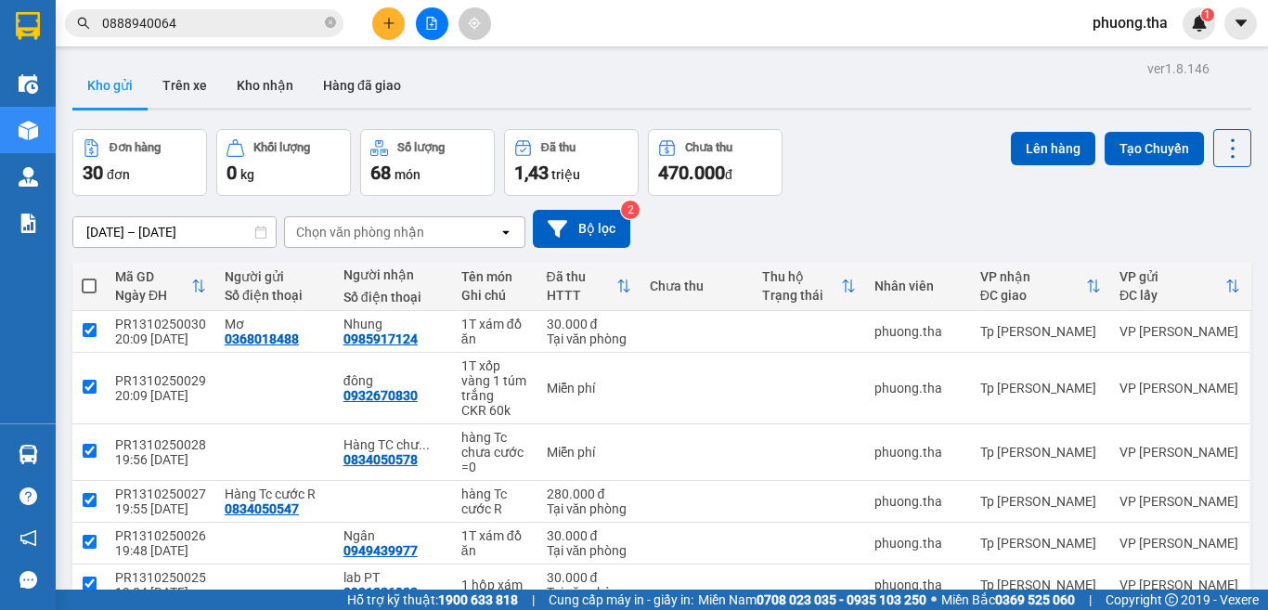
checkbox input "true"
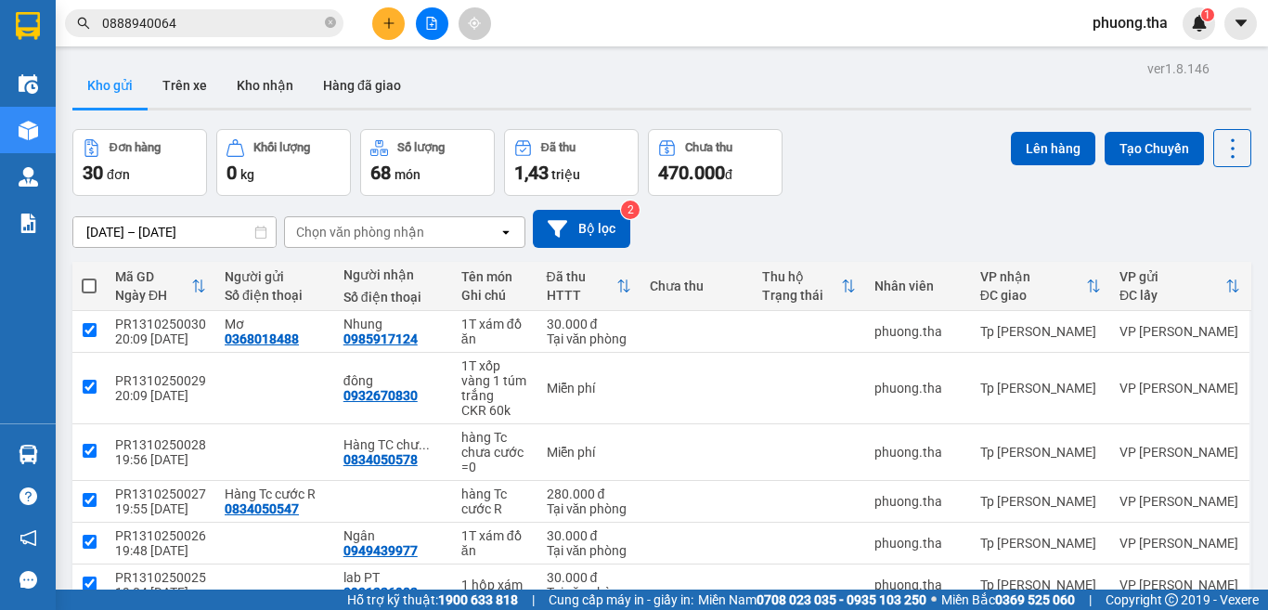
checkbox input "true"
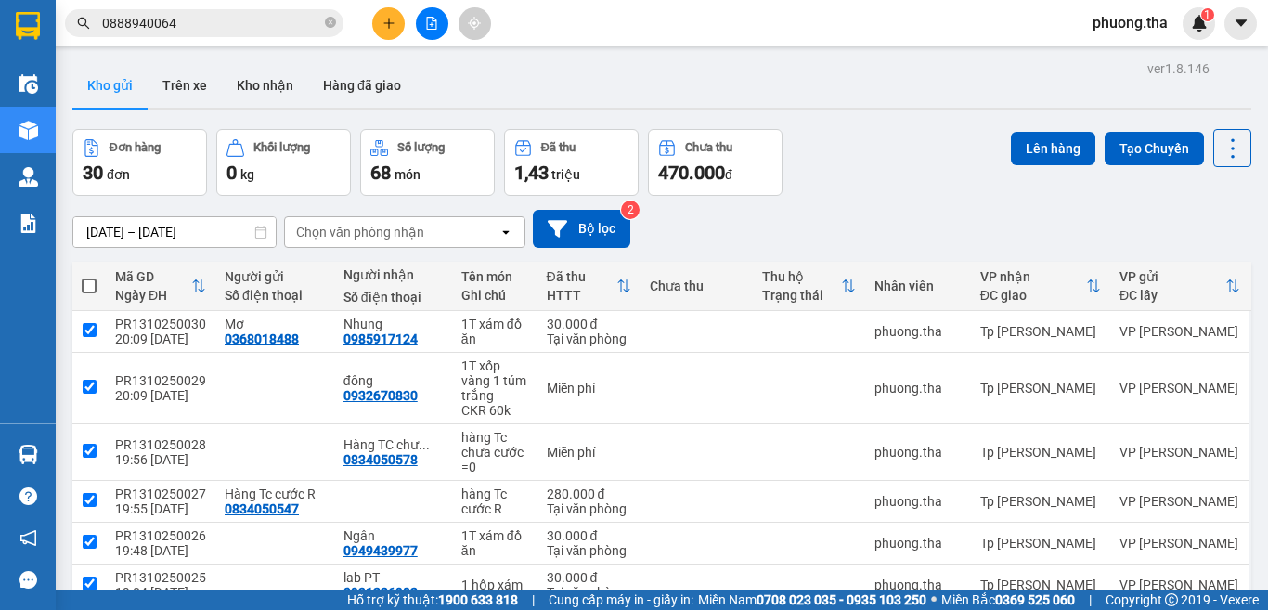
checkbox input "true"
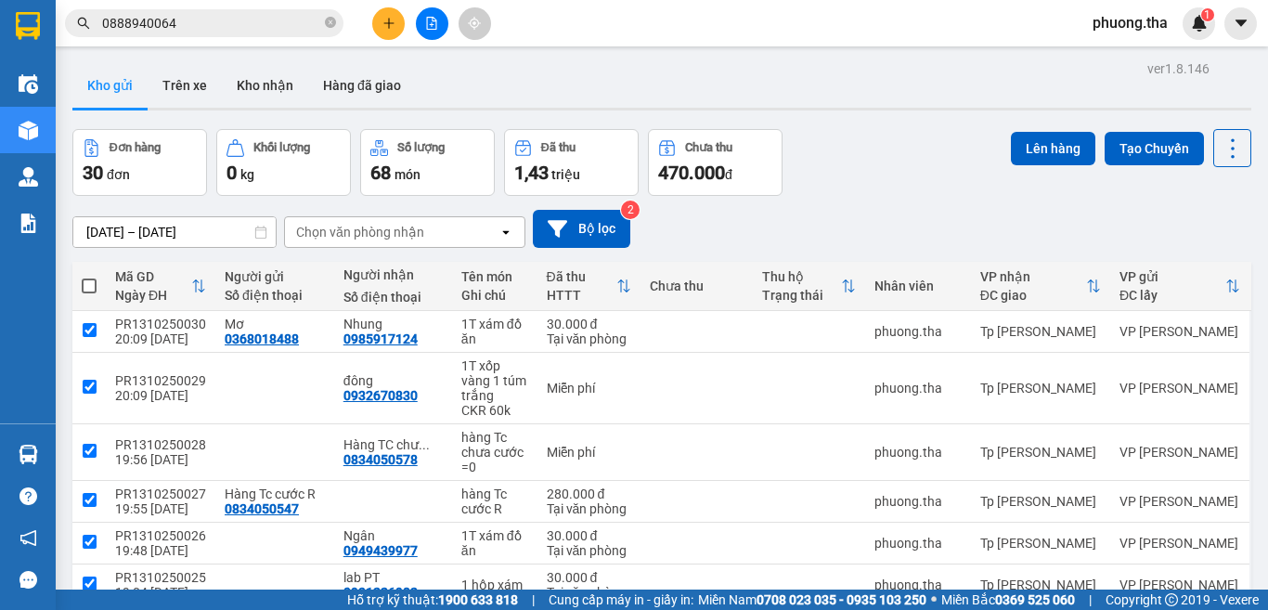
checkbox input "true"
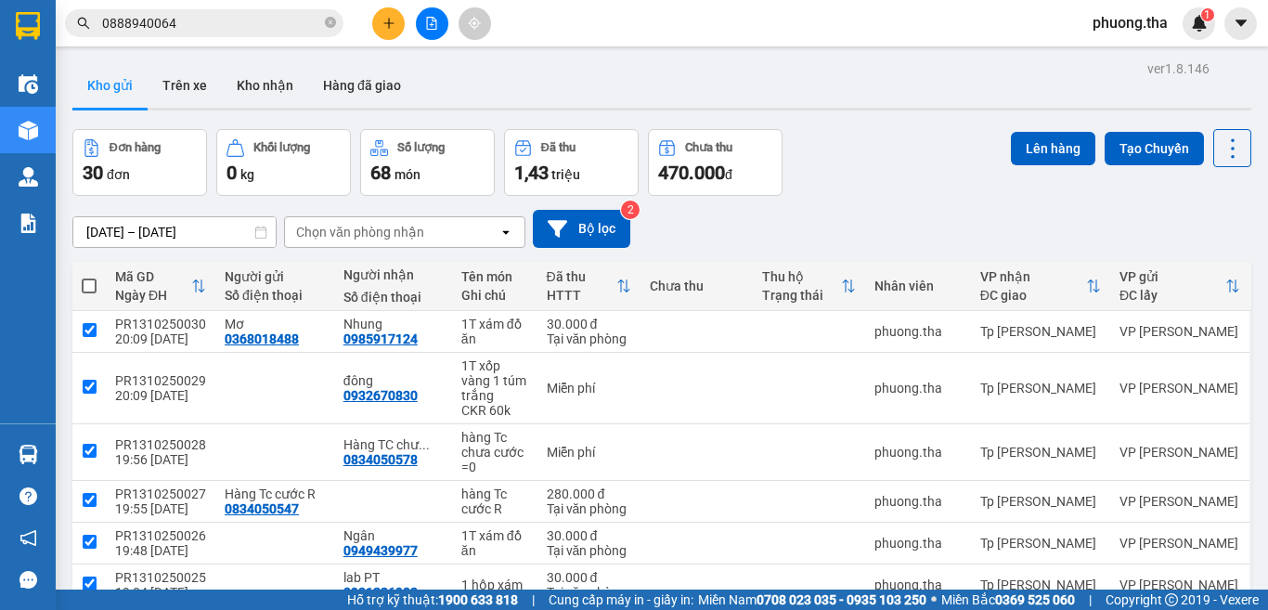
checkbox input "true"
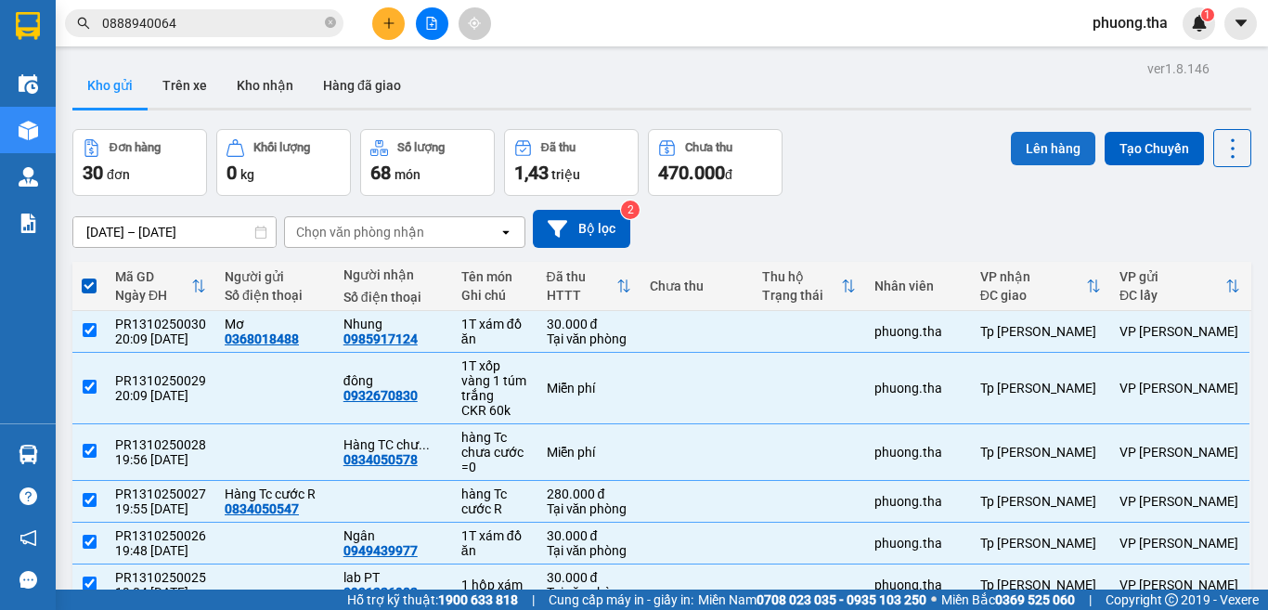
click at [1011, 152] on button "Lên hàng" at bounding box center [1053, 148] width 84 height 33
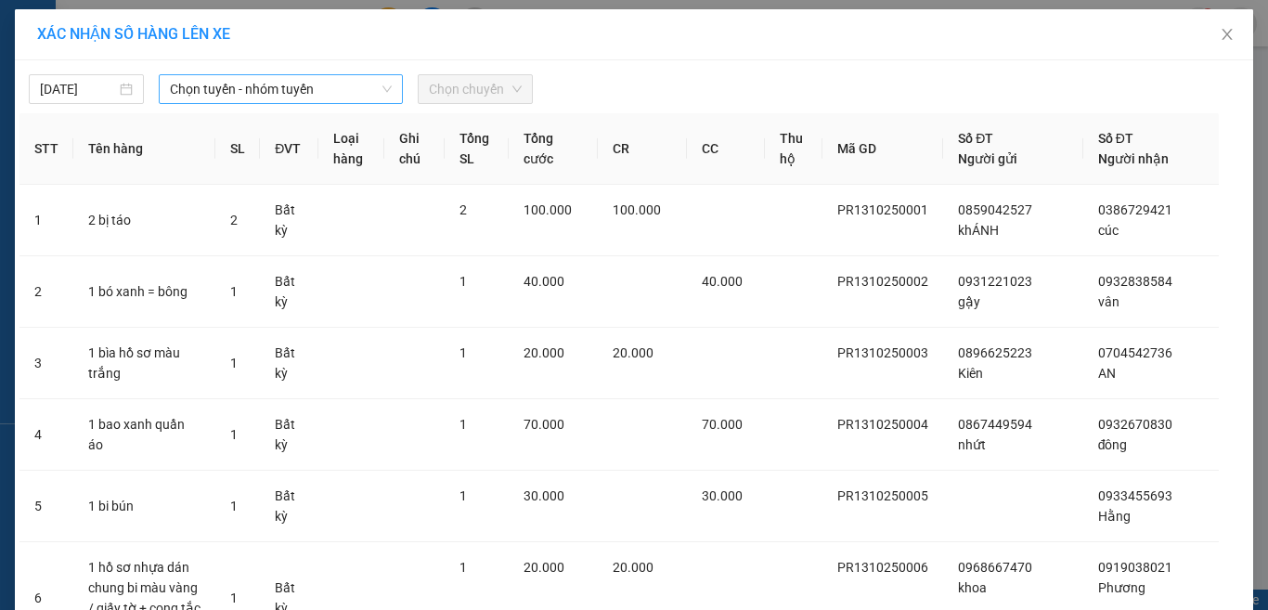
click at [224, 97] on span "Chọn tuyến - nhóm tuyến" at bounding box center [281, 89] width 222 height 28
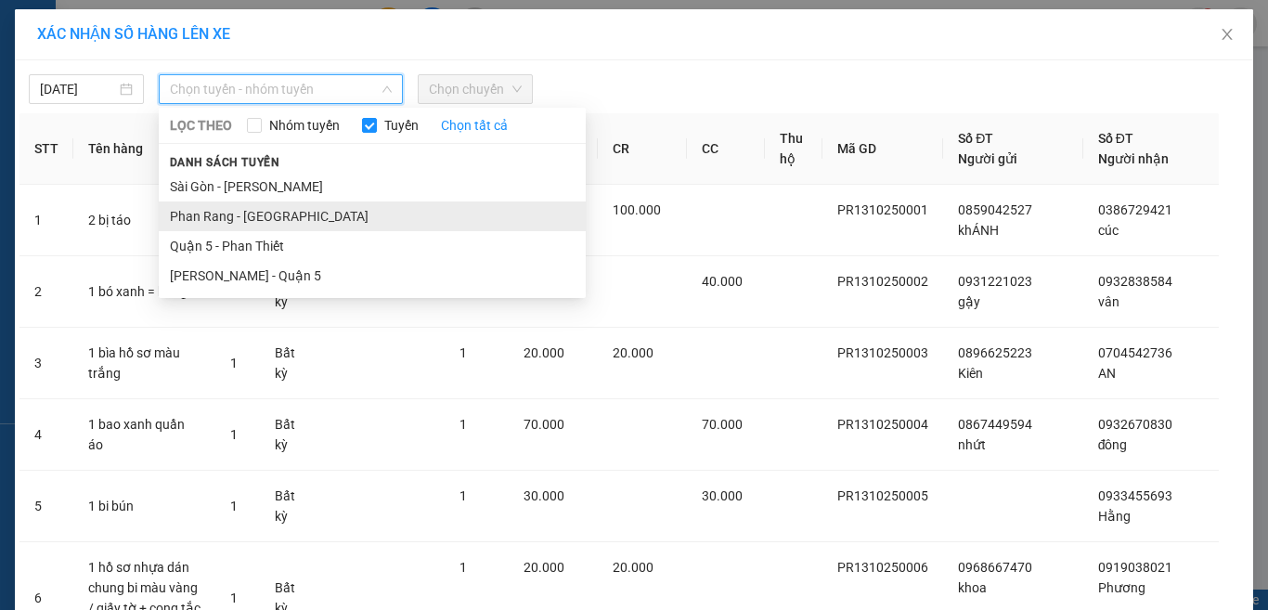
click at [235, 208] on li "Phan Rang - [GEOGRAPHIC_DATA]" at bounding box center [372, 216] width 427 height 30
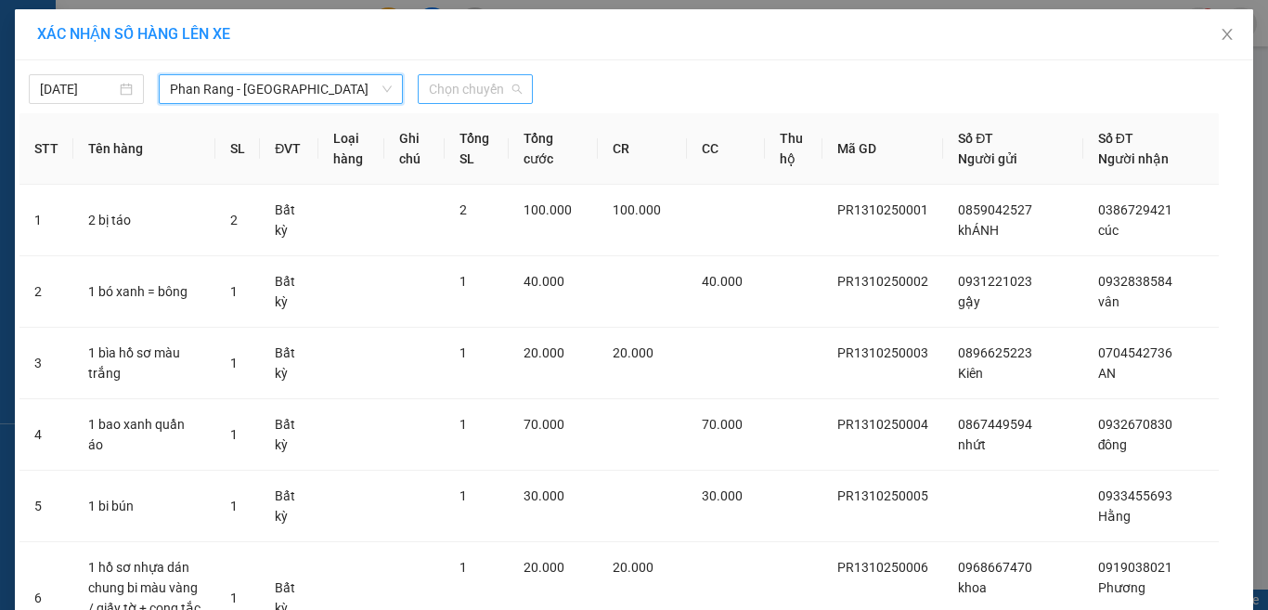
click at [452, 81] on span "Chọn chuyến" at bounding box center [475, 89] width 93 height 28
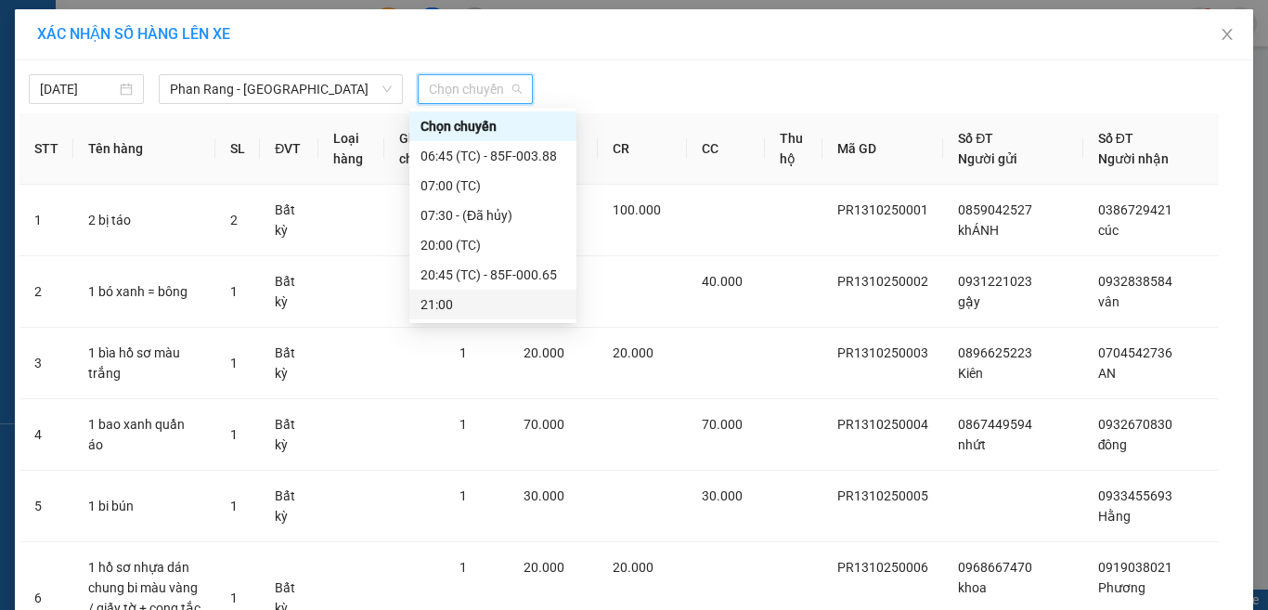
click at [441, 312] on div "21:00" at bounding box center [492, 304] width 145 height 20
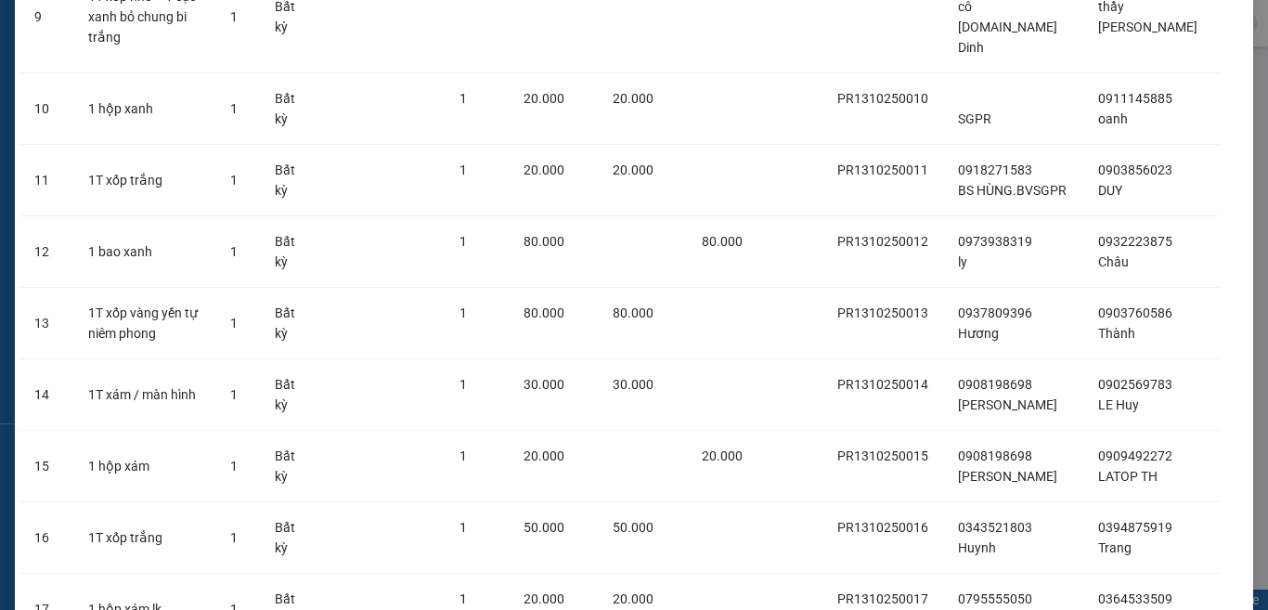
scroll to position [1967, 0]
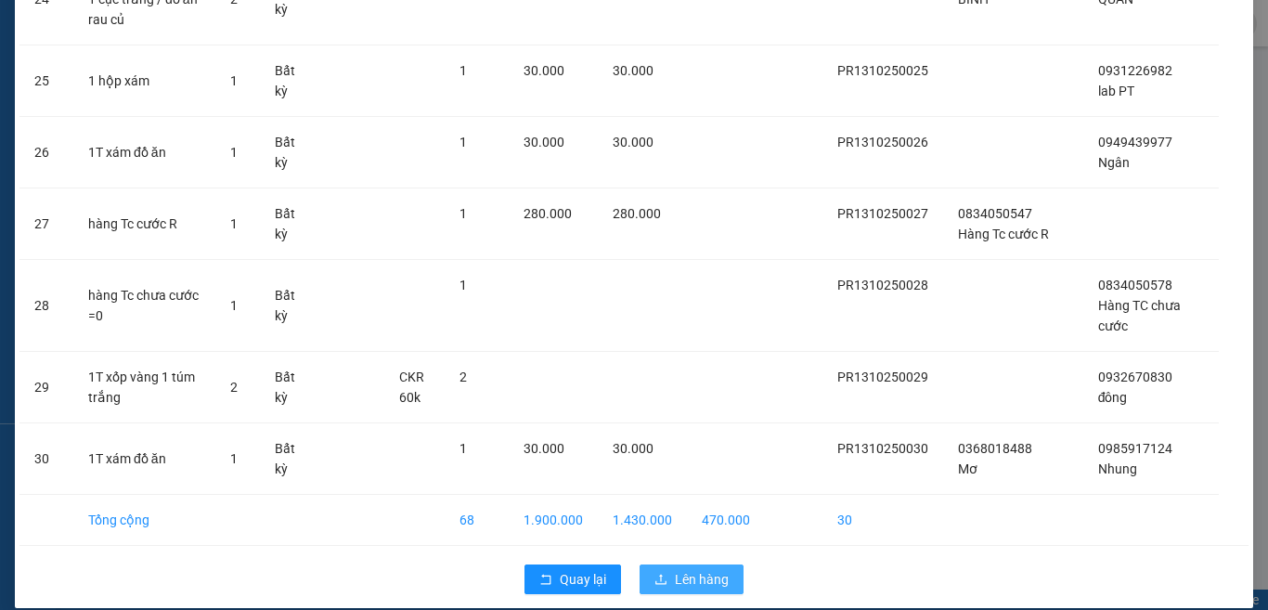
click at [696, 569] on span "Lên hàng" at bounding box center [702, 579] width 54 height 20
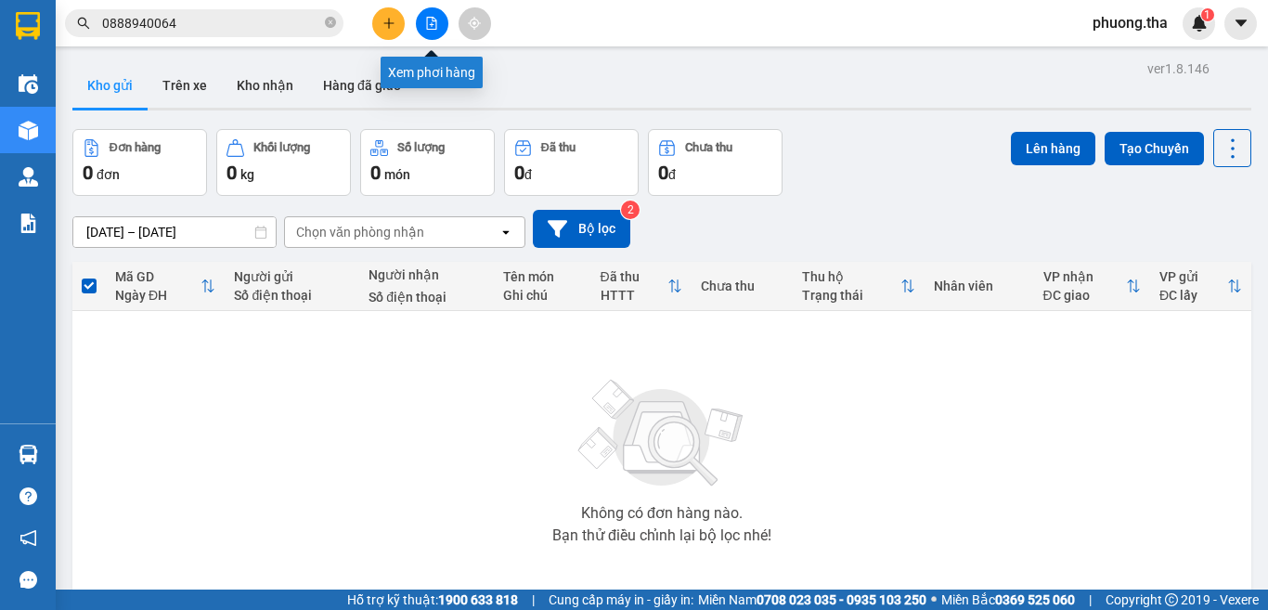
click at [433, 25] on icon "file-add" at bounding box center [432, 23] width 10 height 13
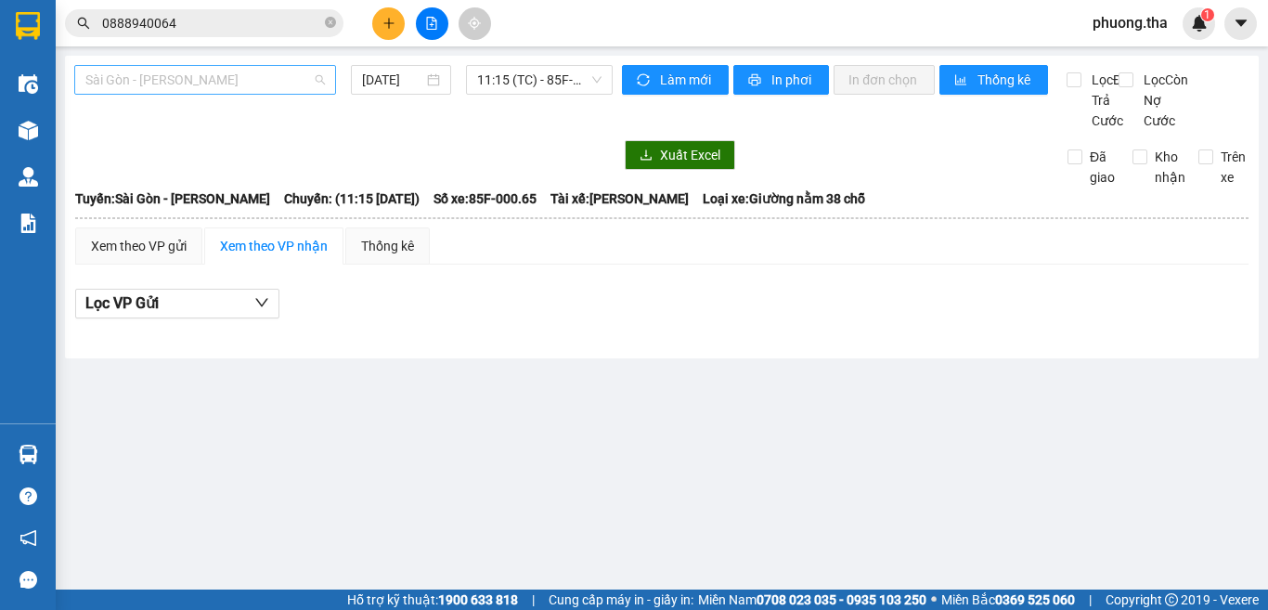
click at [191, 79] on span "Sài Gòn - [PERSON_NAME]" at bounding box center [204, 80] width 239 height 28
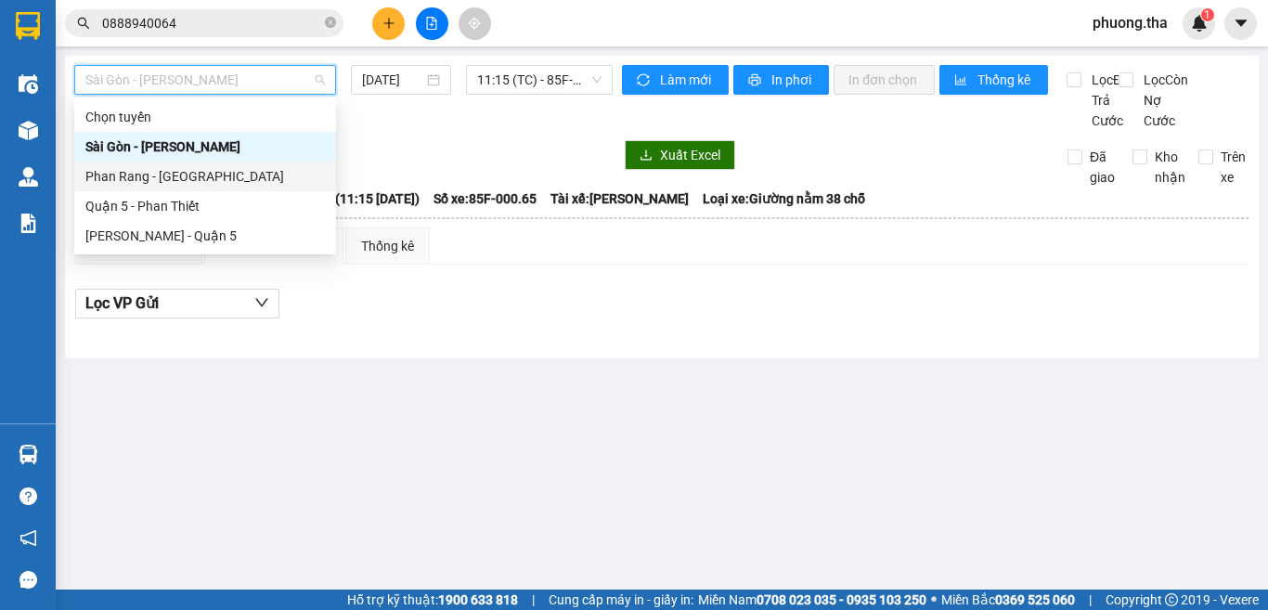
click at [146, 173] on div "Phan Rang - [GEOGRAPHIC_DATA]" at bounding box center [204, 176] width 239 height 20
type input "[DATE]"
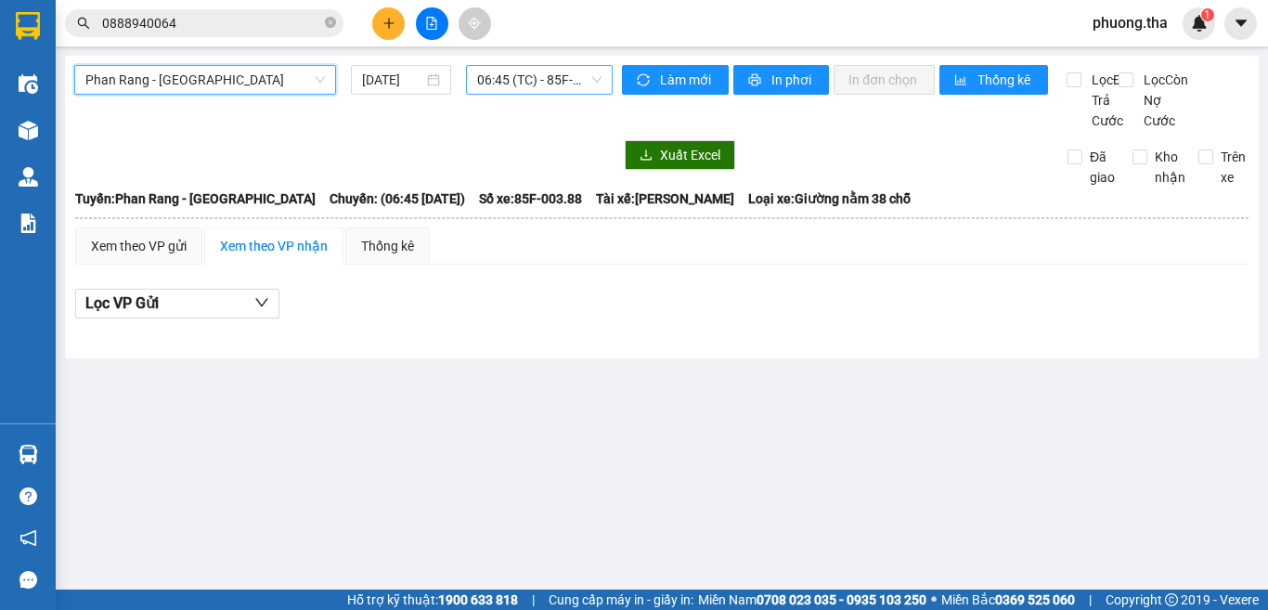
click at [550, 76] on span "06:45 (TC) - 85F-003.88" at bounding box center [539, 80] width 124 height 28
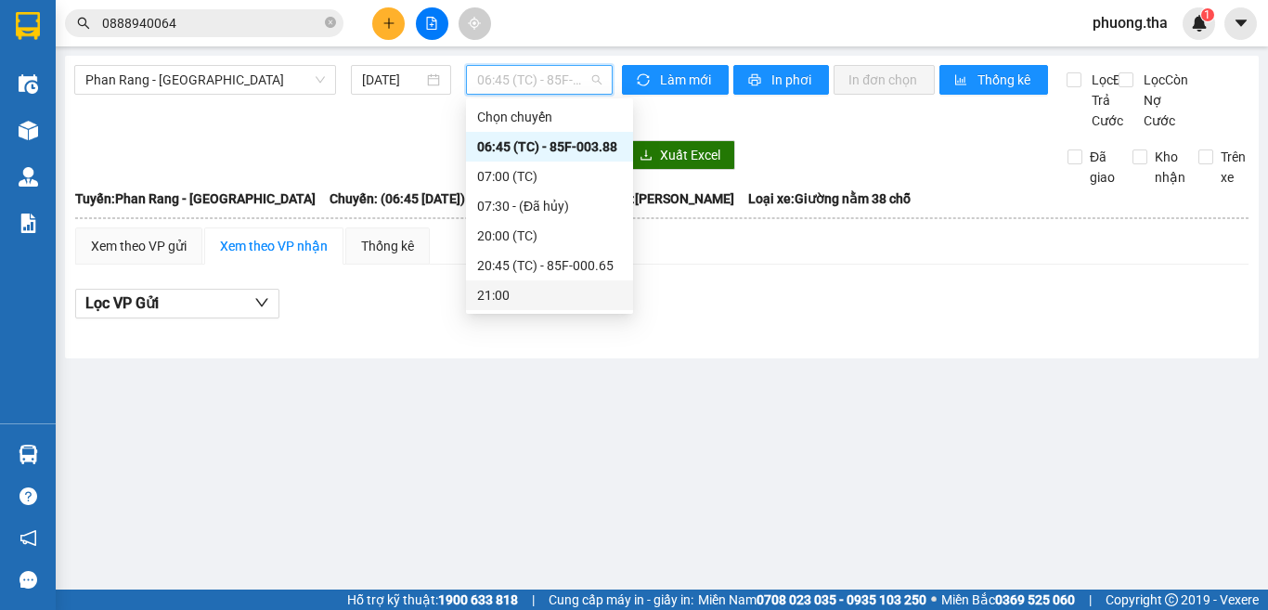
click at [497, 292] on div "21:00" at bounding box center [549, 295] width 145 height 20
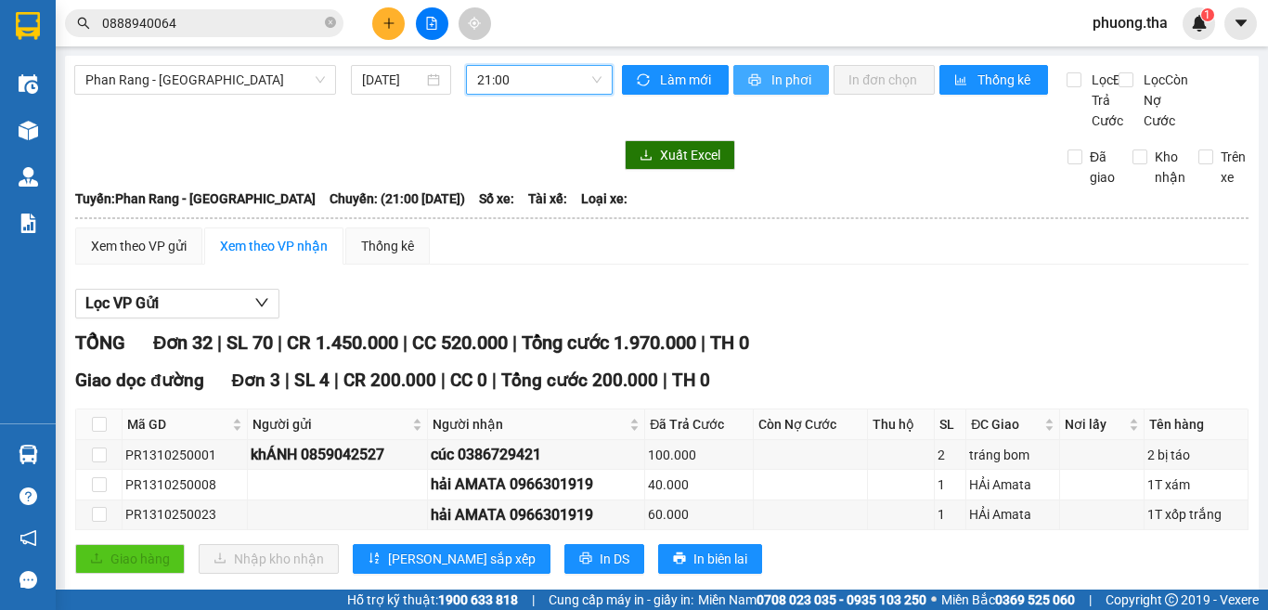
click at [771, 82] on span "In phơi" at bounding box center [792, 80] width 43 height 20
click at [771, 81] on span "In phơi" at bounding box center [792, 80] width 43 height 20
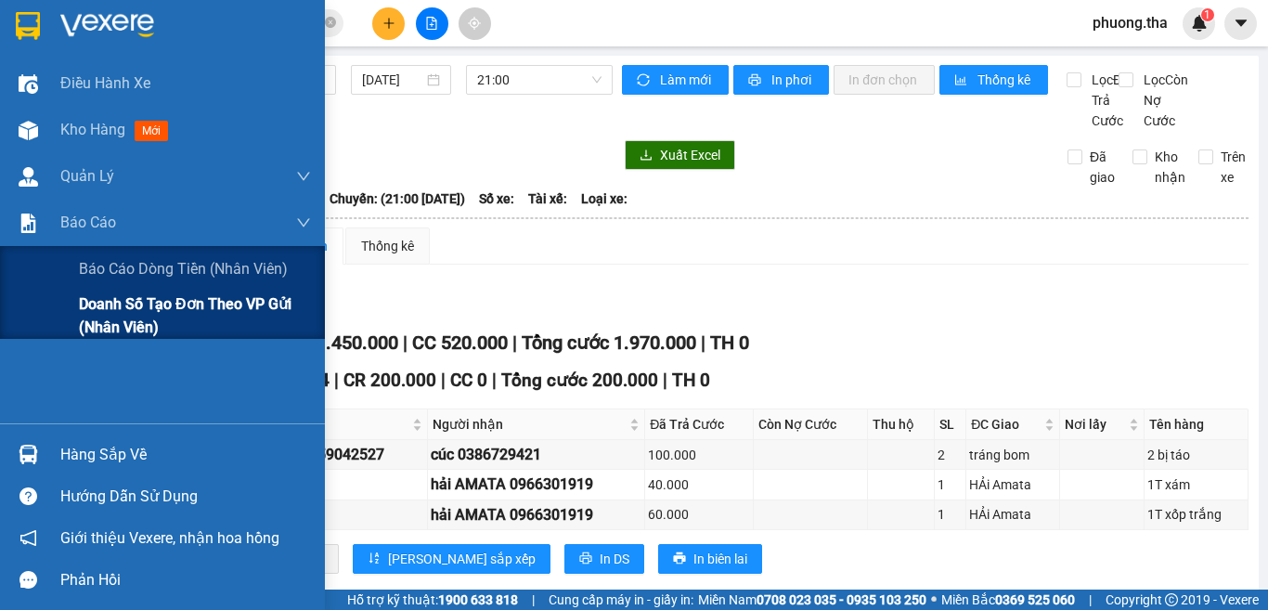
click at [94, 302] on span "Doanh số tạo đơn theo VP gửi (nhân viên)" at bounding box center [195, 315] width 232 height 46
